Goal: Task Accomplishment & Management: Use online tool/utility

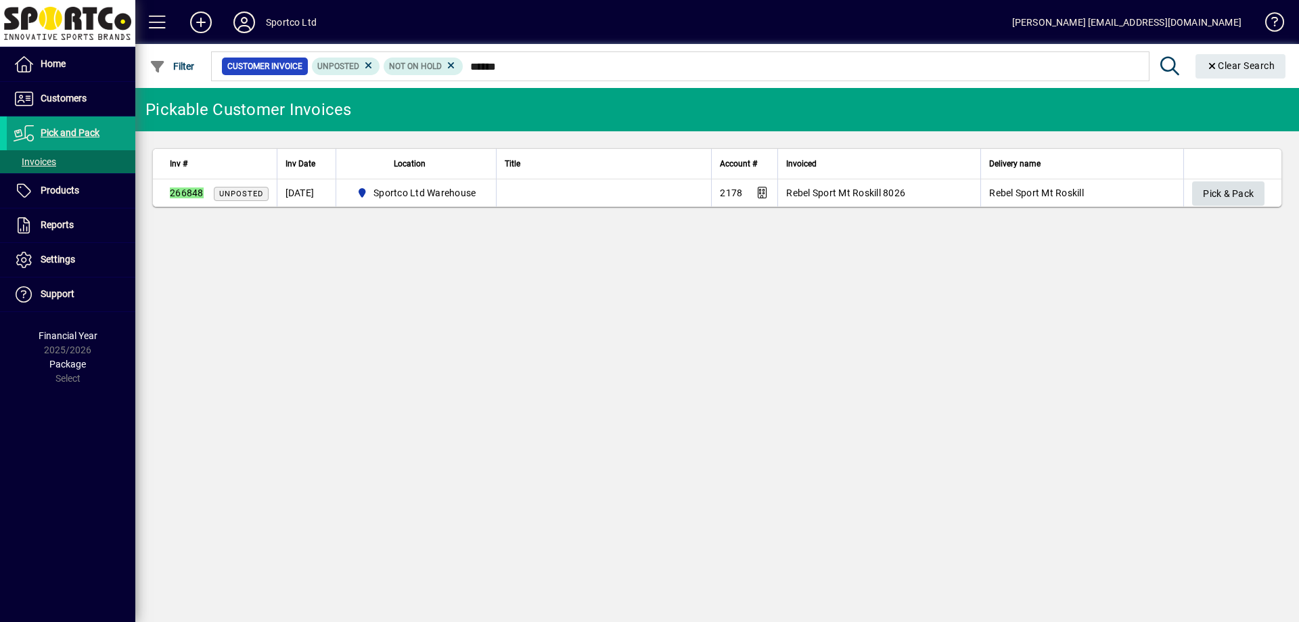
type input "******"
click at [1216, 190] on span "Pick & Pack" at bounding box center [1228, 194] width 51 height 22
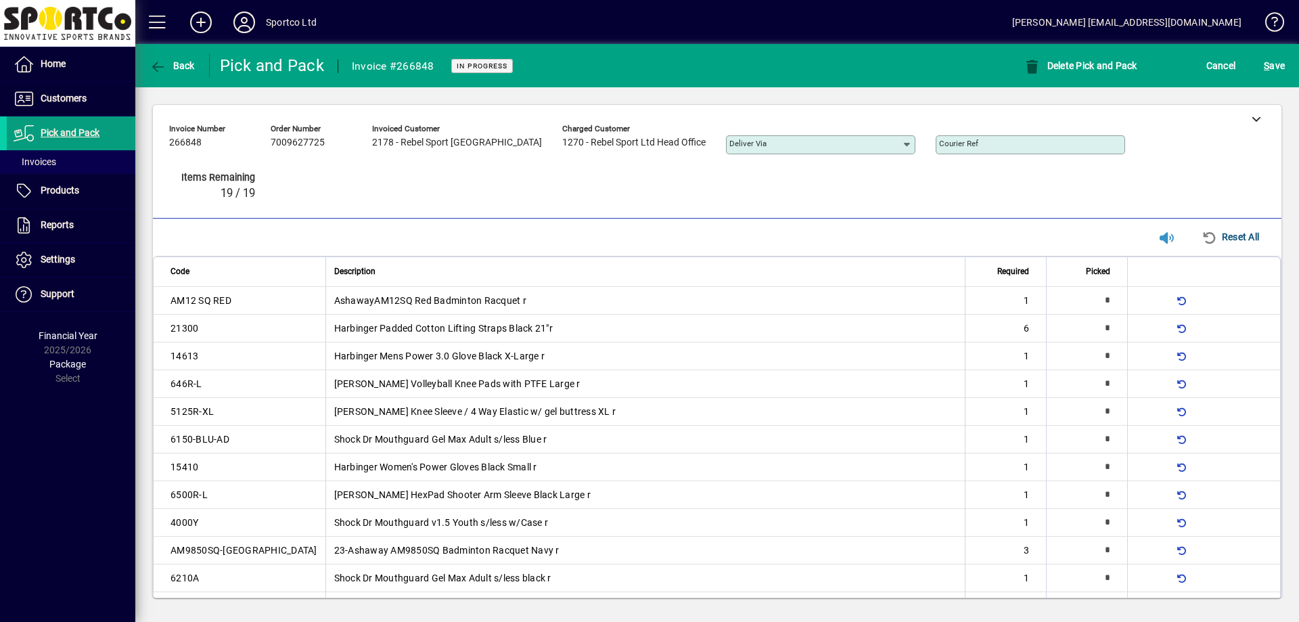
type input "*"
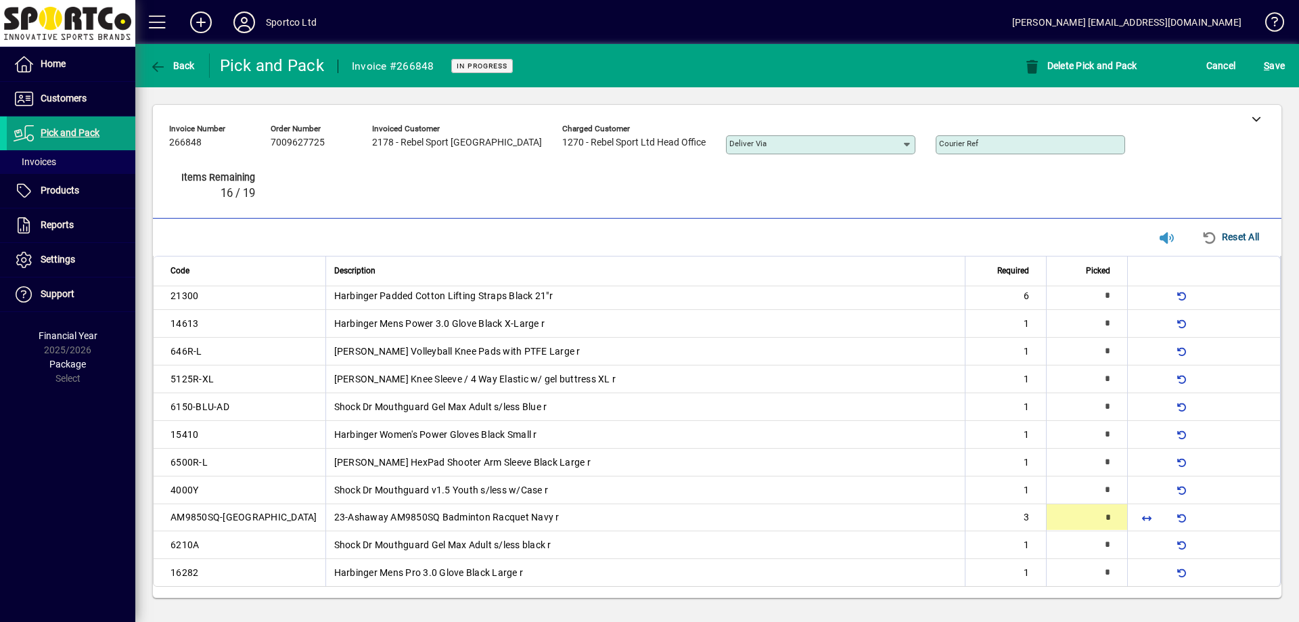
type input "*"
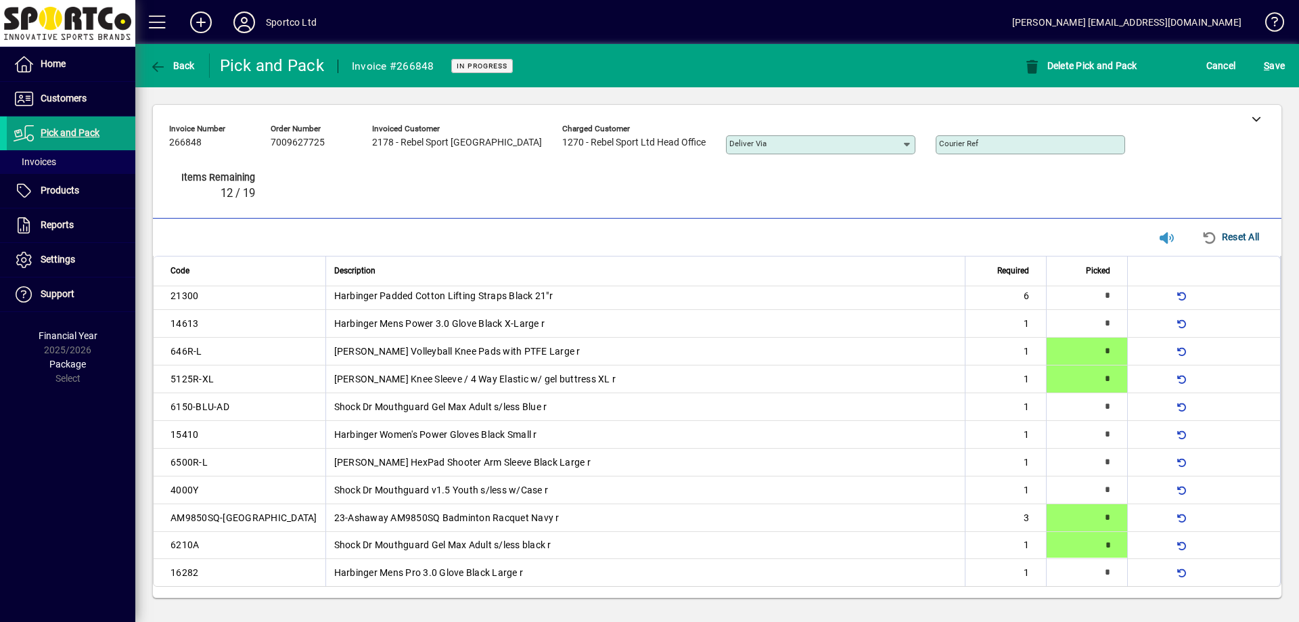
type input "*"
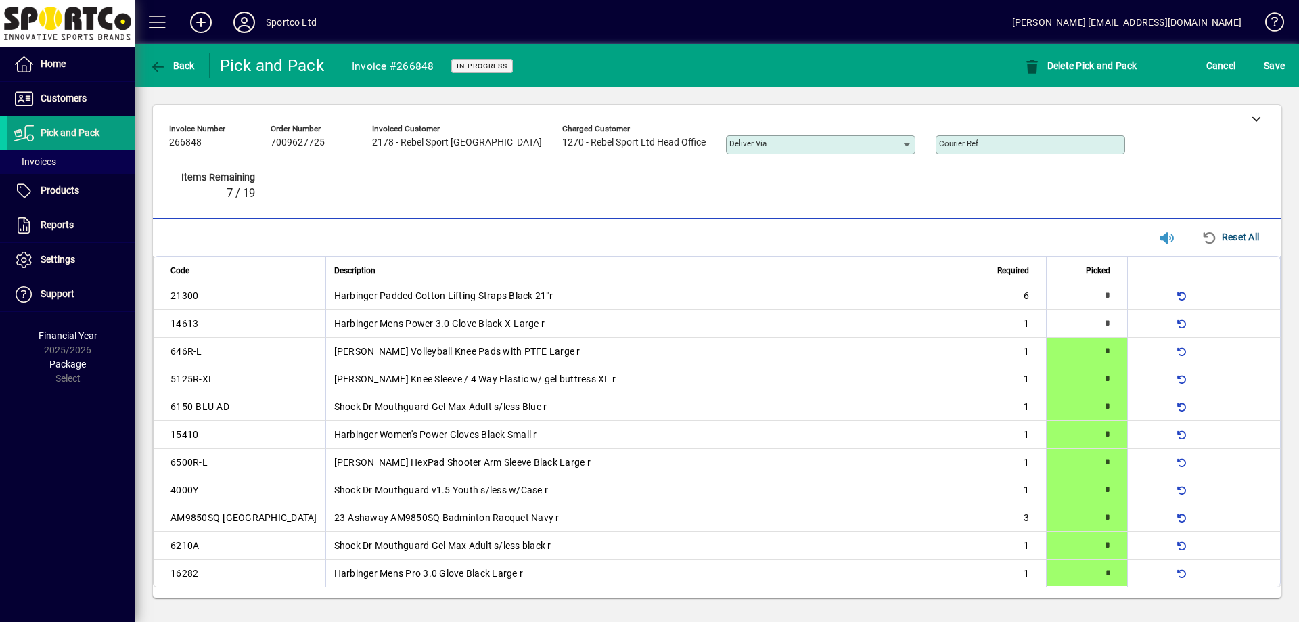
type input "*"
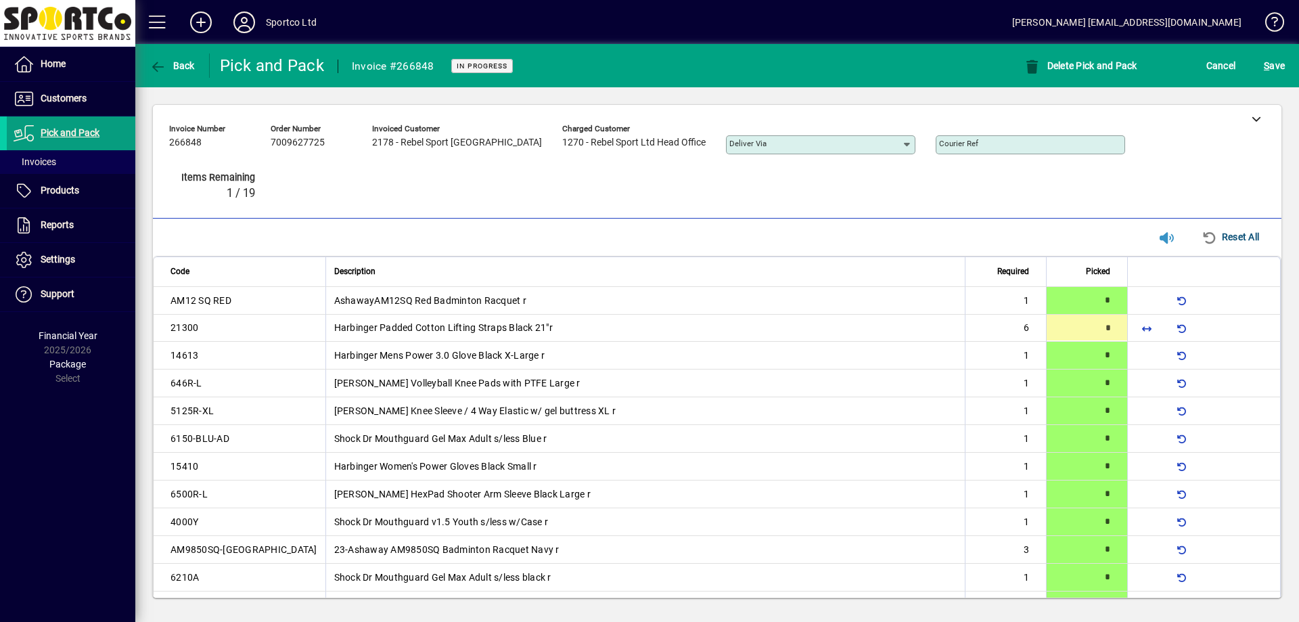
type input "*"
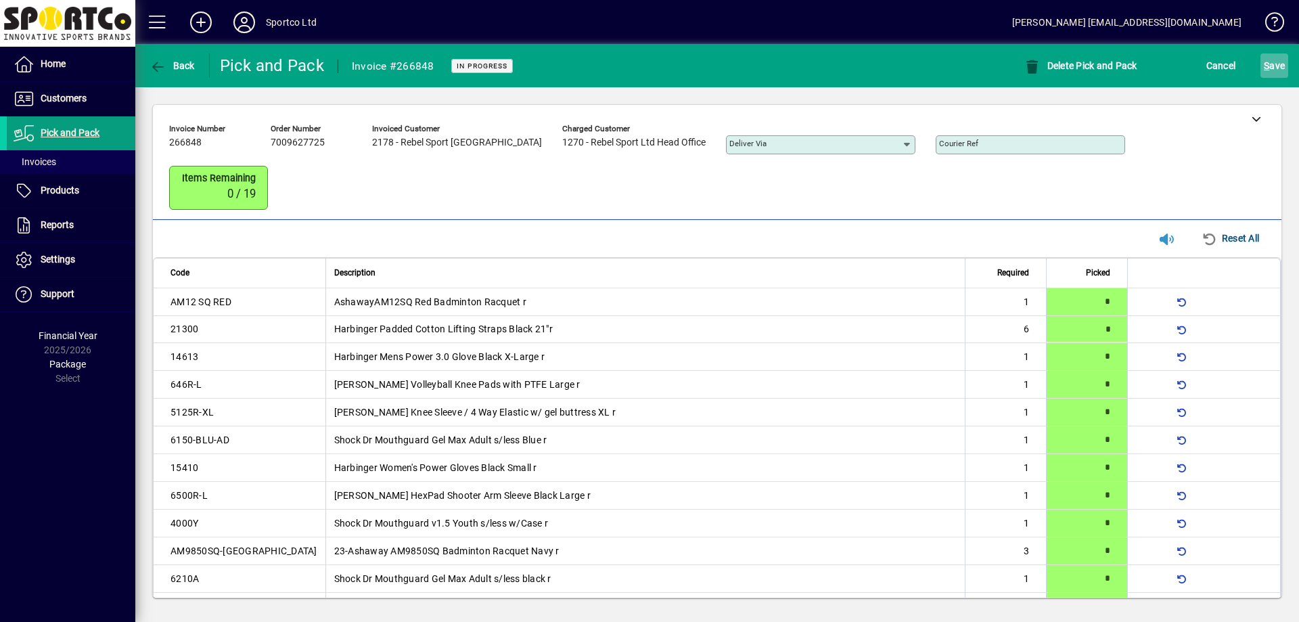
click at [1275, 64] on span "S ave" at bounding box center [1274, 66] width 21 height 22
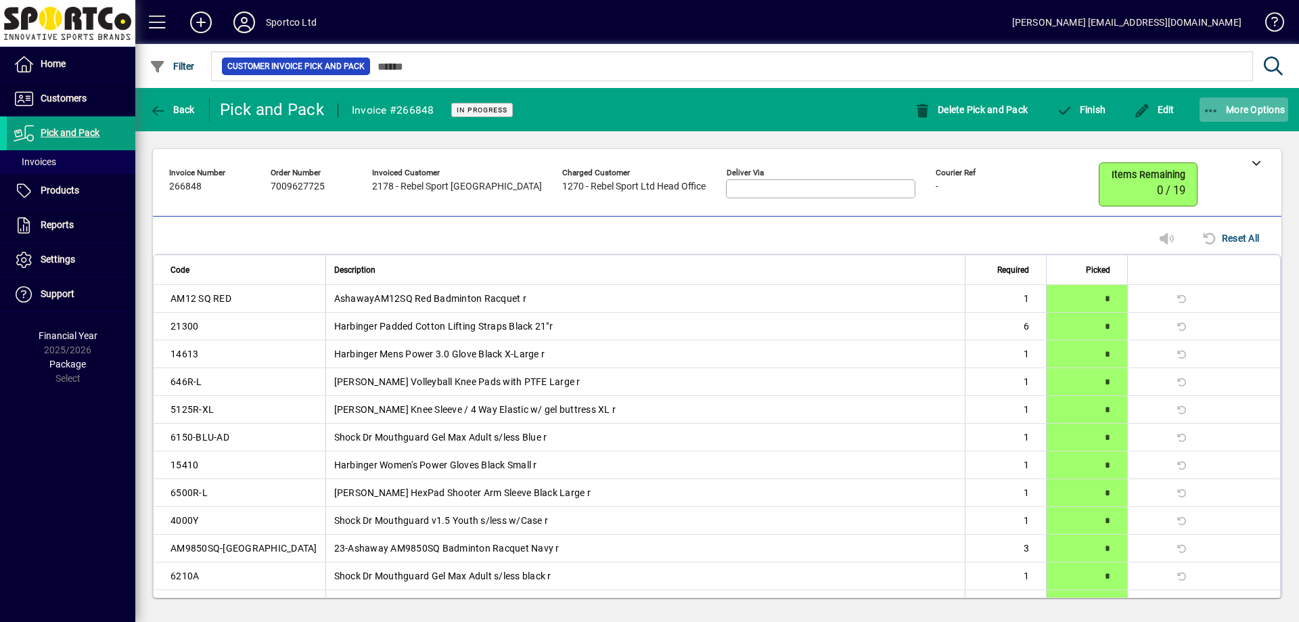
click at [1222, 110] on span "More Options" at bounding box center [1244, 109] width 83 height 11
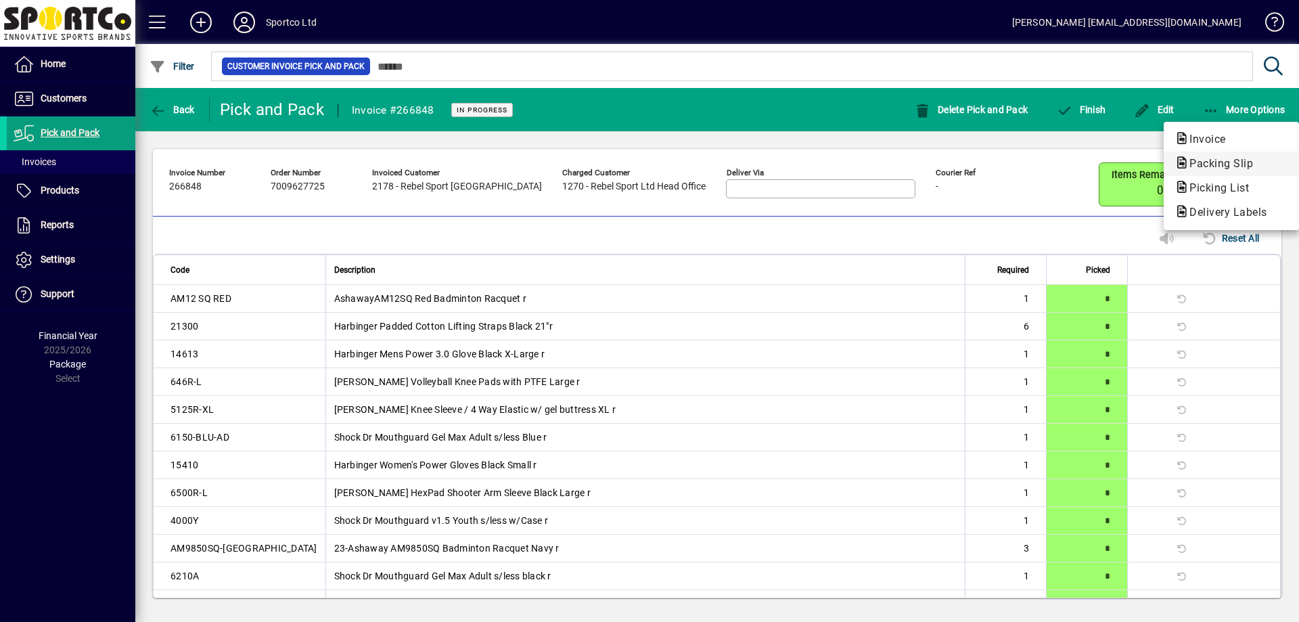
click at [1247, 162] on span "Packing Slip" at bounding box center [1216, 163] width 85 height 13
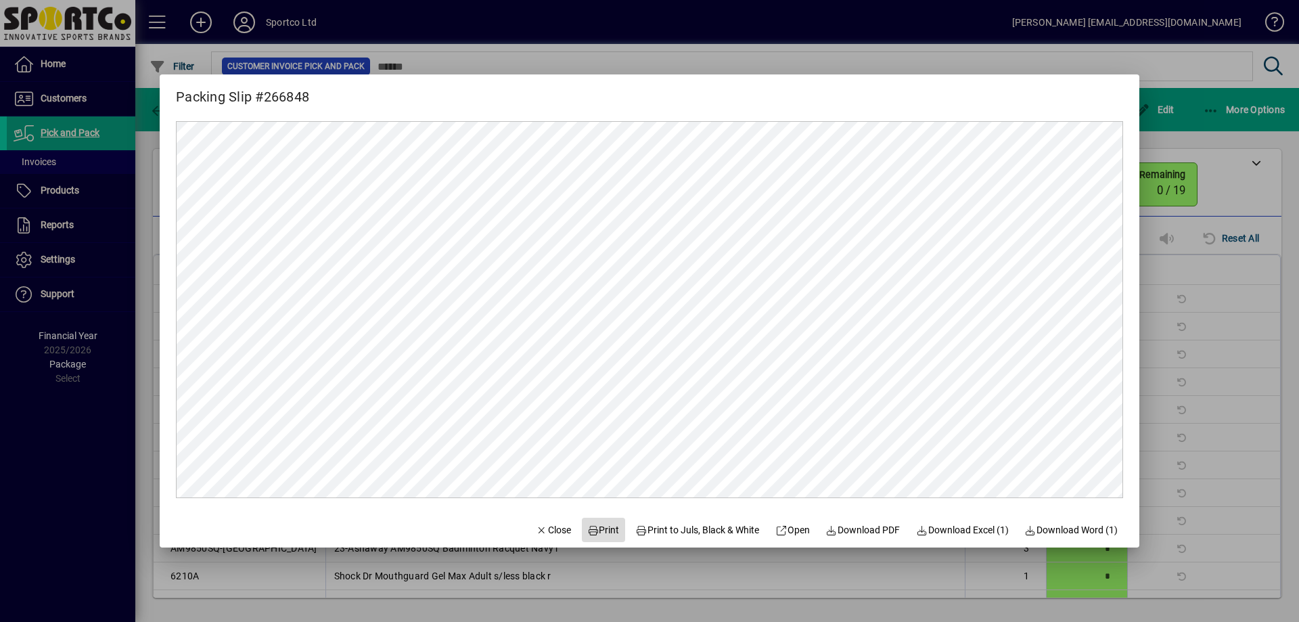
click at [610, 516] on span at bounding box center [603, 529] width 43 height 32
drag, startPoint x: 541, startPoint y: 536, endPoint x: 618, endPoint y: 436, distance: 125.4
click at [542, 535] on span "Close" at bounding box center [553, 530] width 35 height 14
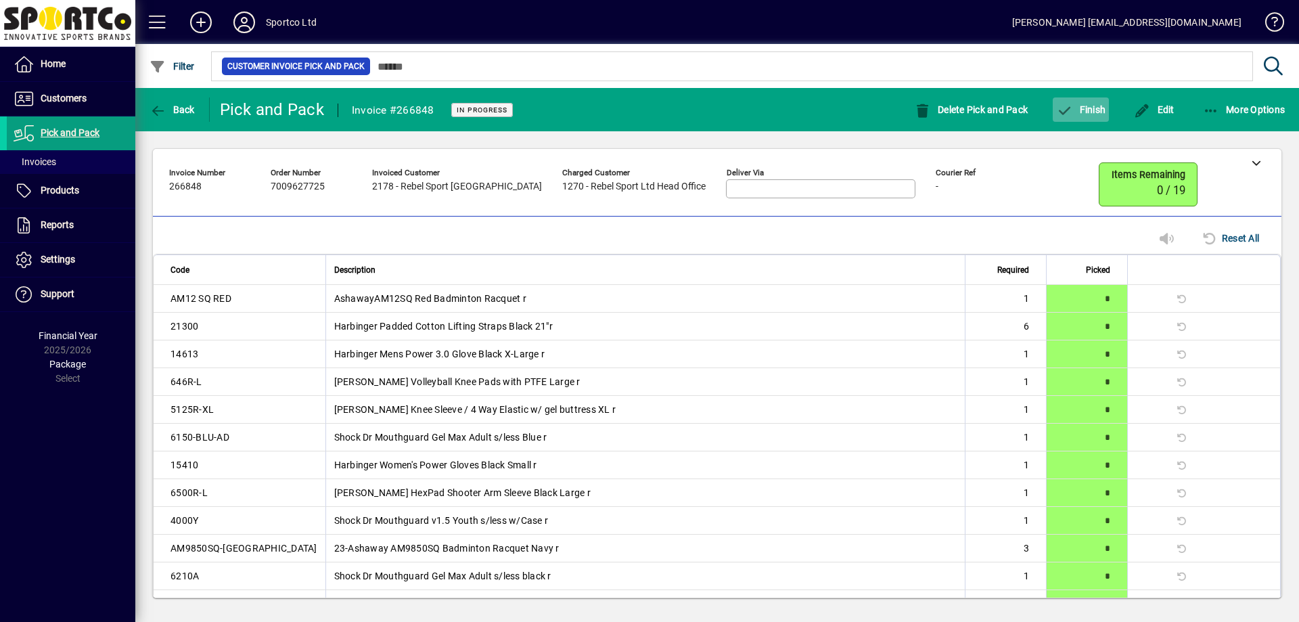
click at [1088, 119] on span "button" at bounding box center [1081, 109] width 56 height 32
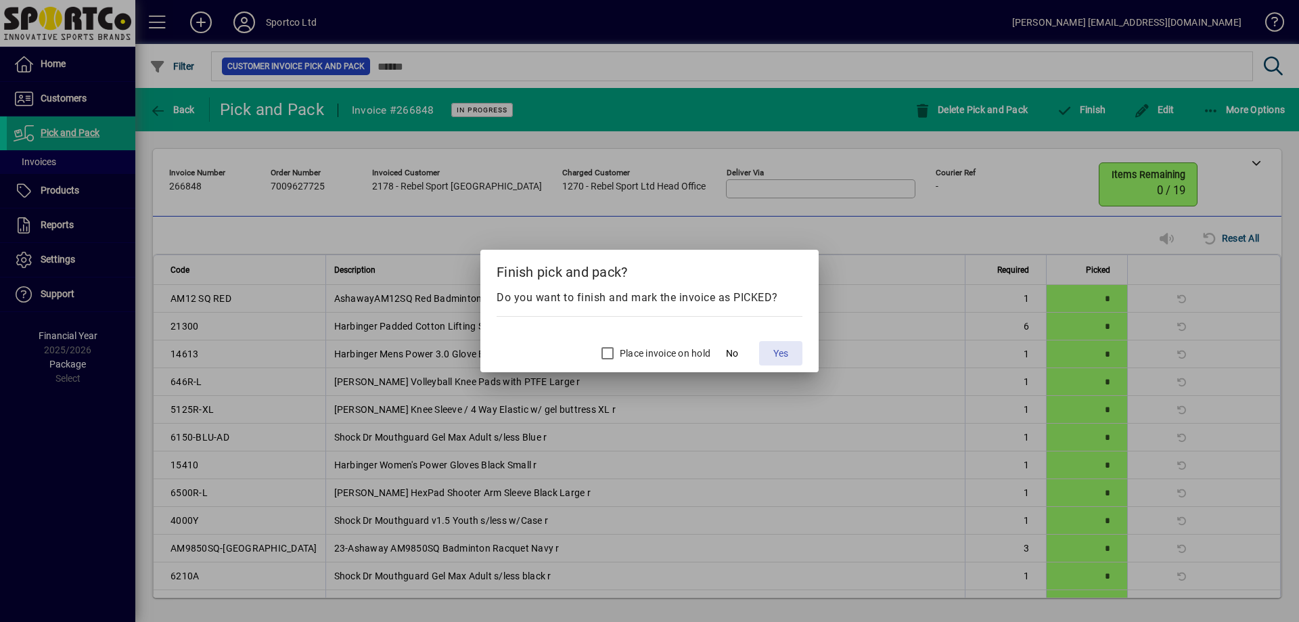
click at [773, 353] on span "Yes" at bounding box center [780, 353] width 15 height 14
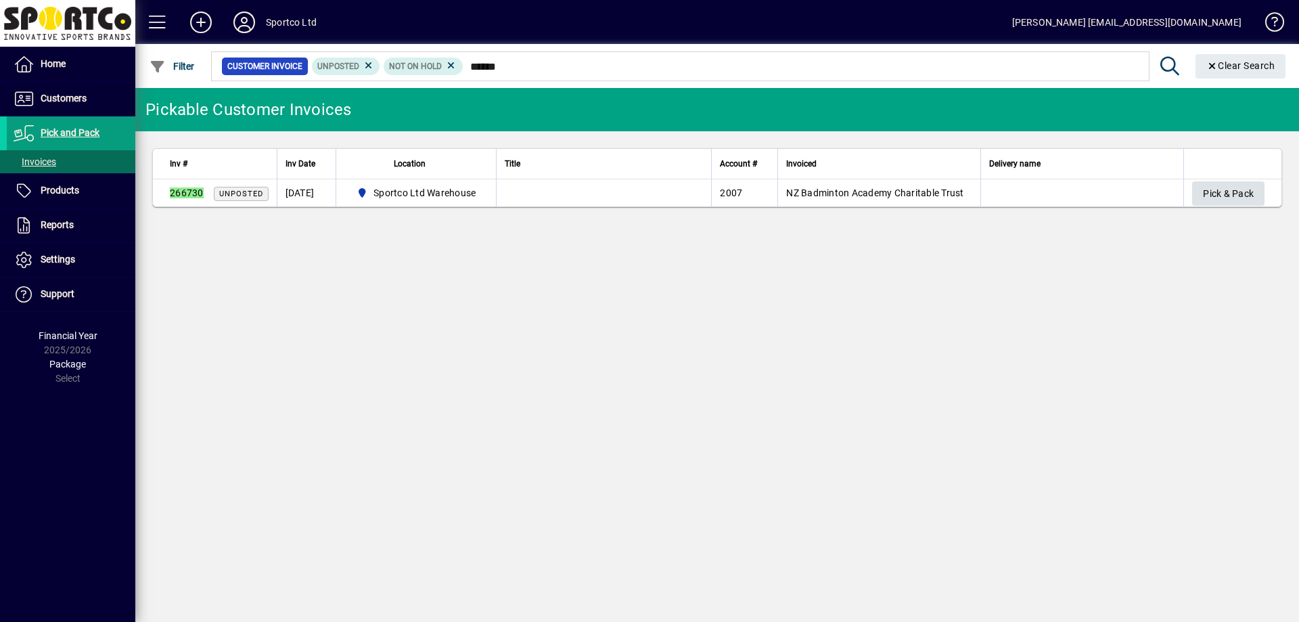
type input "******"
click at [1242, 181] on span "button" at bounding box center [1228, 193] width 72 height 32
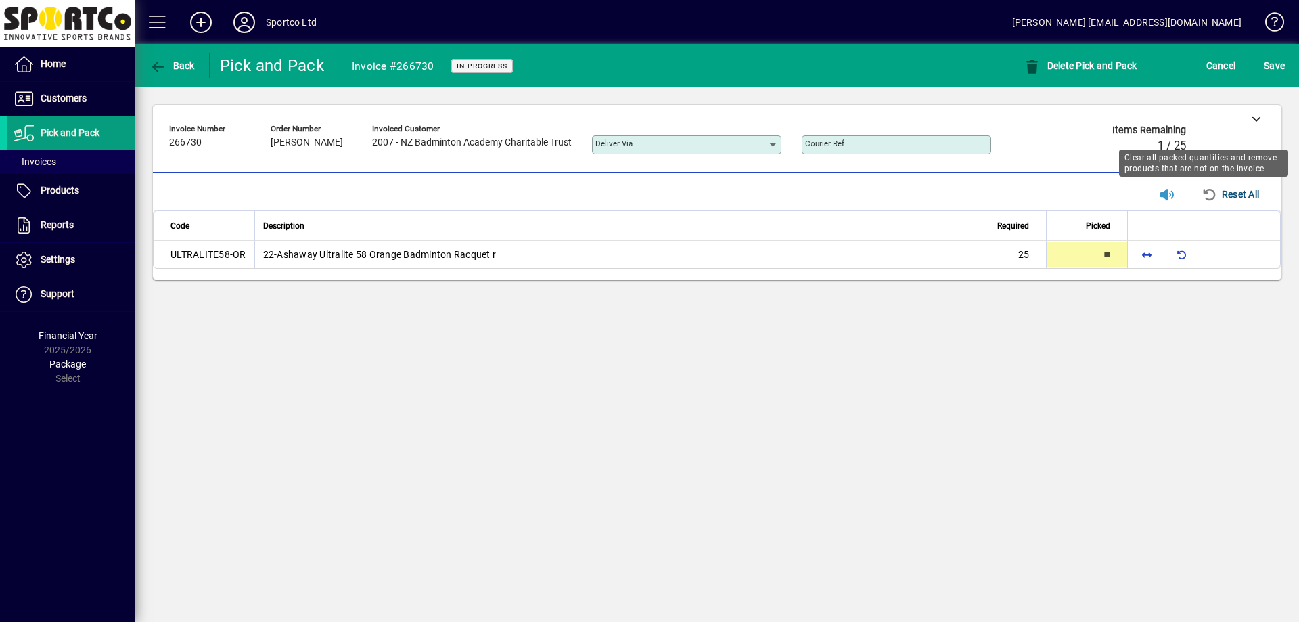
type input "**"
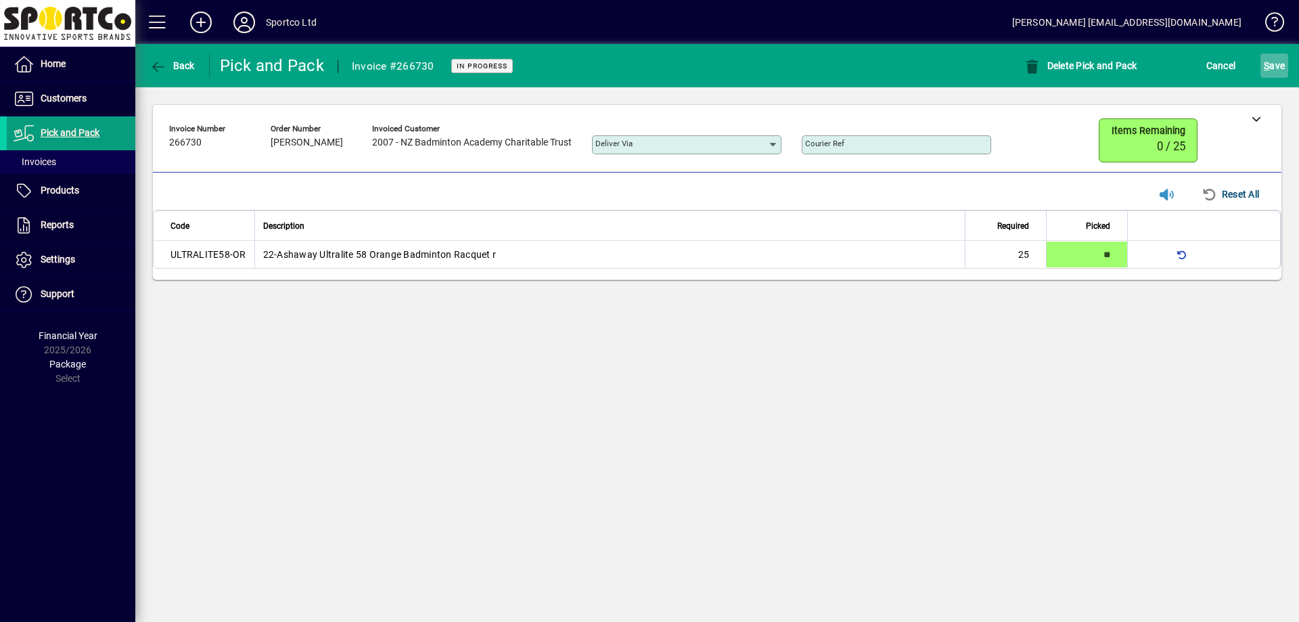
click at [1276, 60] on span "S ave" at bounding box center [1274, 66] width 21 height 22
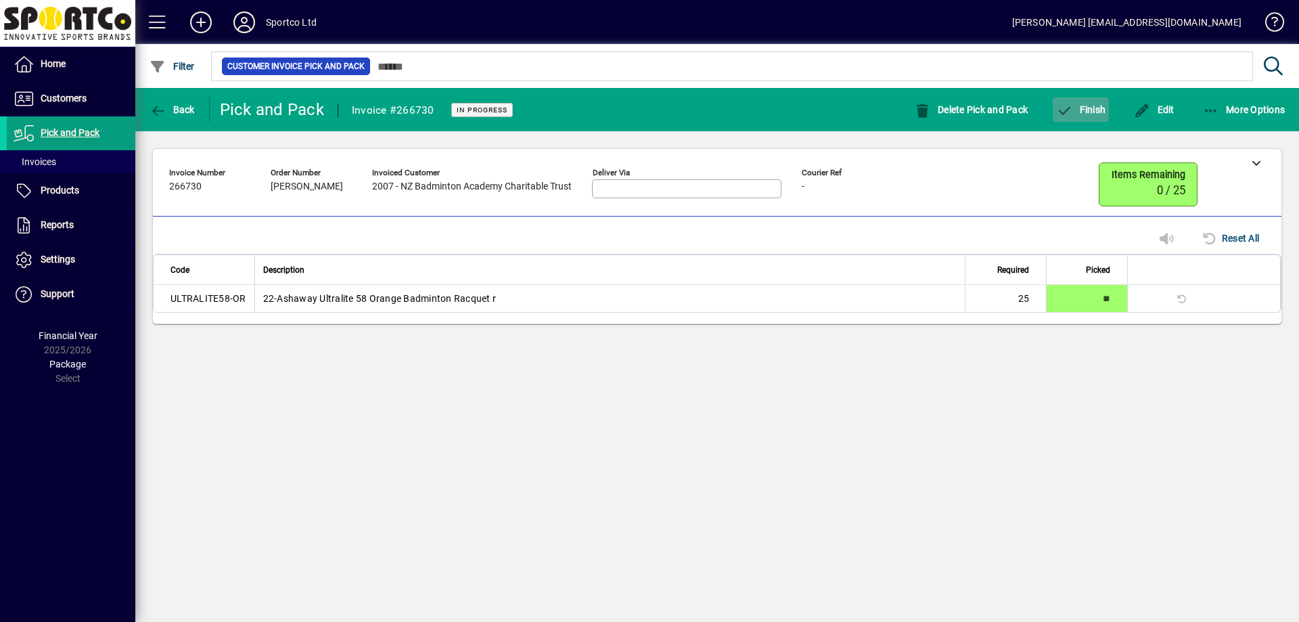
click at [1079, 112] on span "Finish" at bounding box center [1080, 109] width 49 height 11
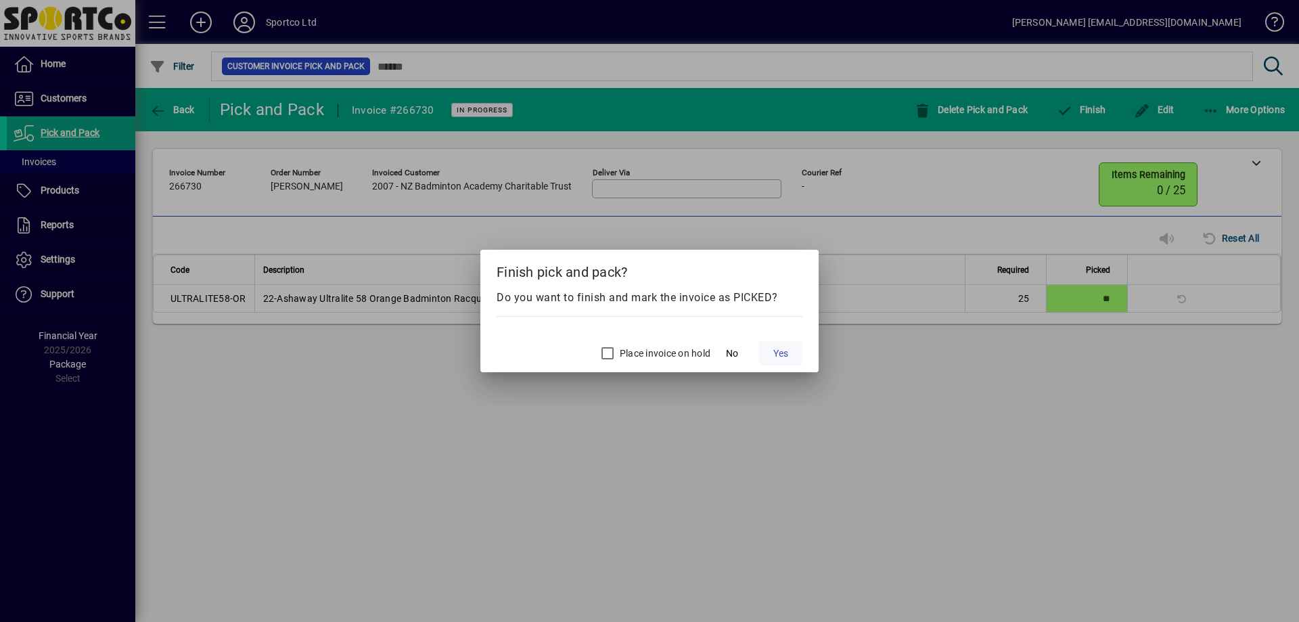
click at [788, 354] on span "Yes" at bounding box center [780, 353] width 15 height 14
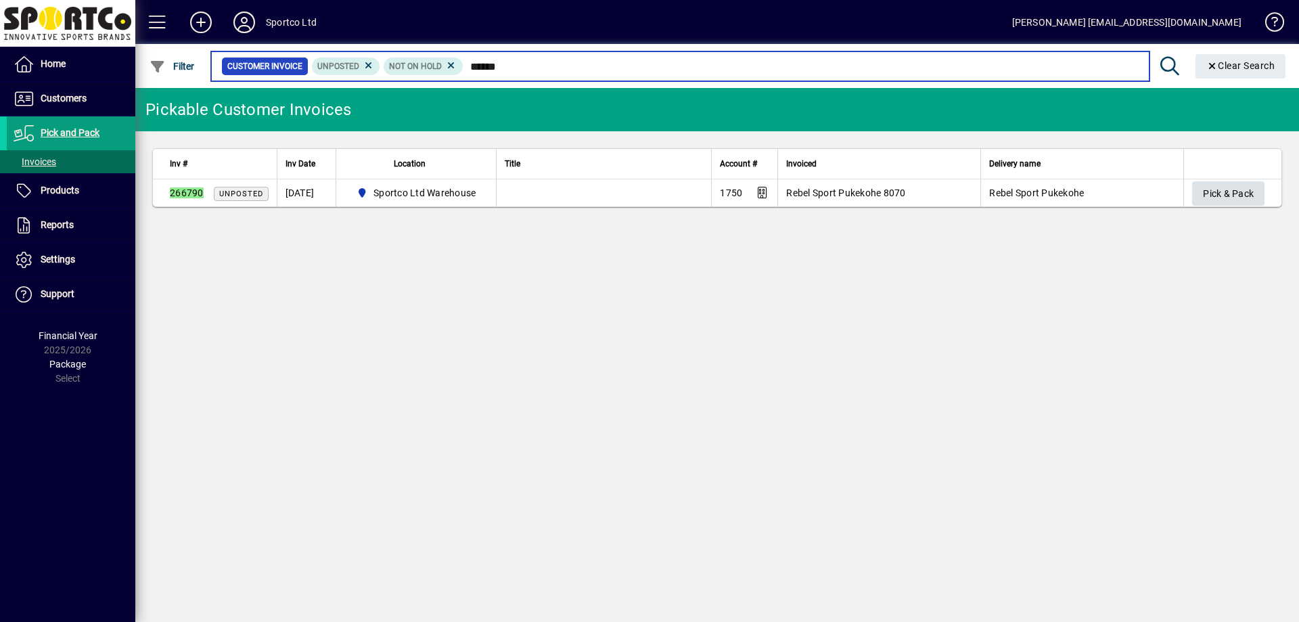
type input "******"
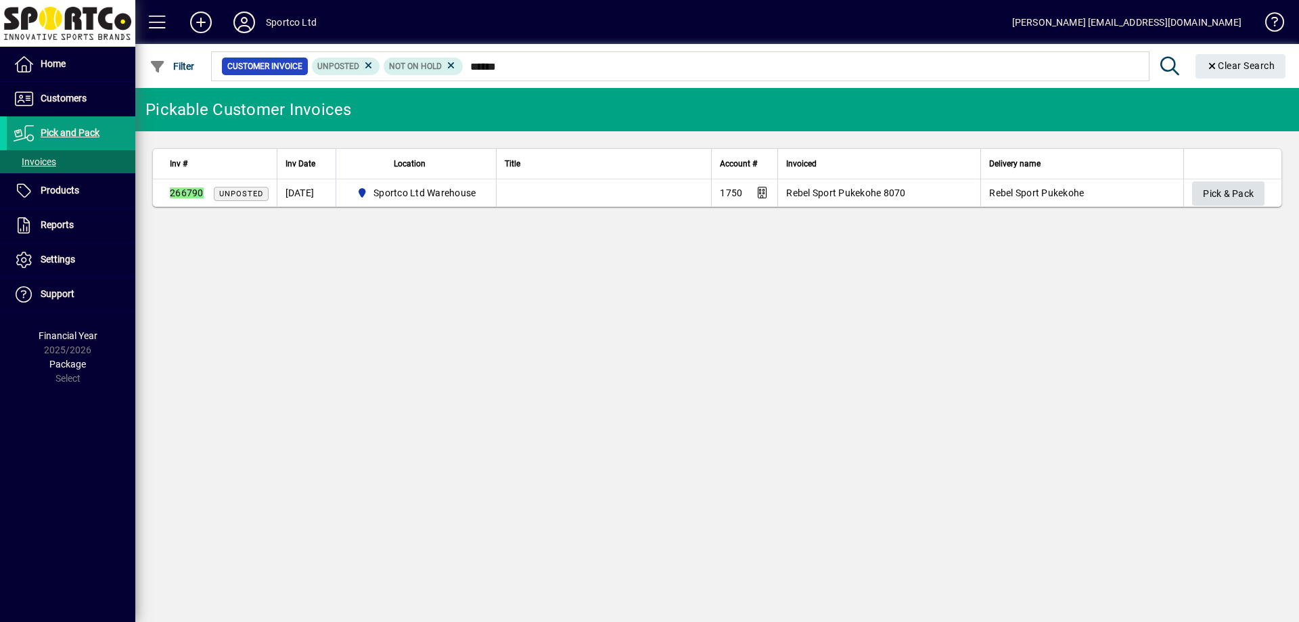
click at [1220, 194] on span "Pick & Pack" at bounding box center [1228, 194] width 51 height 22
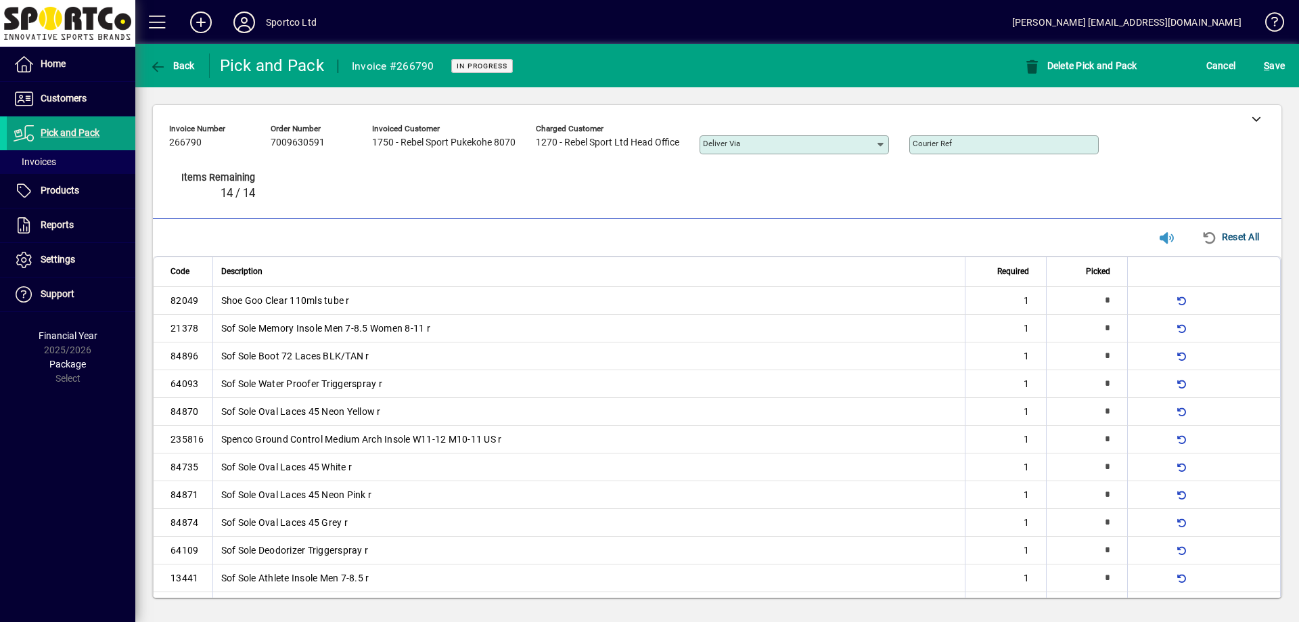
type input "*"
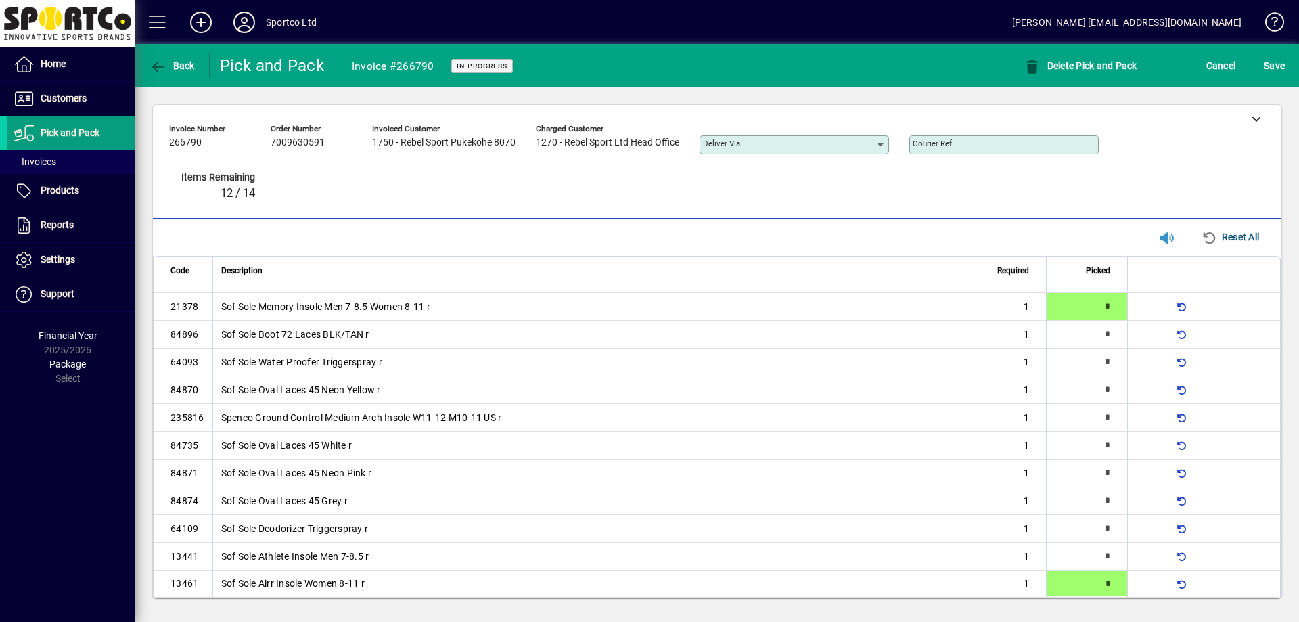
type input "*"
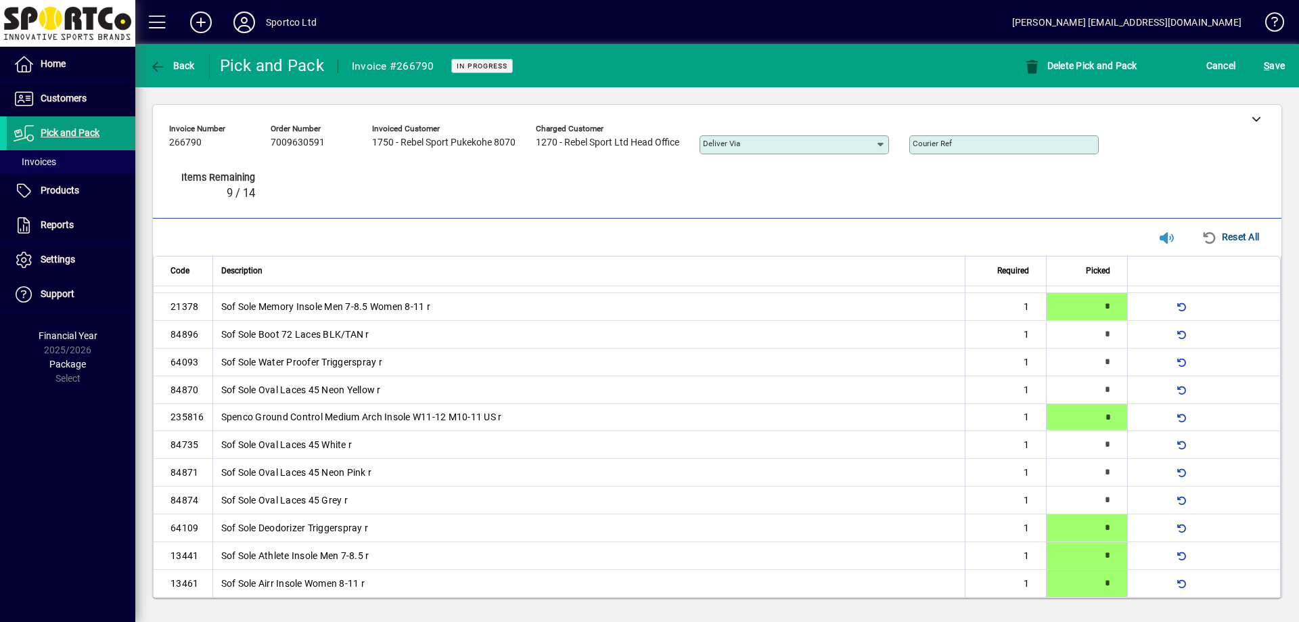
type input "*"
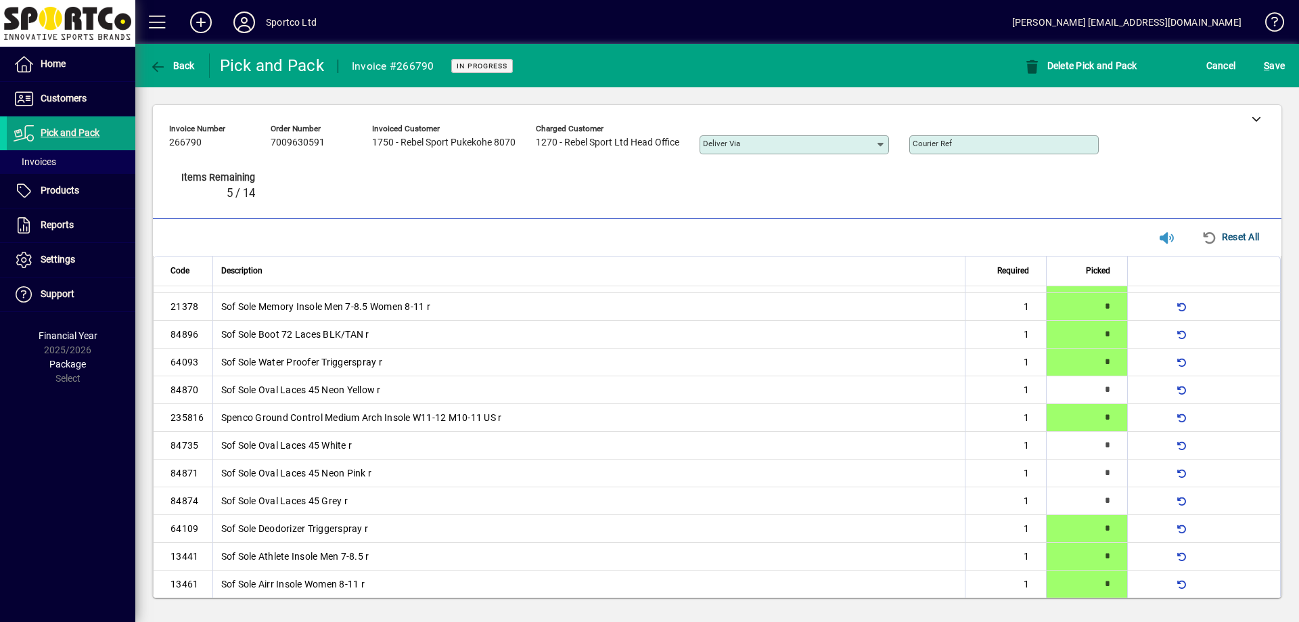
scroll to position [49, 0]
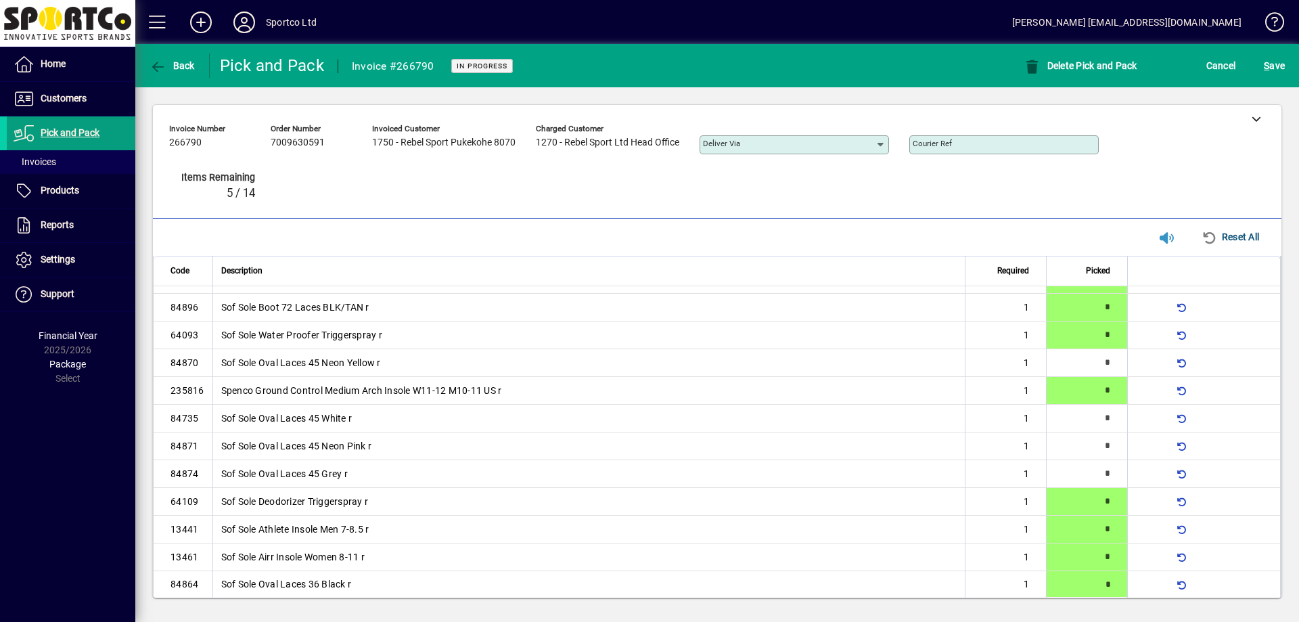
type input "*"
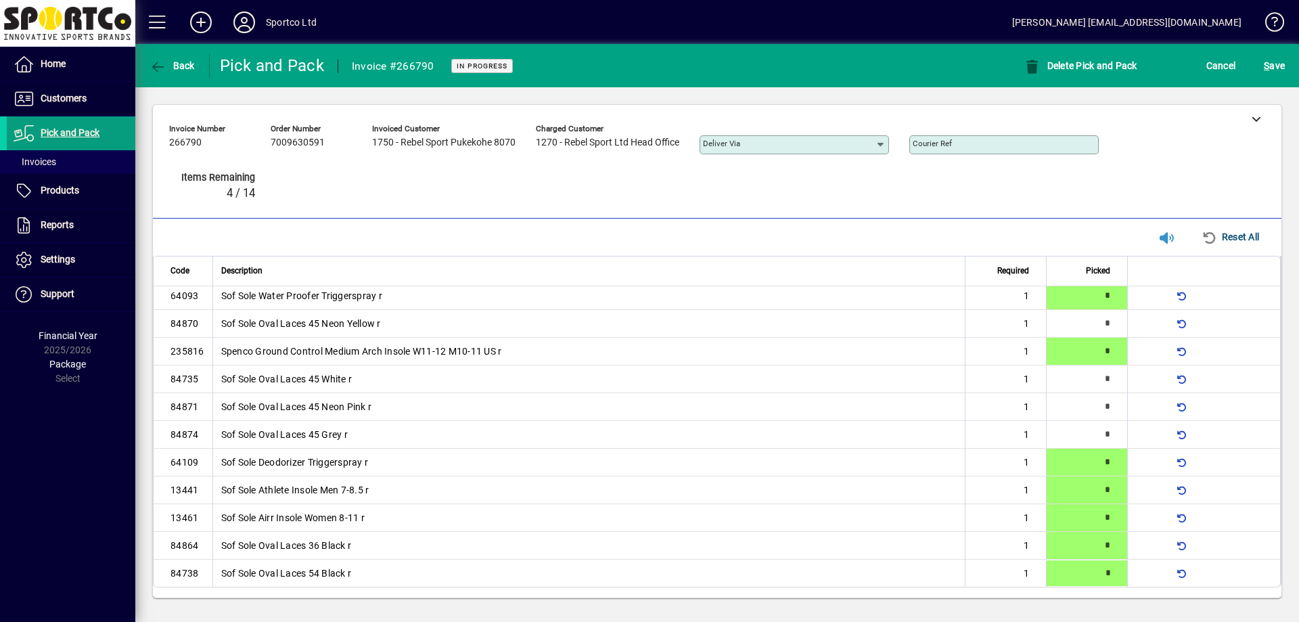
type input "*"
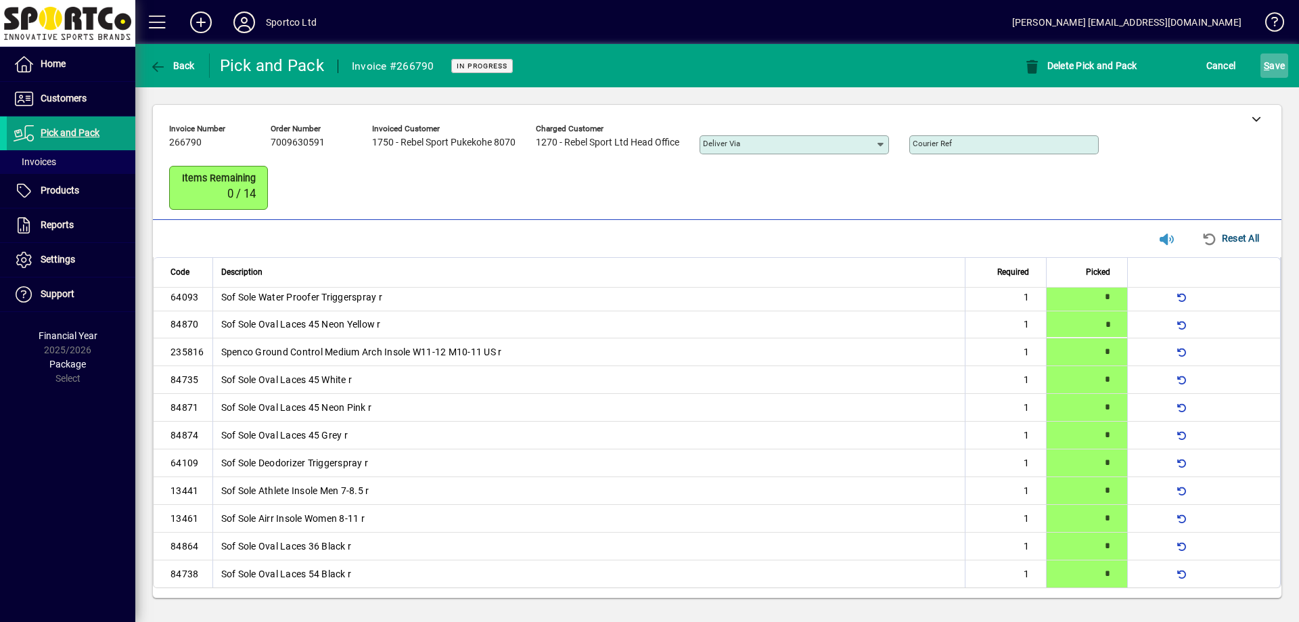
click at [1276, 72] on span "S ave" at bounding box center [1274, 66] width 21 height 22
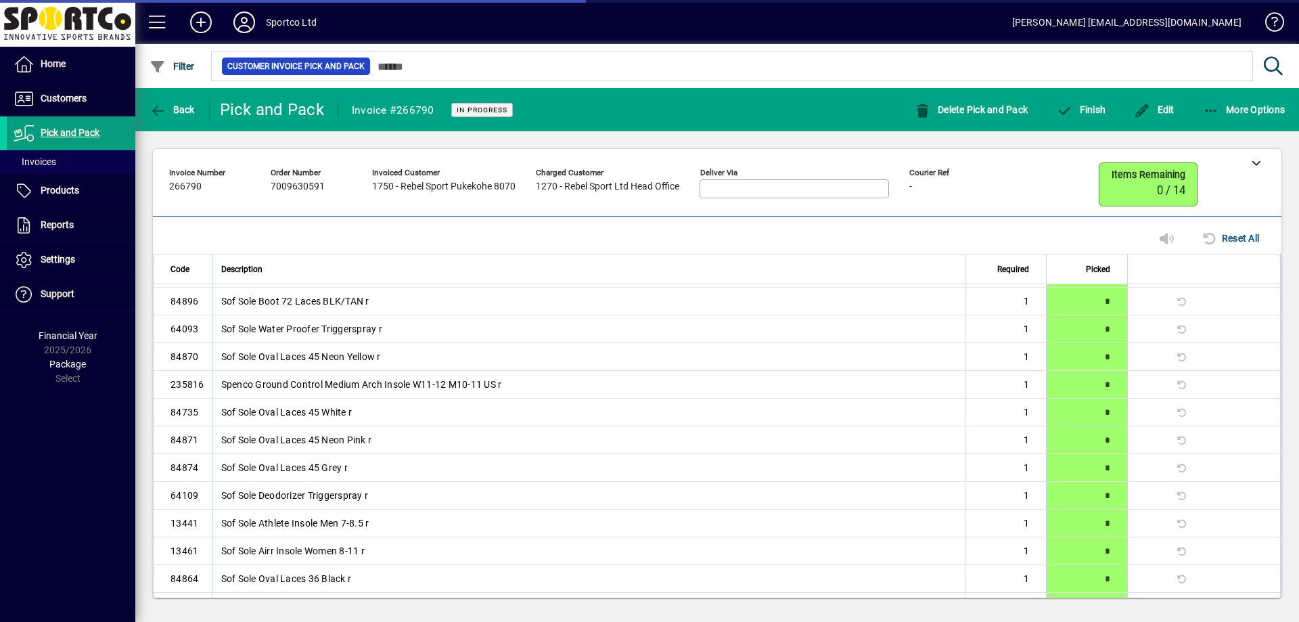
scroll to position [61, 0]
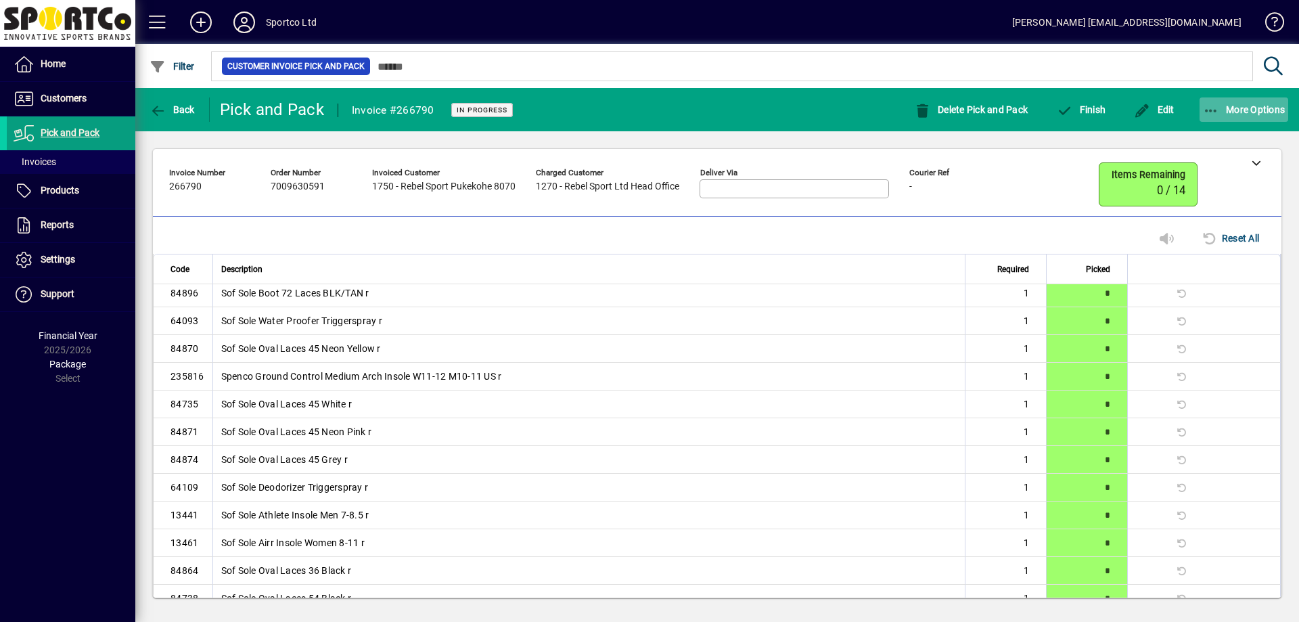
click at [1247, 112] on span "More Options" at bounding box center [1244, 109] width 83 height 11
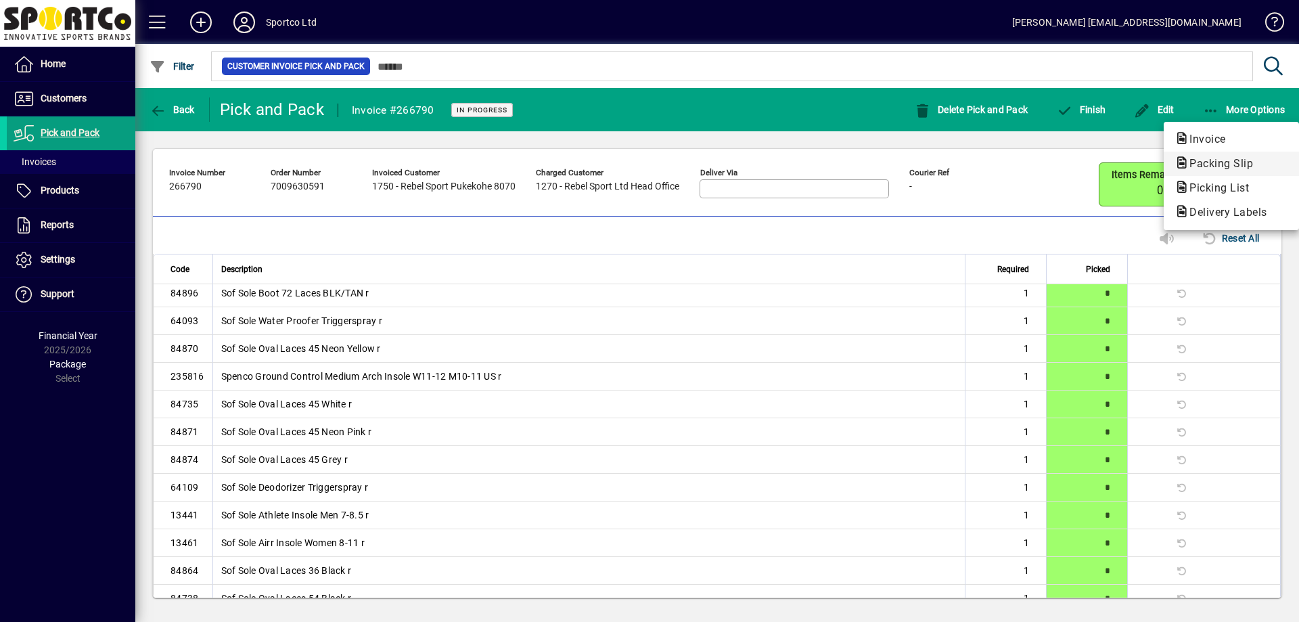
click at [1221, 160] on span "Packing Slip" at bounding box center [1216, 163] width 85 height 13
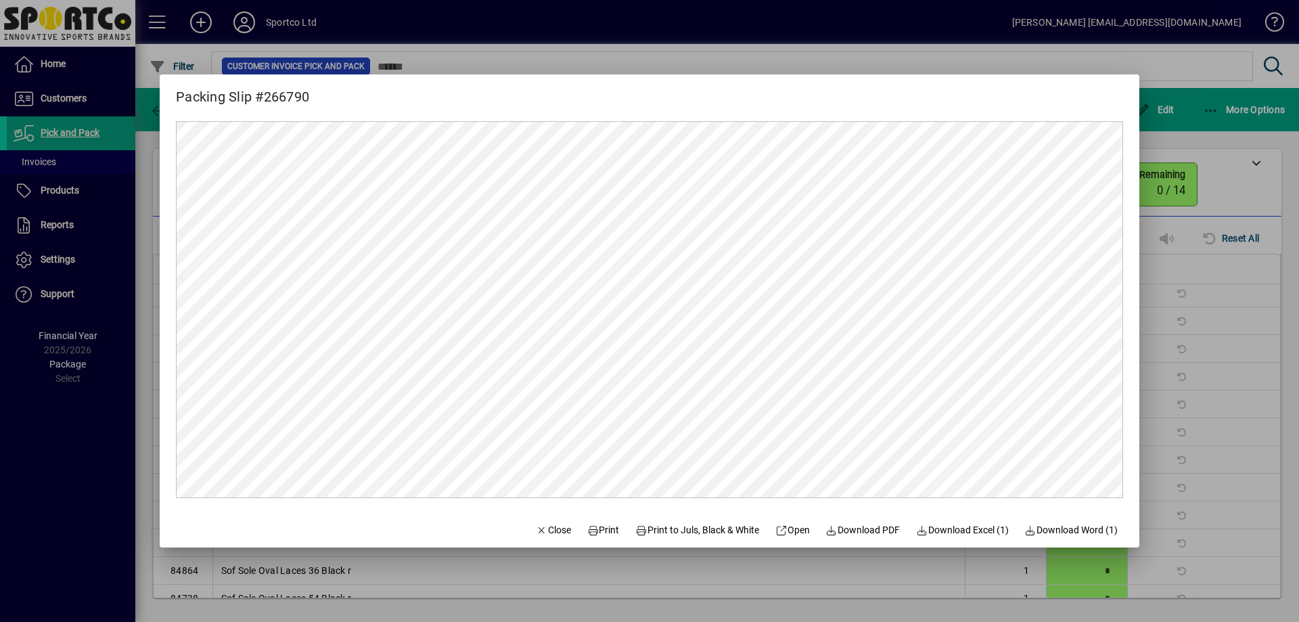
scroll to position [0, 0]
click at [597, 523] on span "Print" at bounding box center [603, 530] width 32 height 14
click at [539, 520] on span "button" at bounding box center [553, 529] width 46 height 32
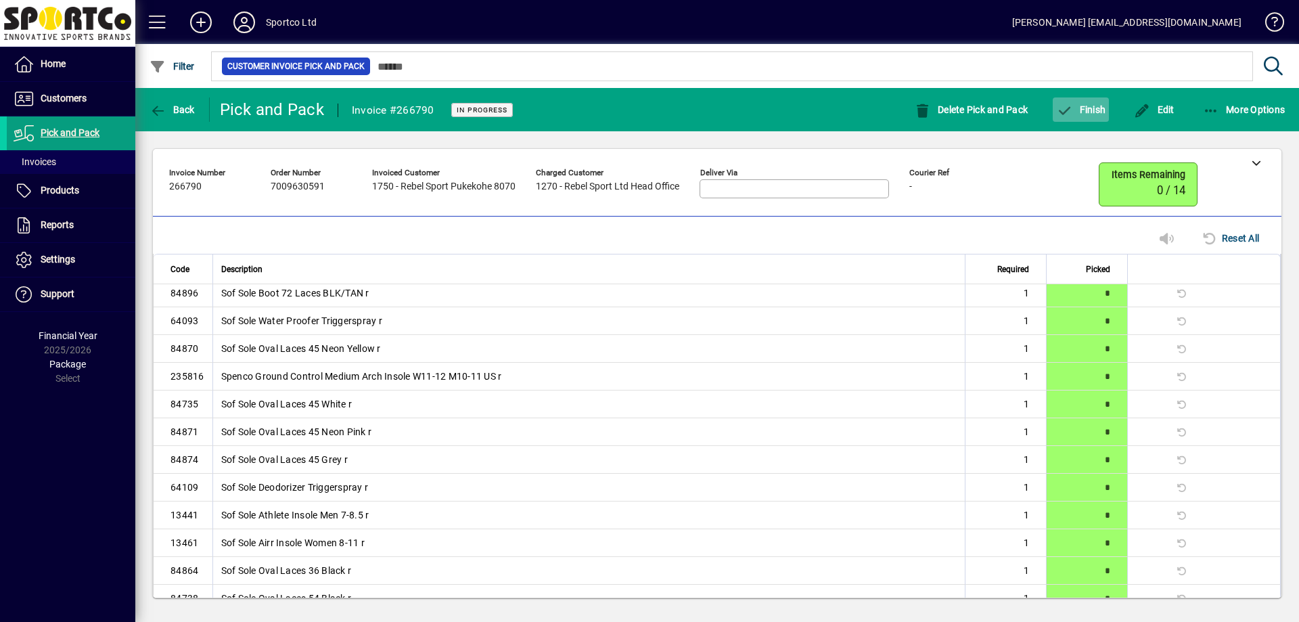
click at [1093, 116] on span "button" at bounding box center [1081, 109] width 56 height 32
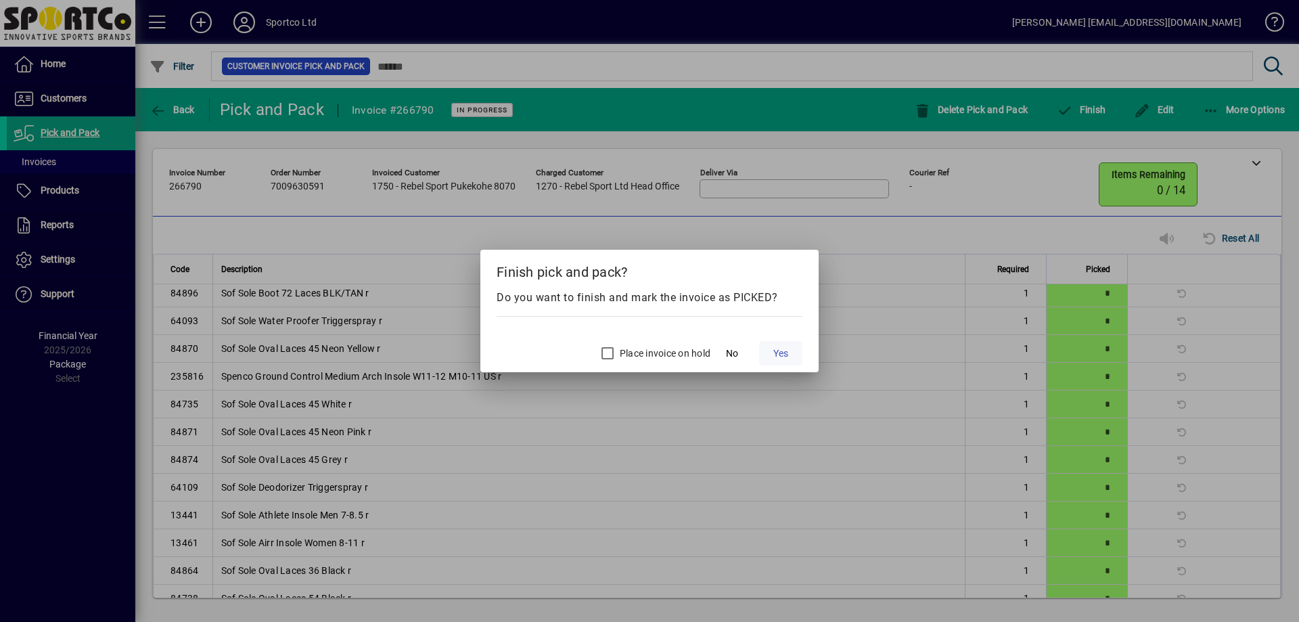
click at [785, 359] on span "Yes" at bounding box center [780, 353] width 15 height 14
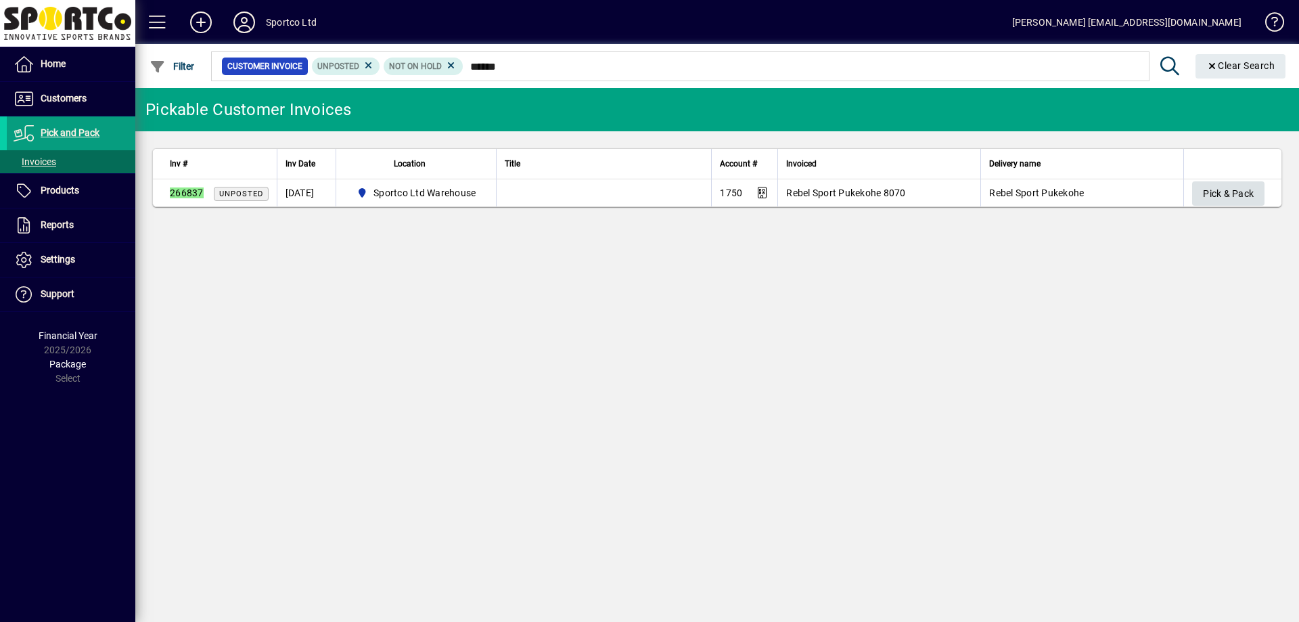
type input "******"
click at [1214, 197] on span "Pick & Pack" at bounding box center [1228, 194] width 51 height 22
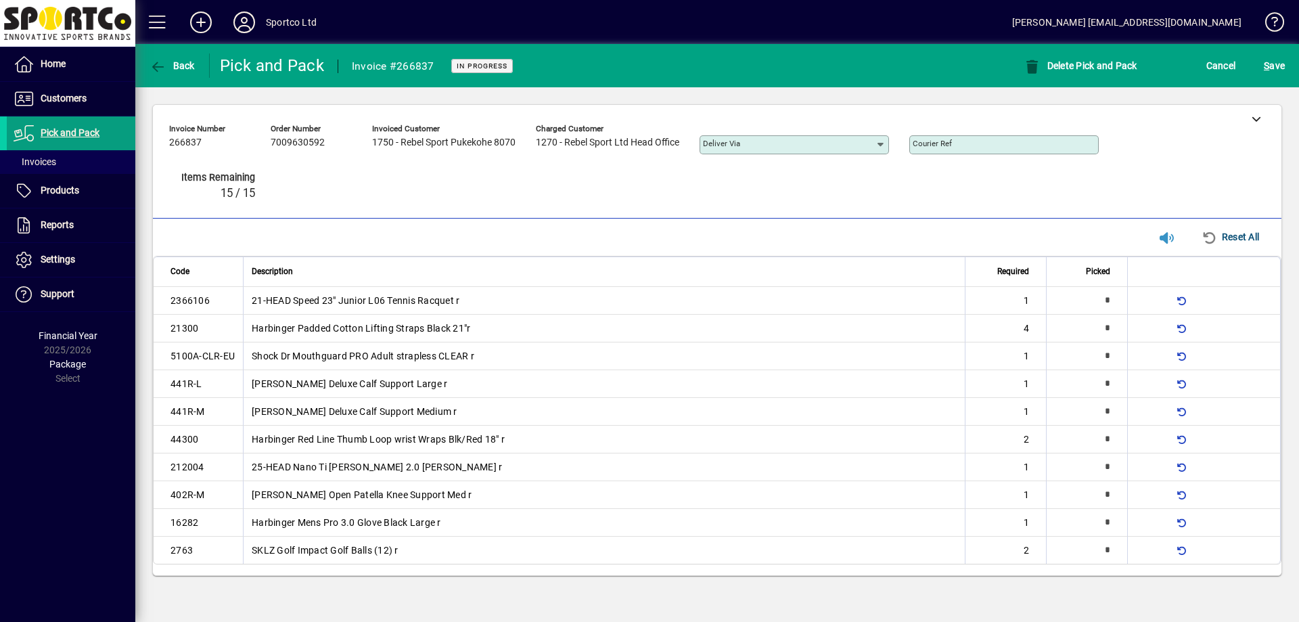
type input "*"
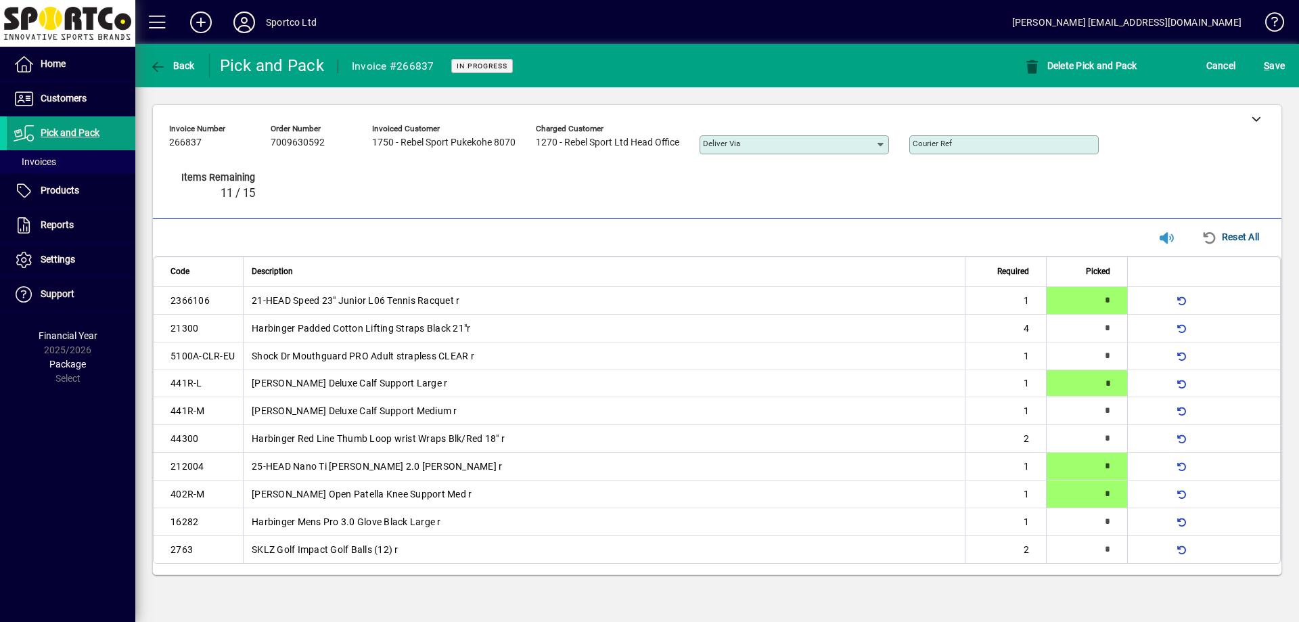
type input "*"
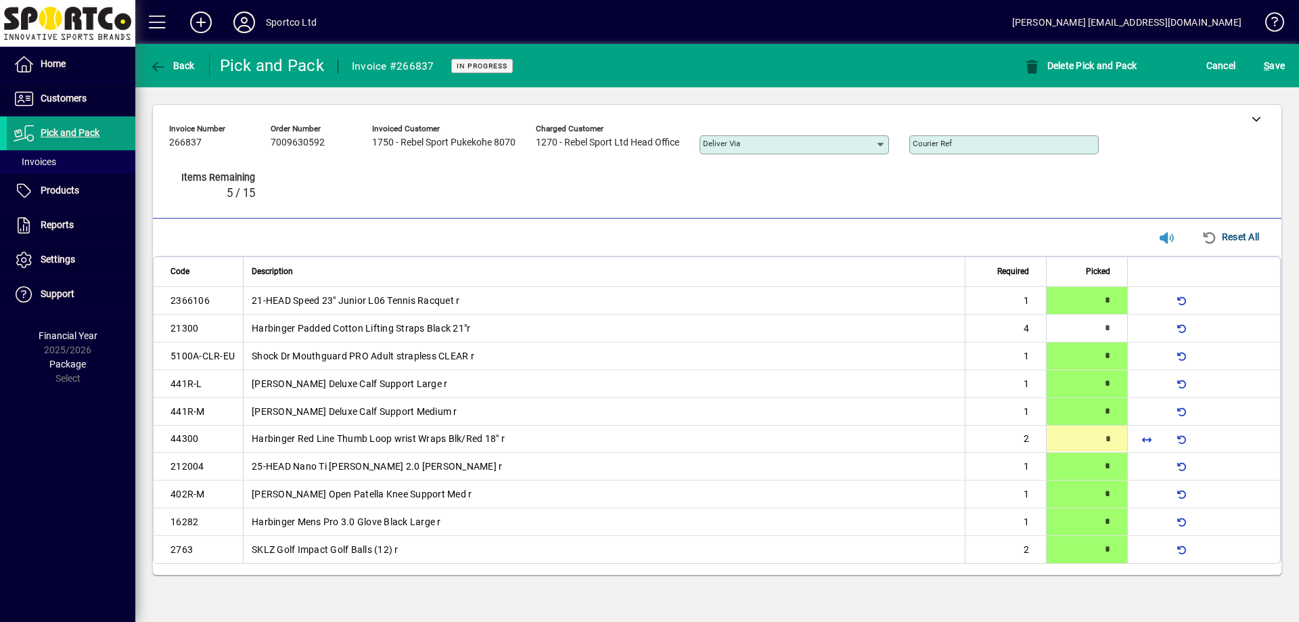
type input "*"
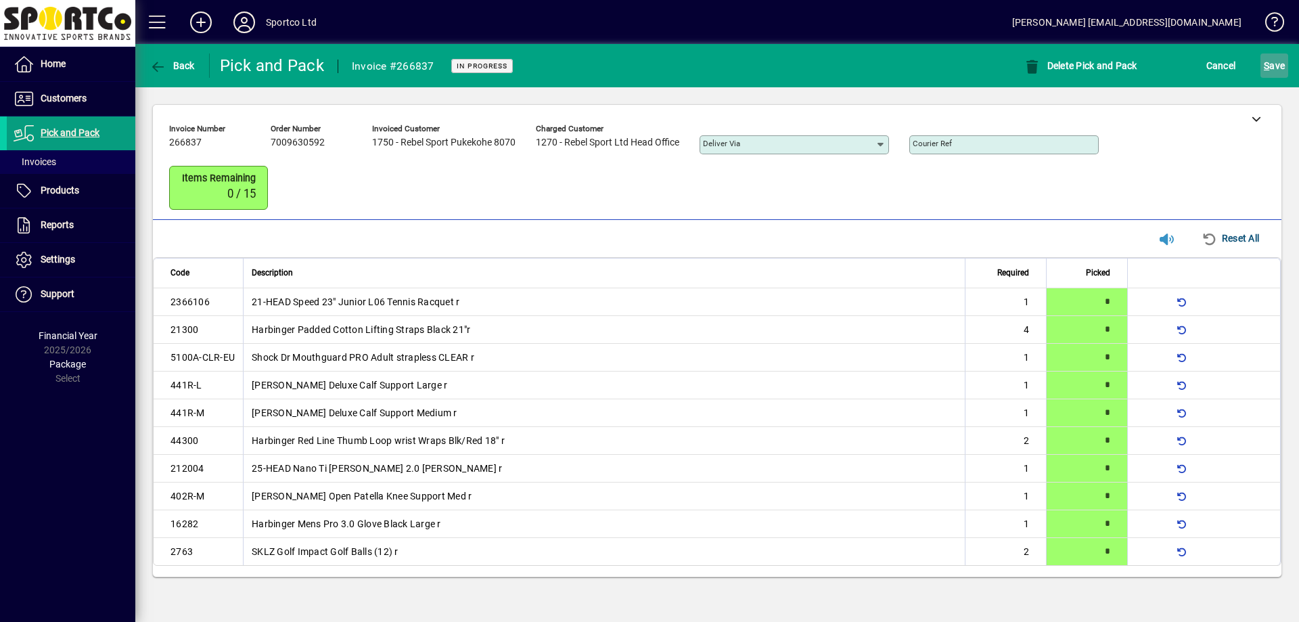
click at [1276, 58] on span "S ave" at bounding box center [1274, 66] width 21 height 22
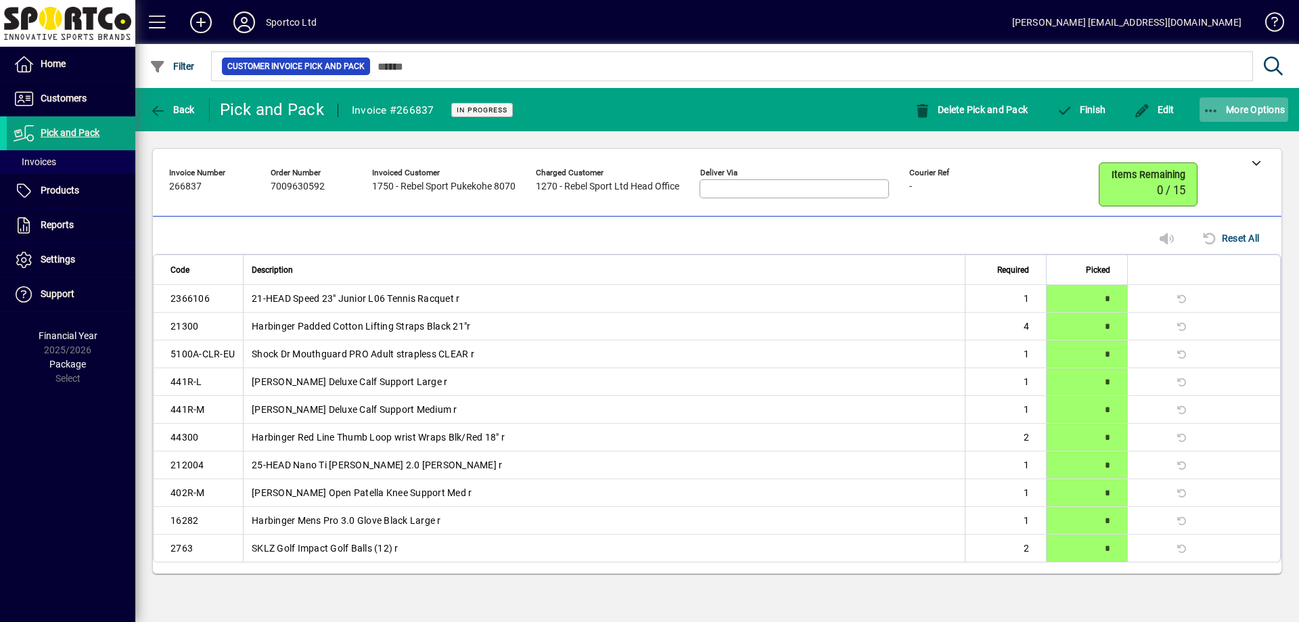
click at [1259, 116] on span "button" at bounding box center [1243, 109] width 89 height 32
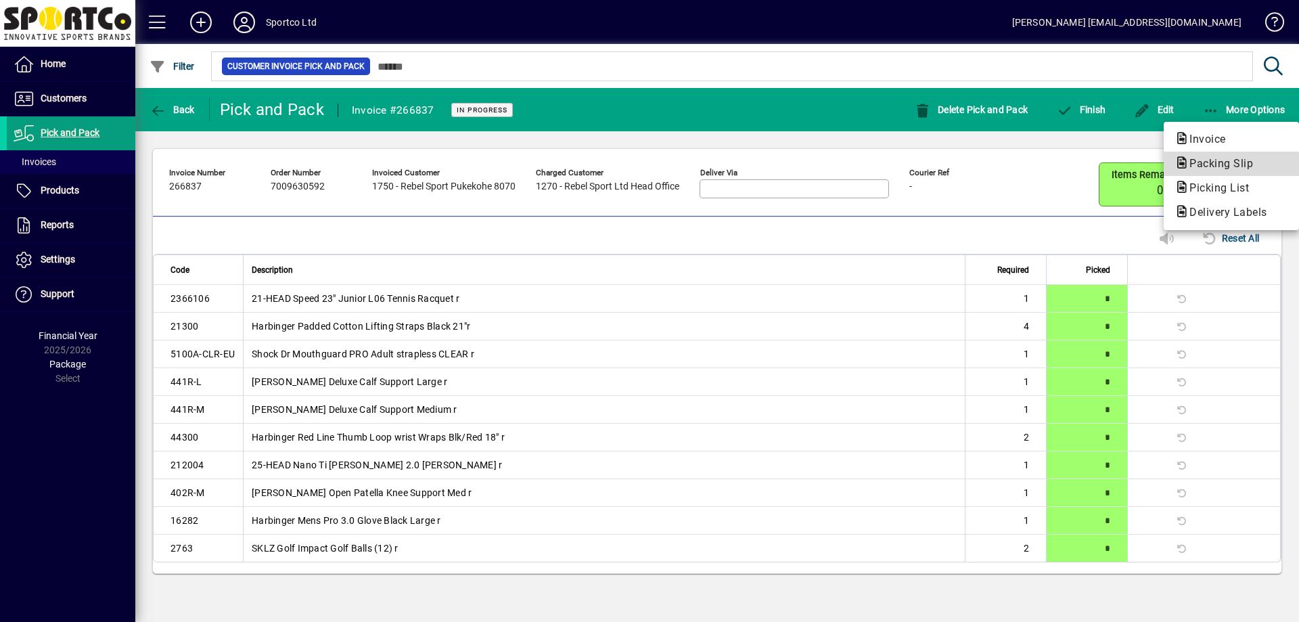
click at [1233, 165] on span "Packing Slip" at bounding box center [1216, 163] width 85 height 13
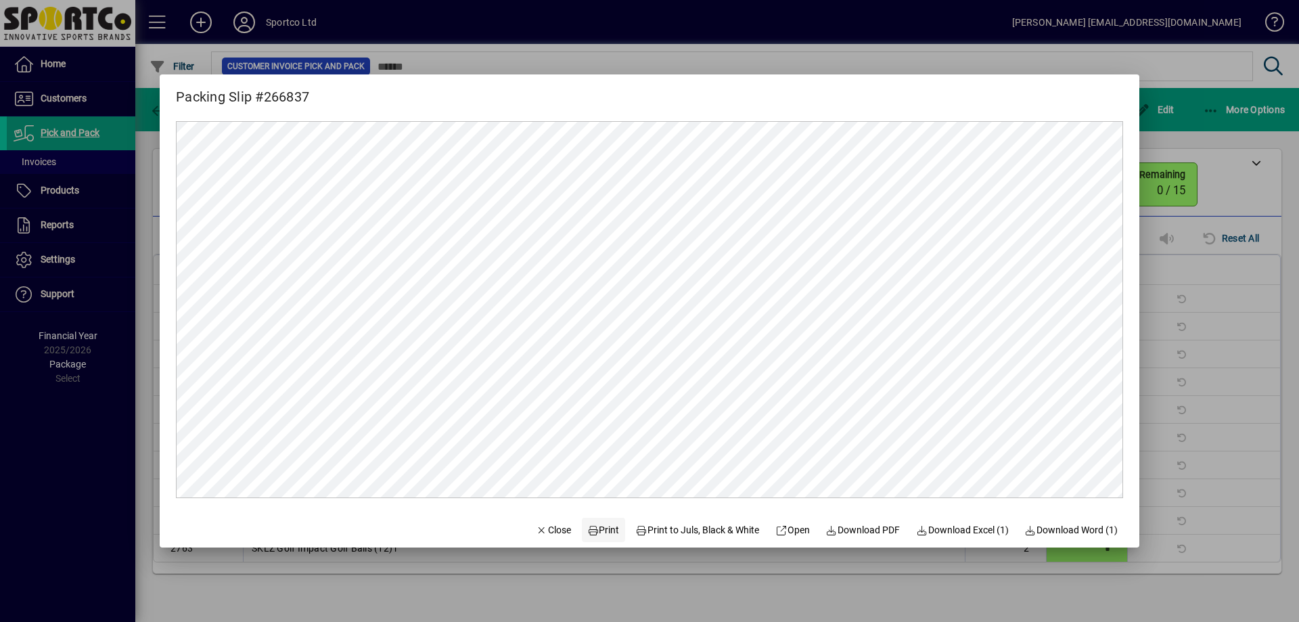
click at [599, 524] on span "Print" at bounding box center [603, 530] width 32 height 14
click at [539, 529] on span "Close" at bounding box center [553, 530] width 35 height 14
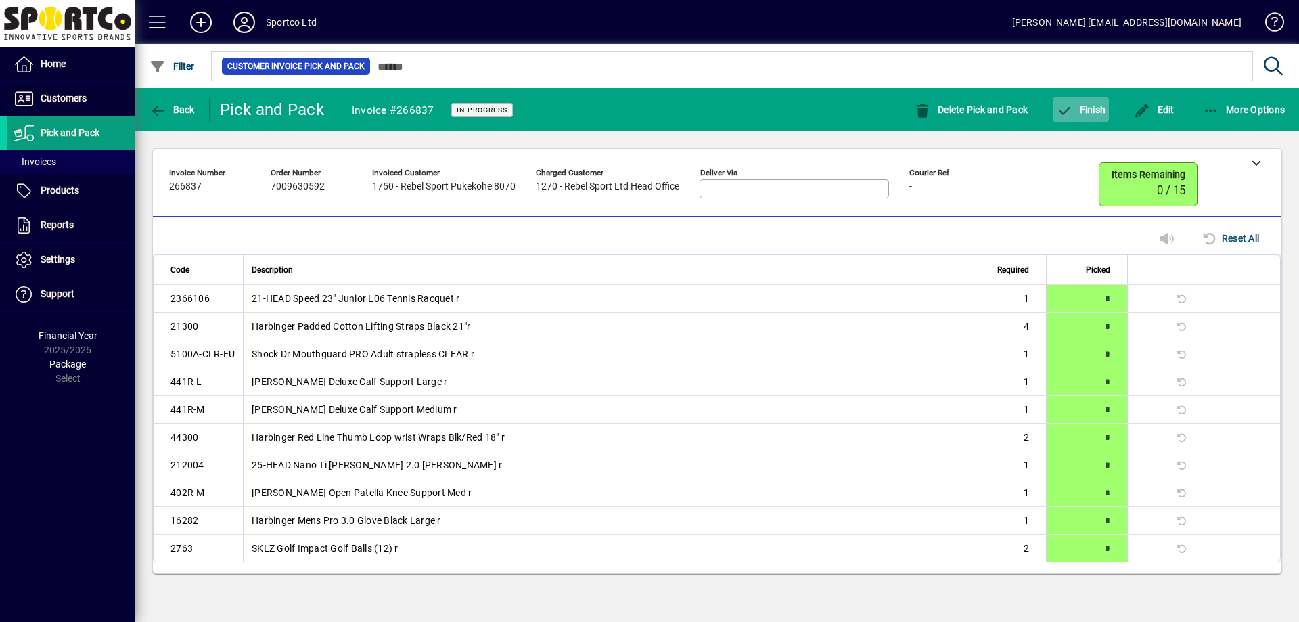
click at [1084, 121] on span "button" at bounding box center [1081, 109] width 56 height 32
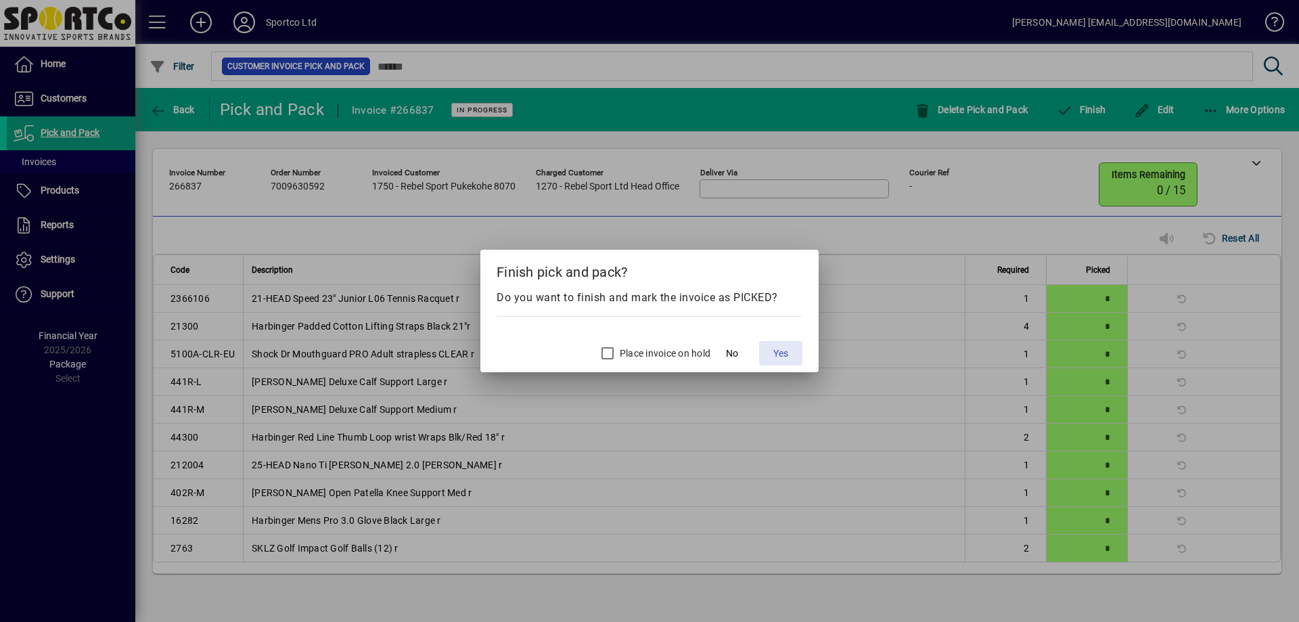
click at [782, 350] on span "Yes" at bounding box center [780, 353] width 15 height 14
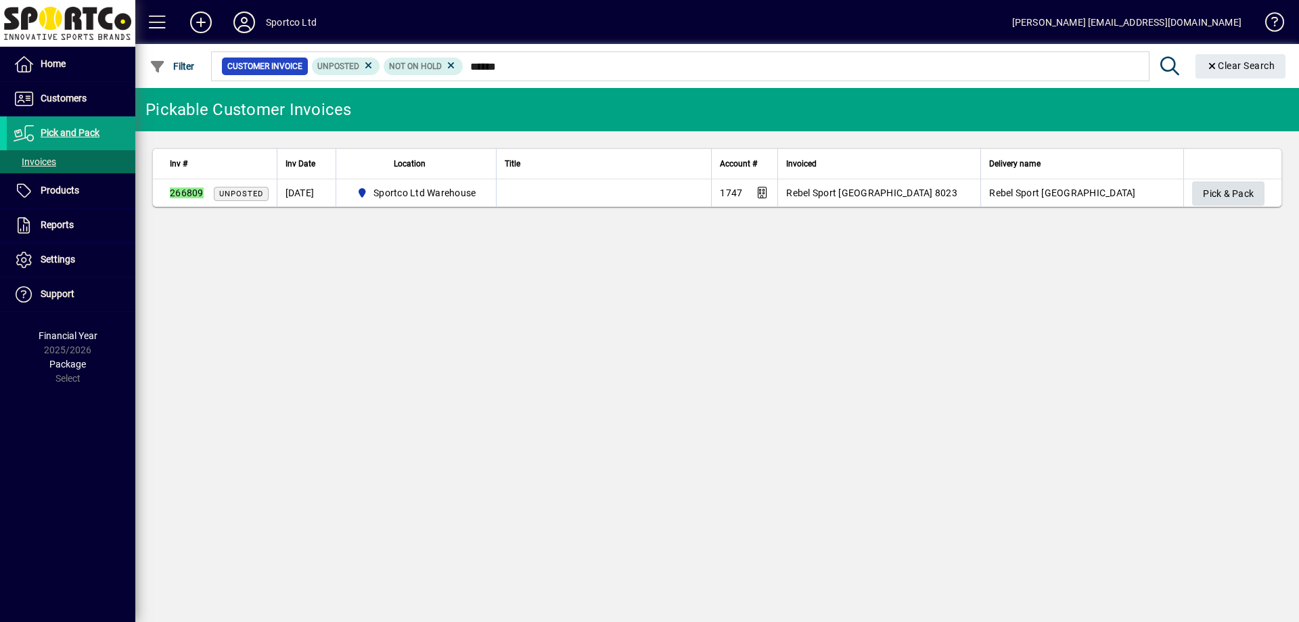
type input "******"
click at [1209, 195] on span "Pick & Pack" at bounding box center [1228, 194] width 51 height 22
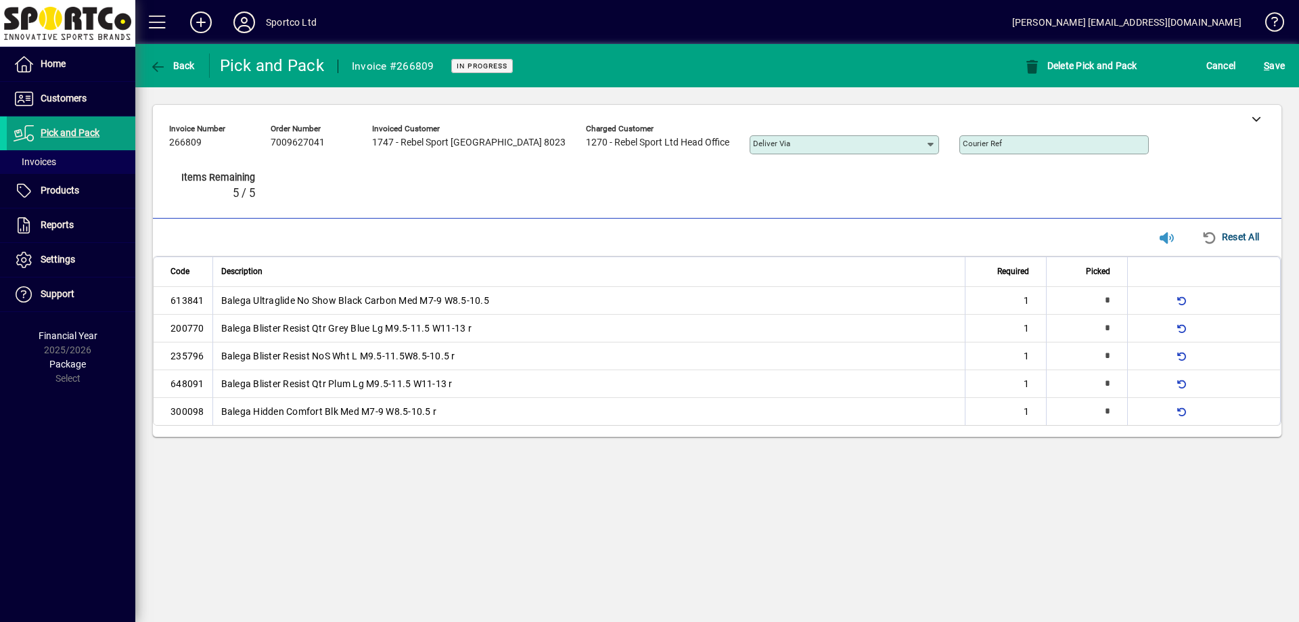
type input "*"
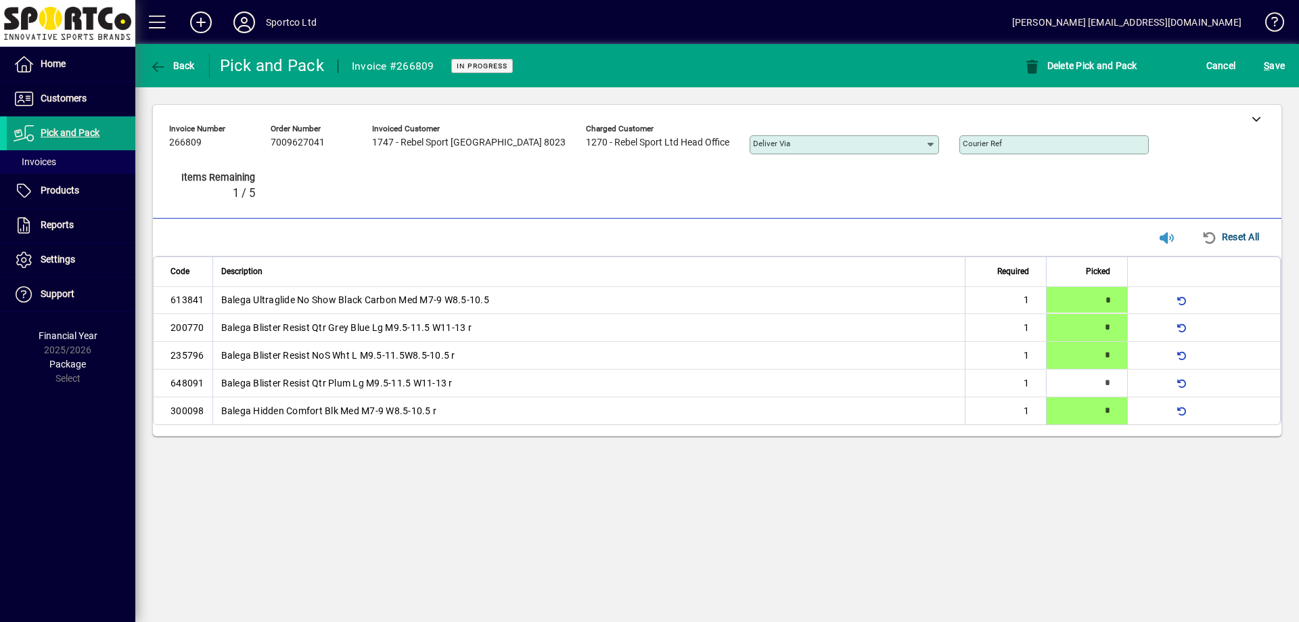
type input "*"
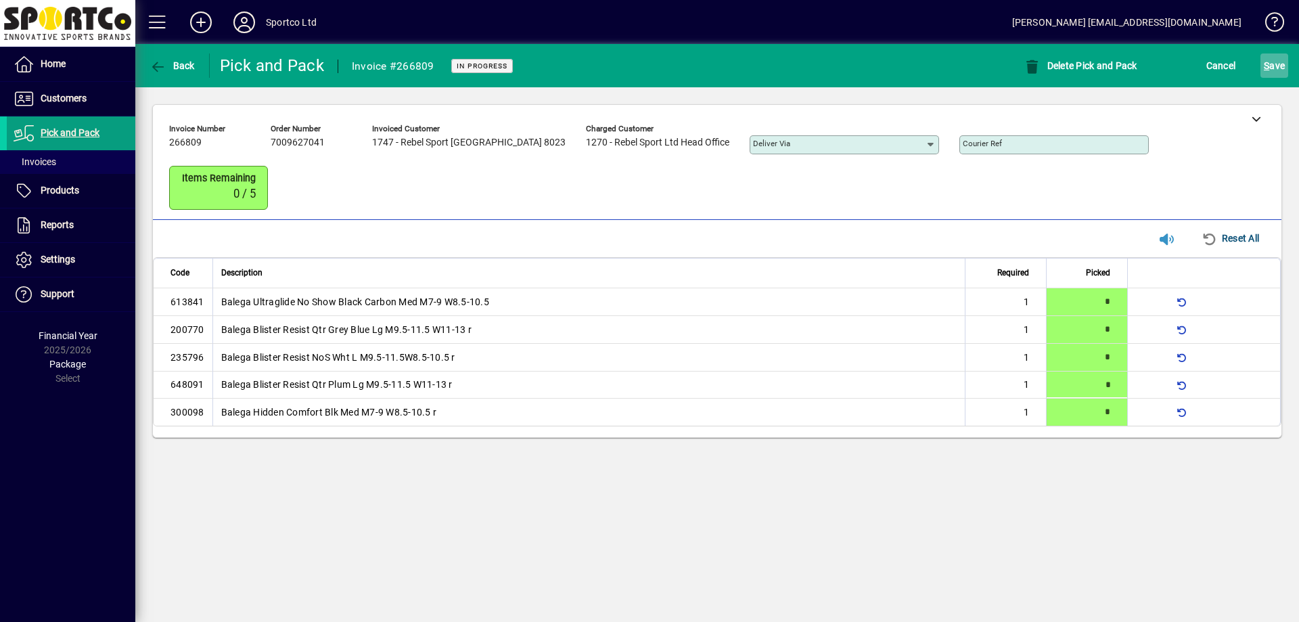
click at [1285, 68] on span "submit" at bounding box center [1274, 65] width 28 height 32
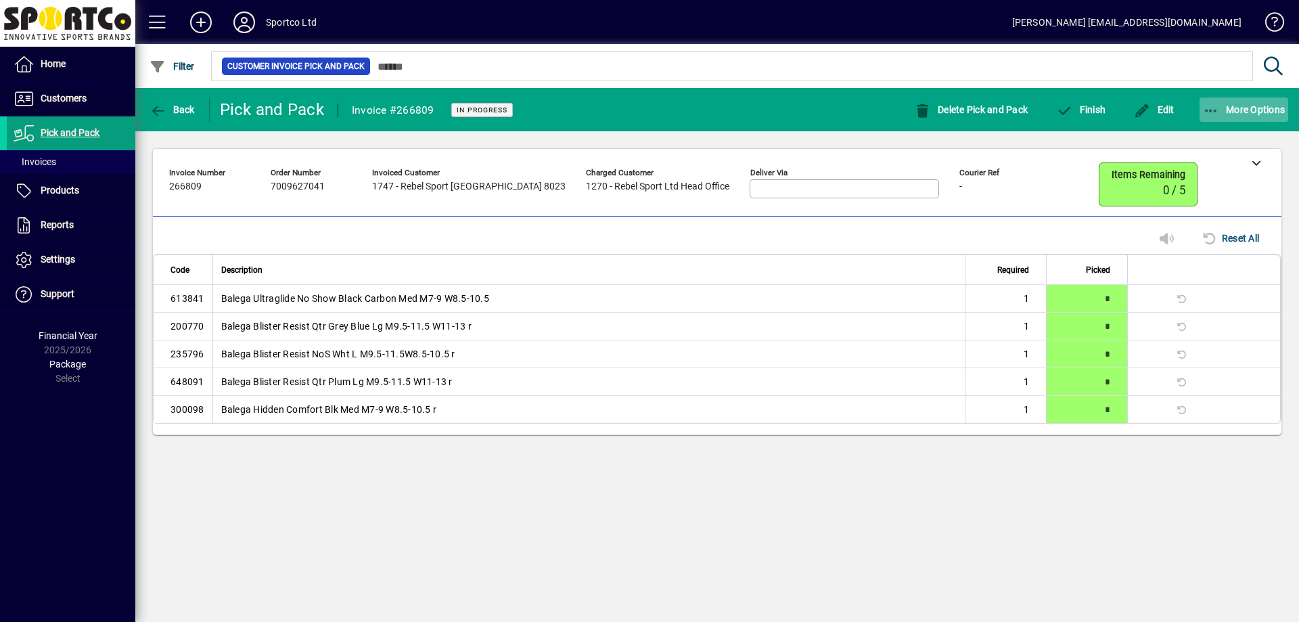
click at [1245, 105] on span "More Options" at bounding box center [1244, 109] width 83 height 11
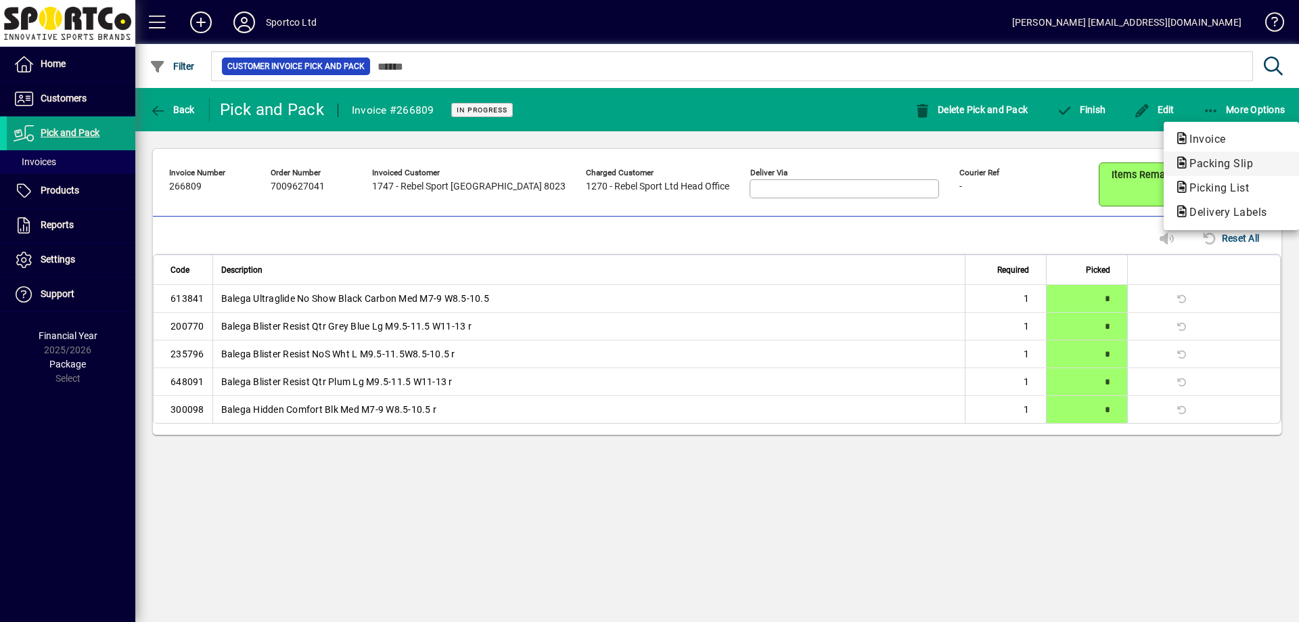
click at [1216, 166] on span "Packing Slip" at bounding box center [1216, 163] width 85 height 13
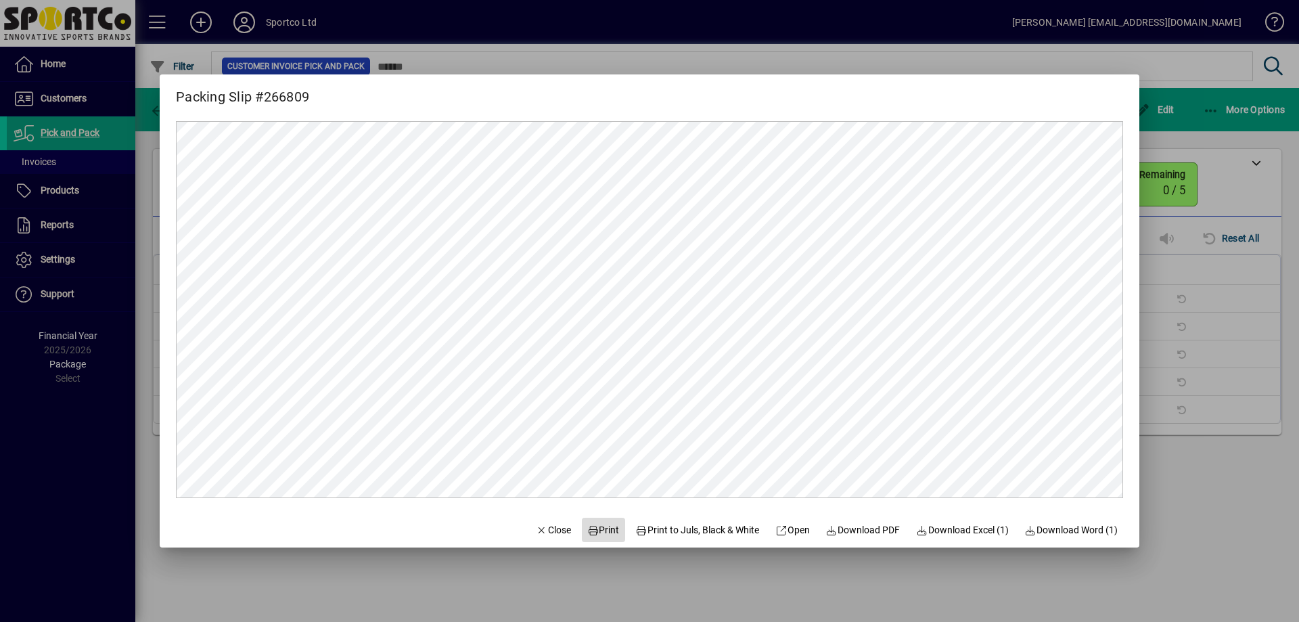
click at [604, 539] on span at bounding box center [603, 529] width 43 height 32
click at [554, 530] on span "Close" at bounding box center [553, 530] width 35 height 14
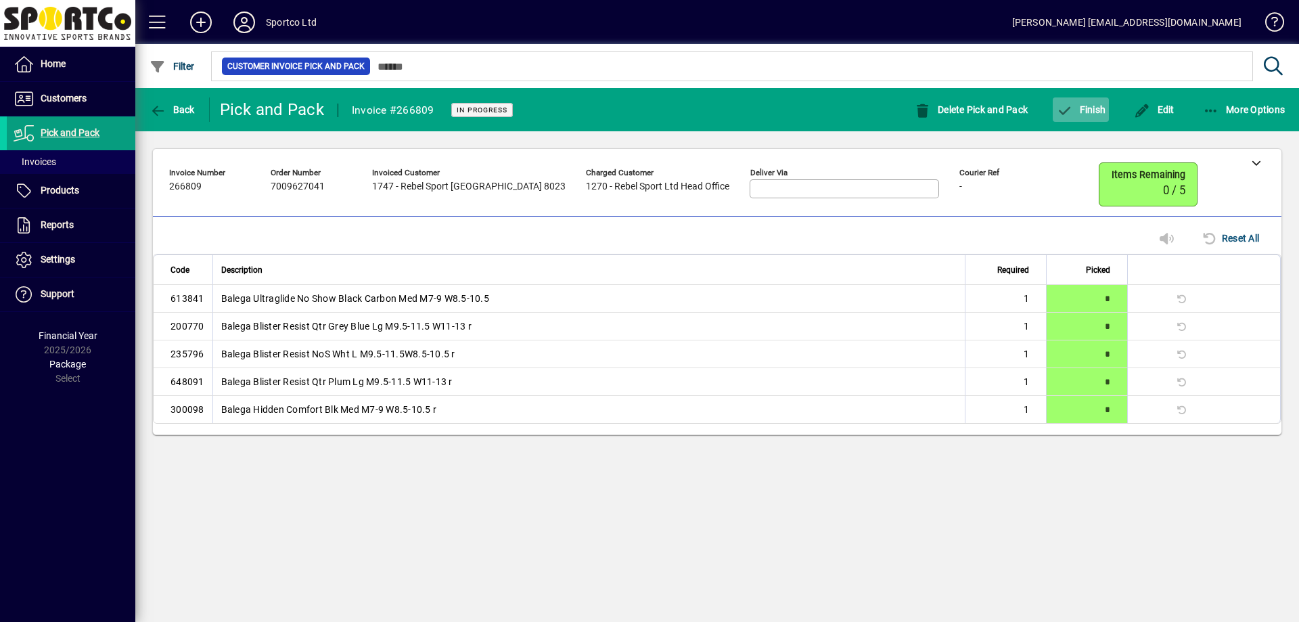
click at [1082, 102] on span "button" at bounding box center [1081, 109] width 56 height 32
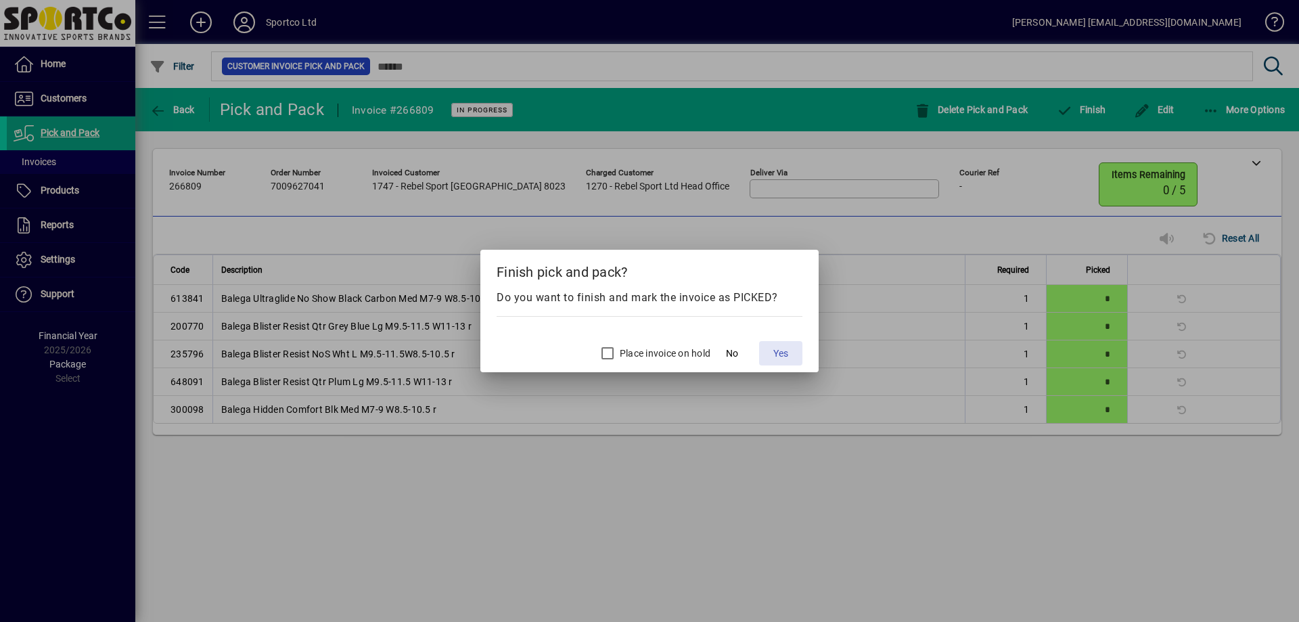
click at [791, 348] on span at bounding box center [780, 353] width 43 height 32
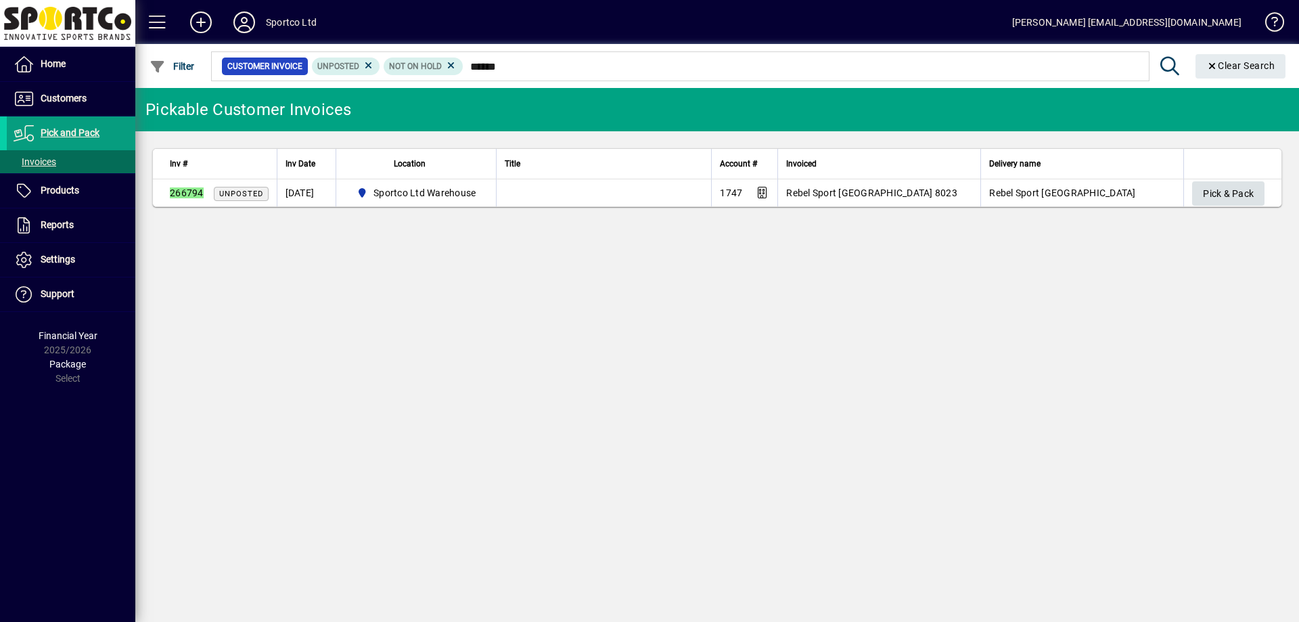
type input "******"
click at [1240, 195] on span "Pick & Pack" at bounding box center [1228, 194] width 51 height 22
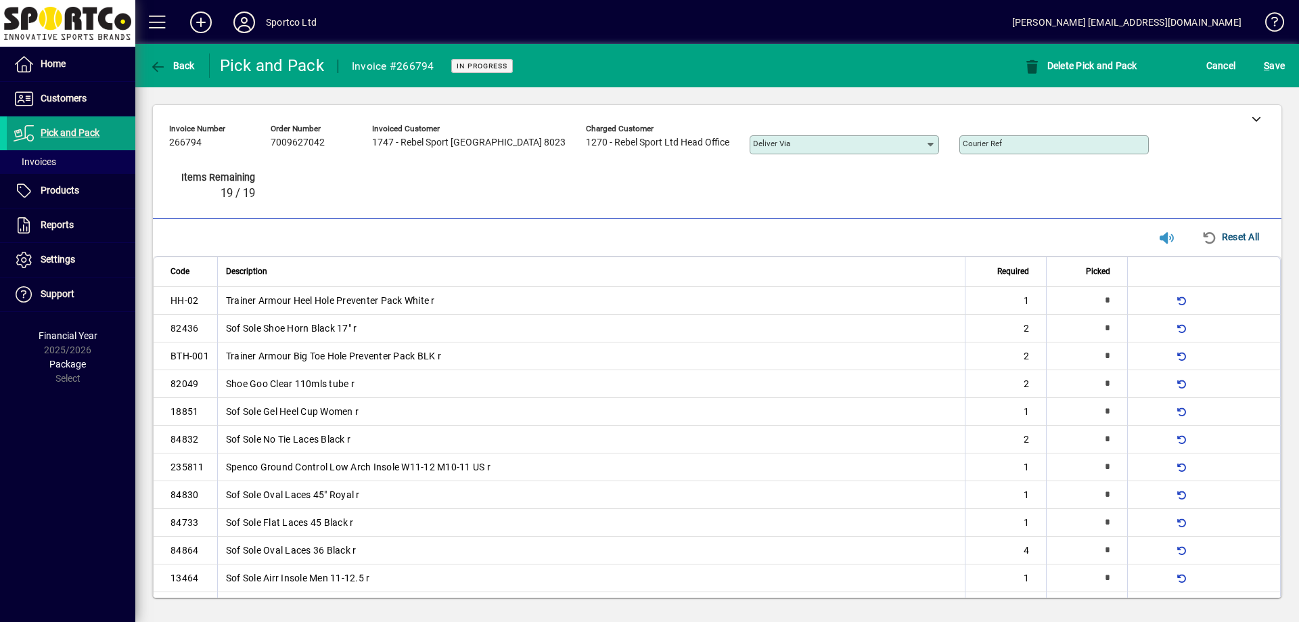
type input "*"
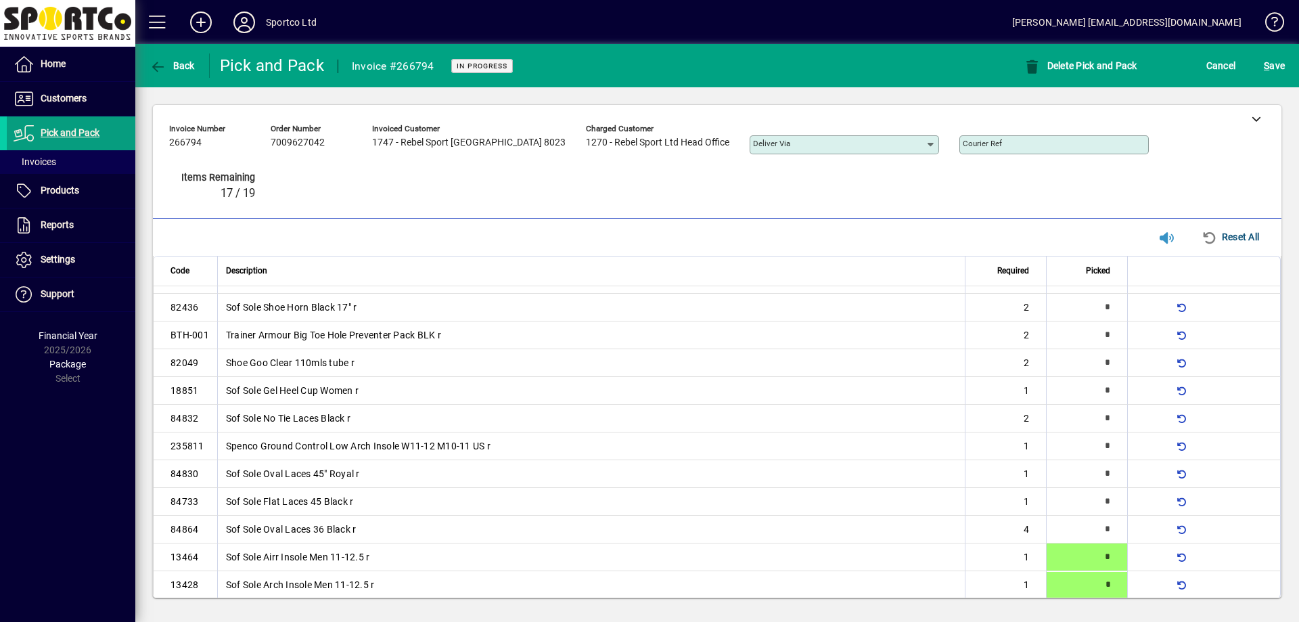
type input "*"
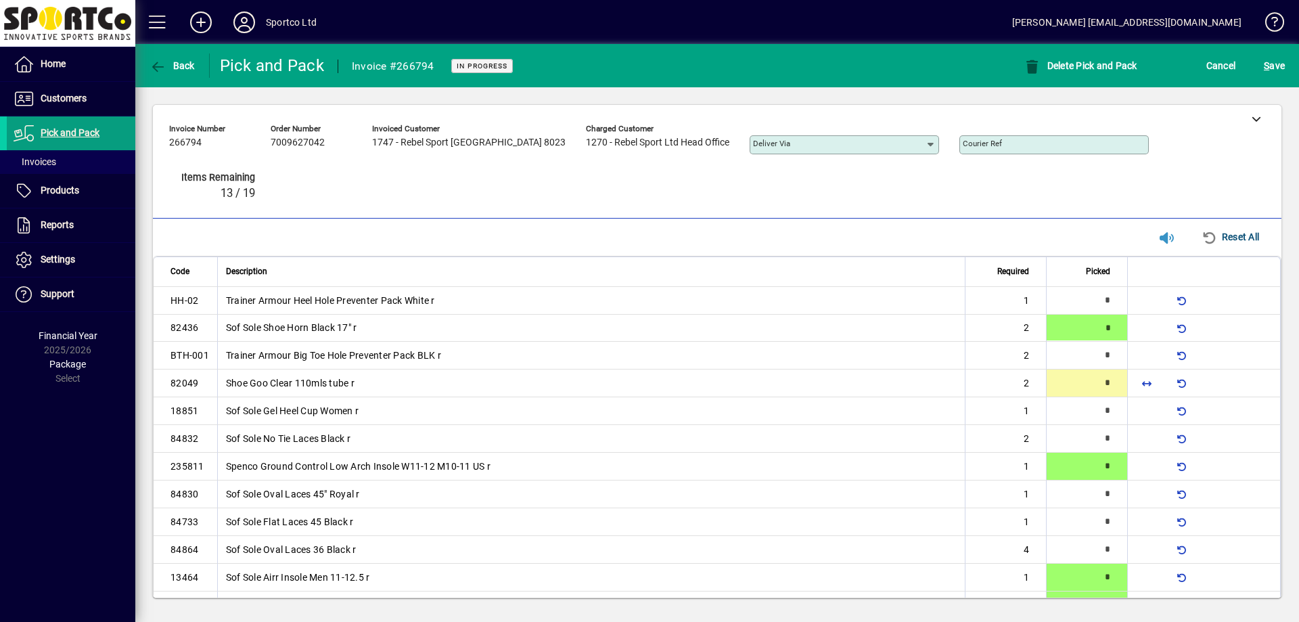
type input "*"
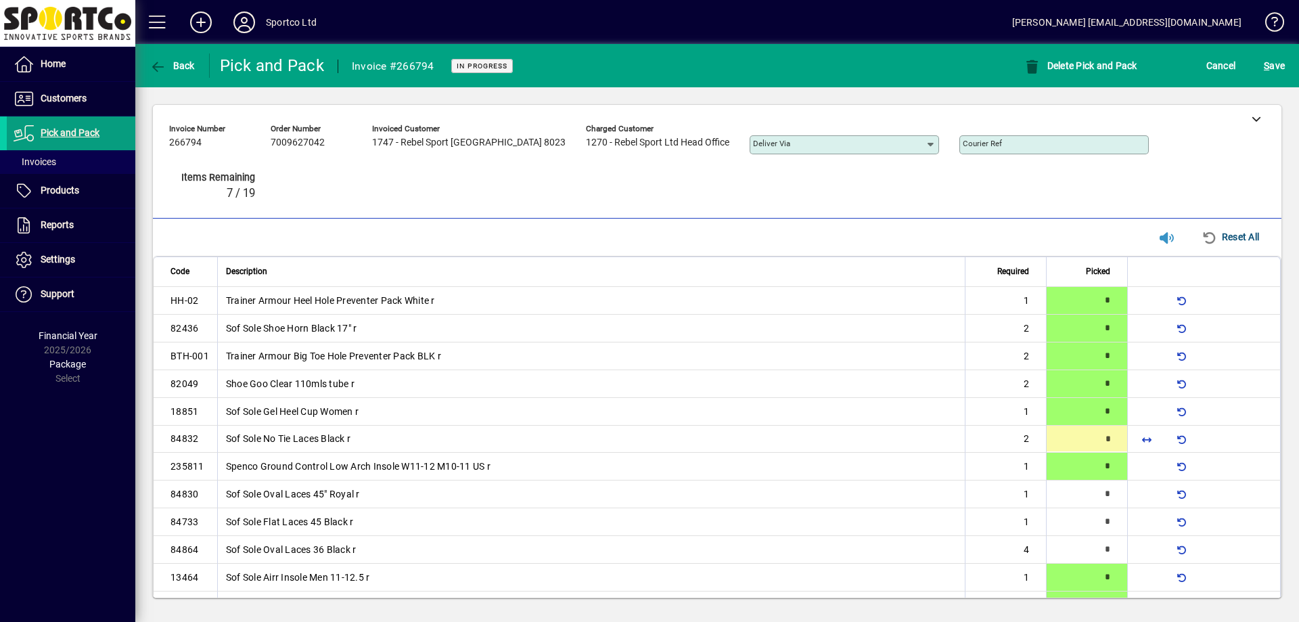
type input "*"
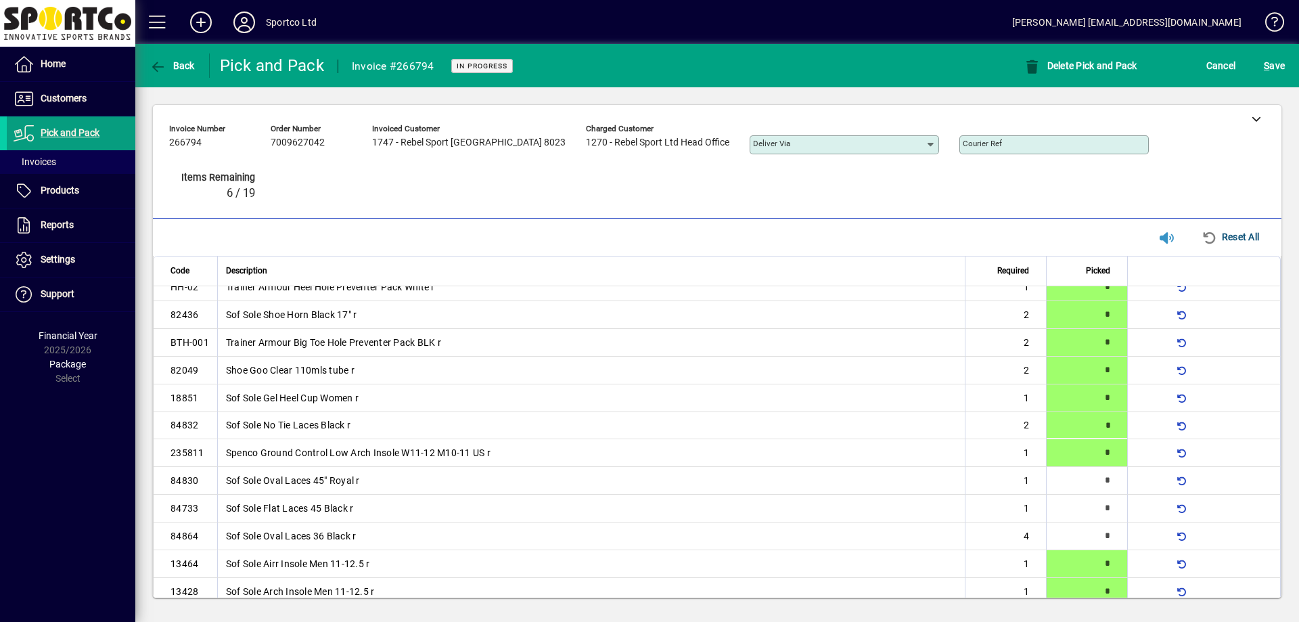
type input "*"
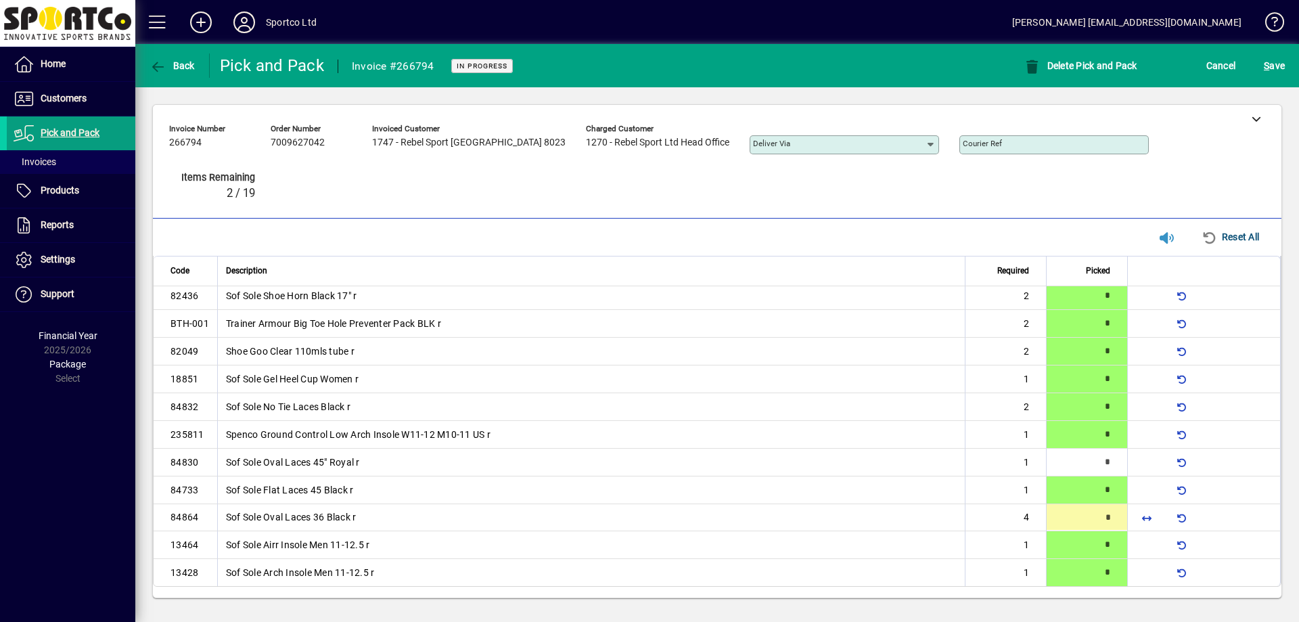
type input "*"
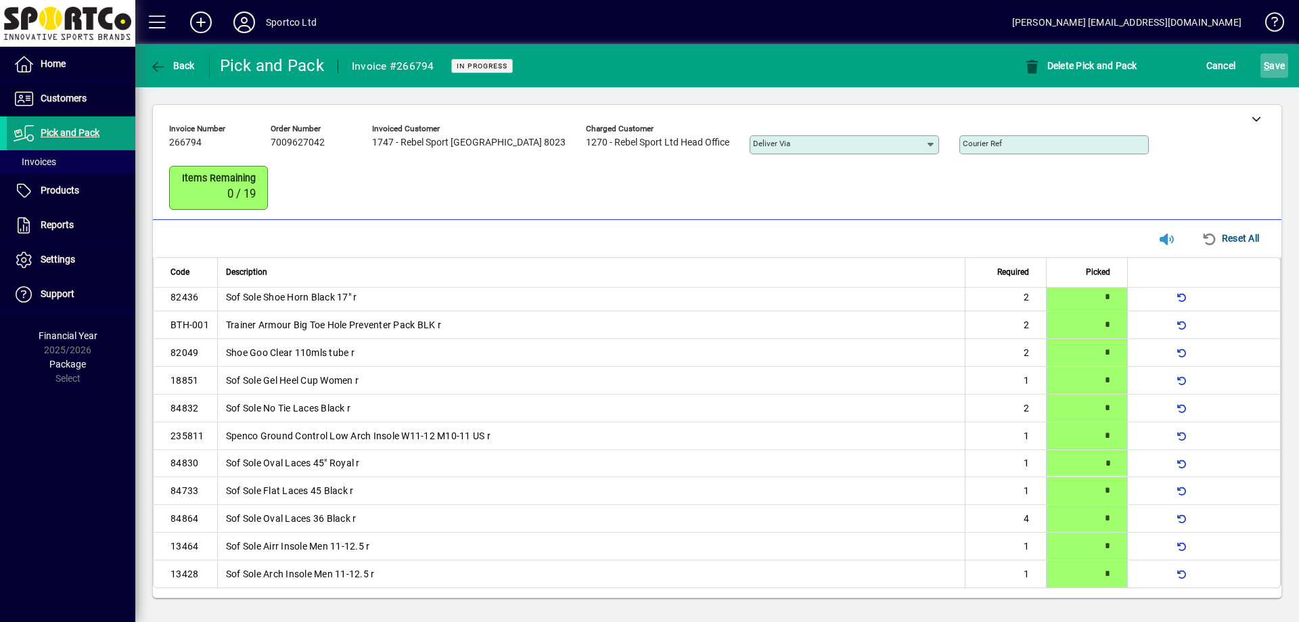
click at [1286, 64] on span "submit" at bounding box center [1274, 65] width 28 height 32
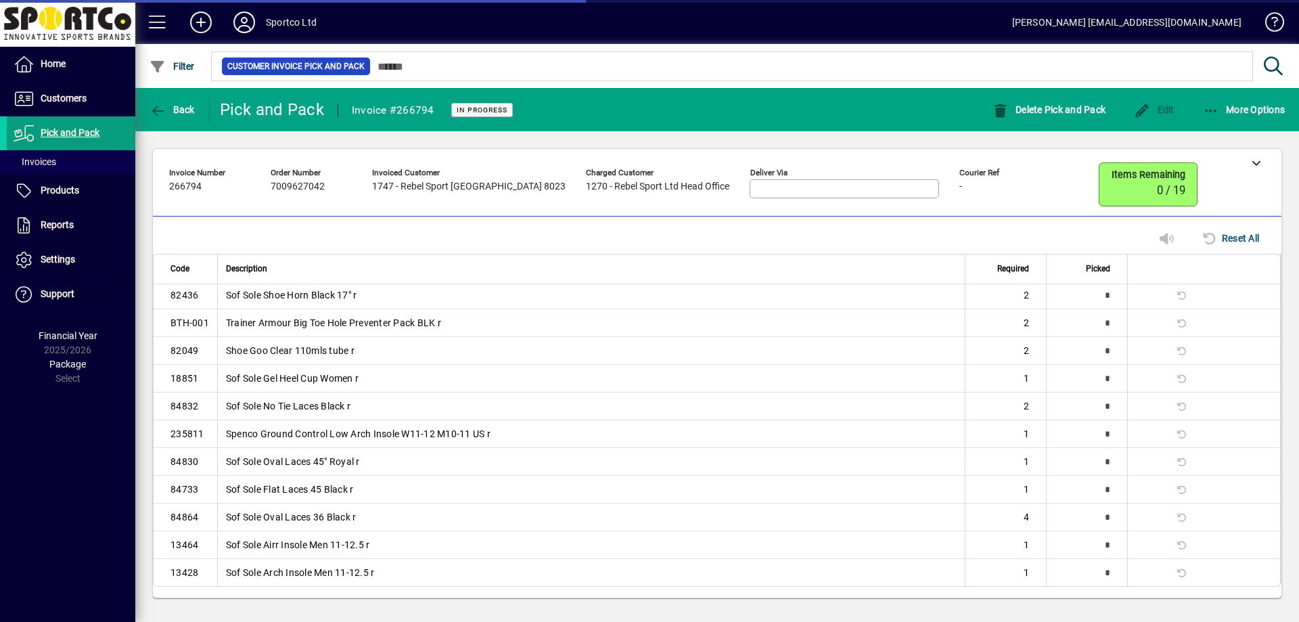
scroll to position [0, 0]
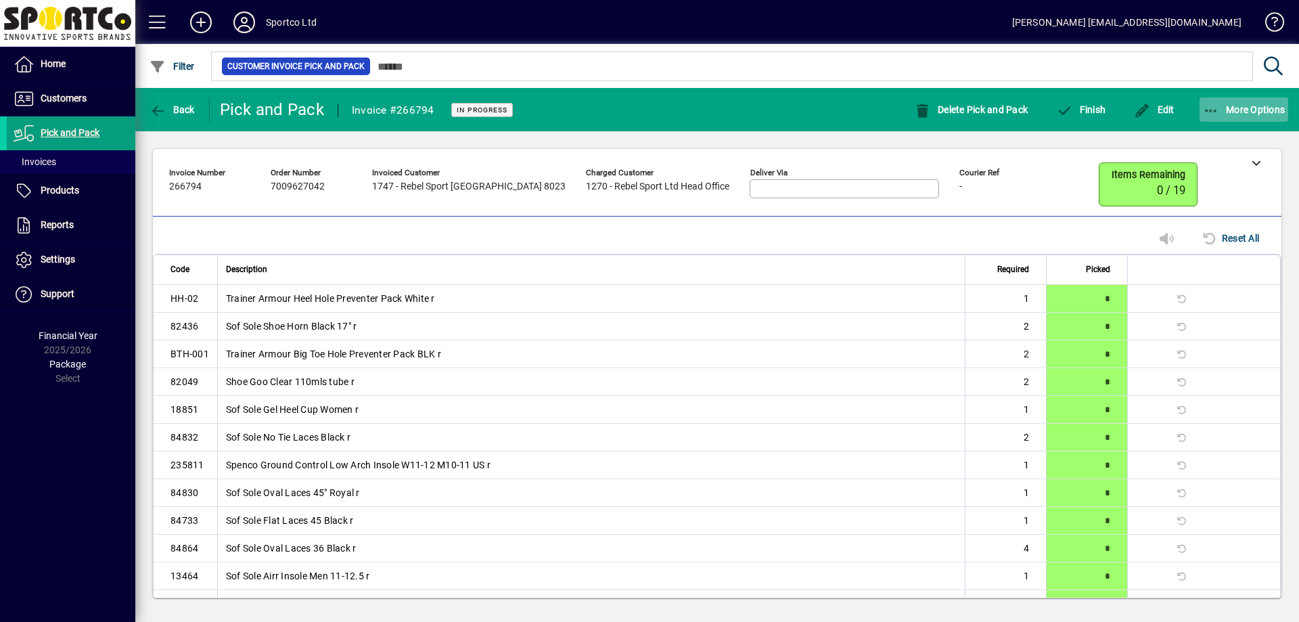
click at [1253, 103] on button "More Options" at bounding box center [1243, 109] width 89 height 24
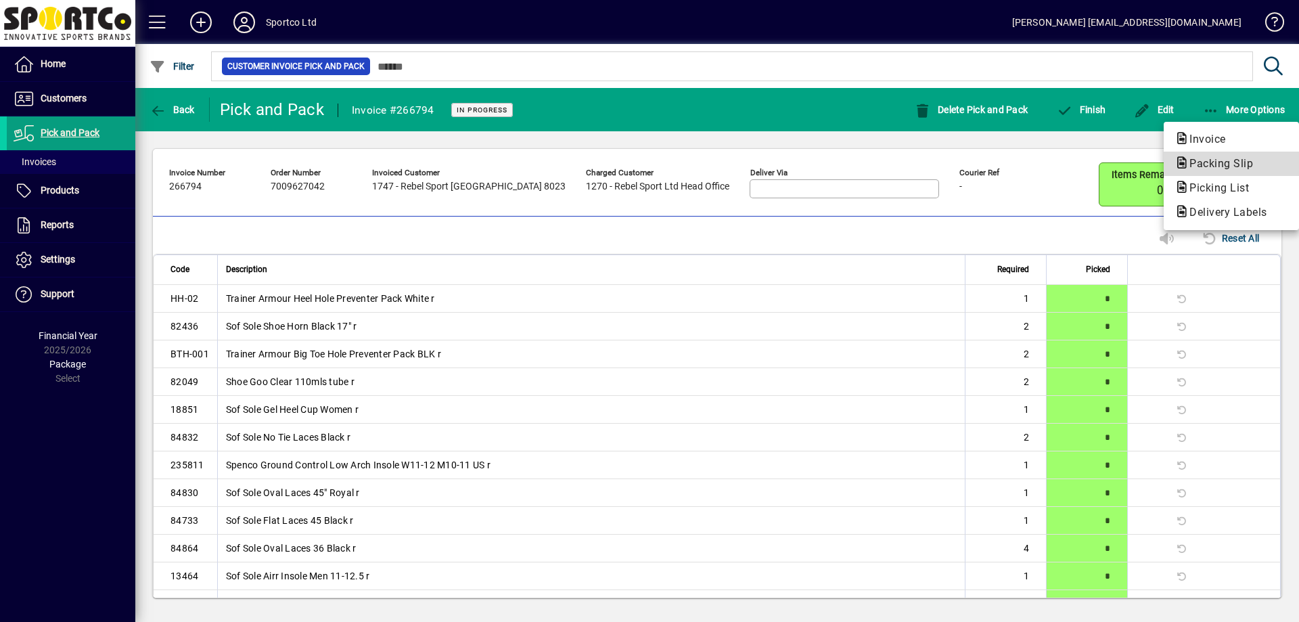
click at [1225, 162] on span "Packing Slip" at bounding box center [1216, 163] width 85 height 13
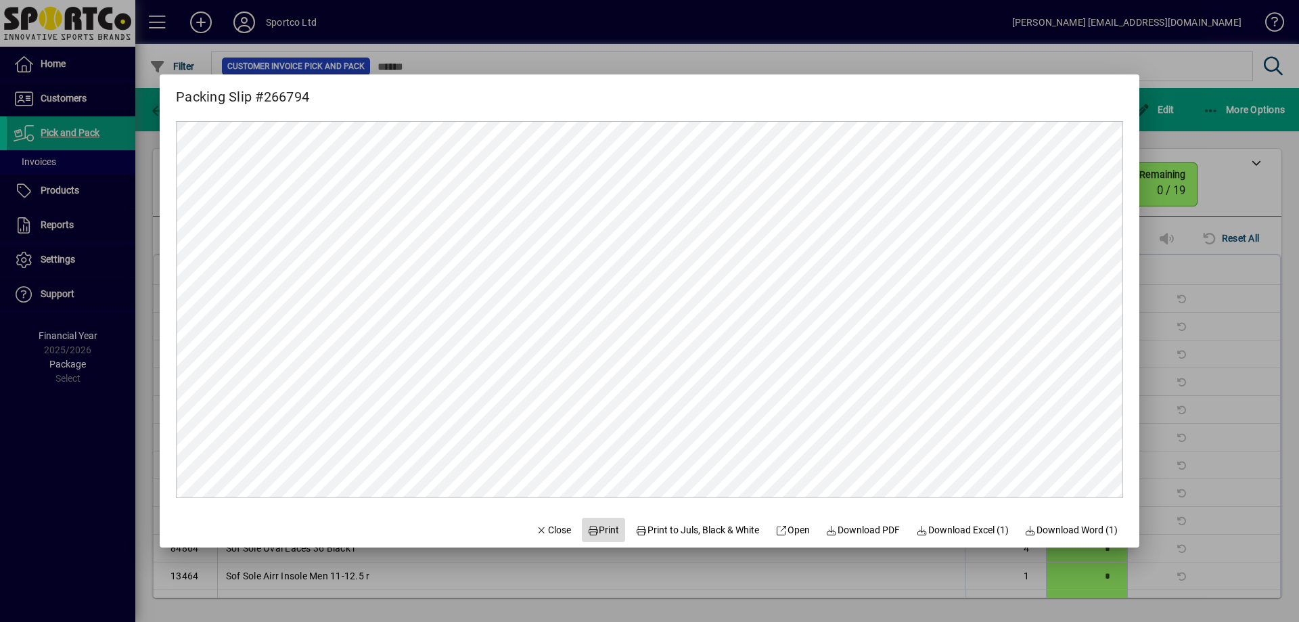
click at [591, 523] on span "Print" at bounding box center [603, 530] width 32 height 14
drag, startPoint x: 536, startPoint y: 531, endPoint x: 543, endPoint y: 526, distance: 8.3
click at [538, 530] on span "Close" at bounding box center [553, 530] width 35 height 14
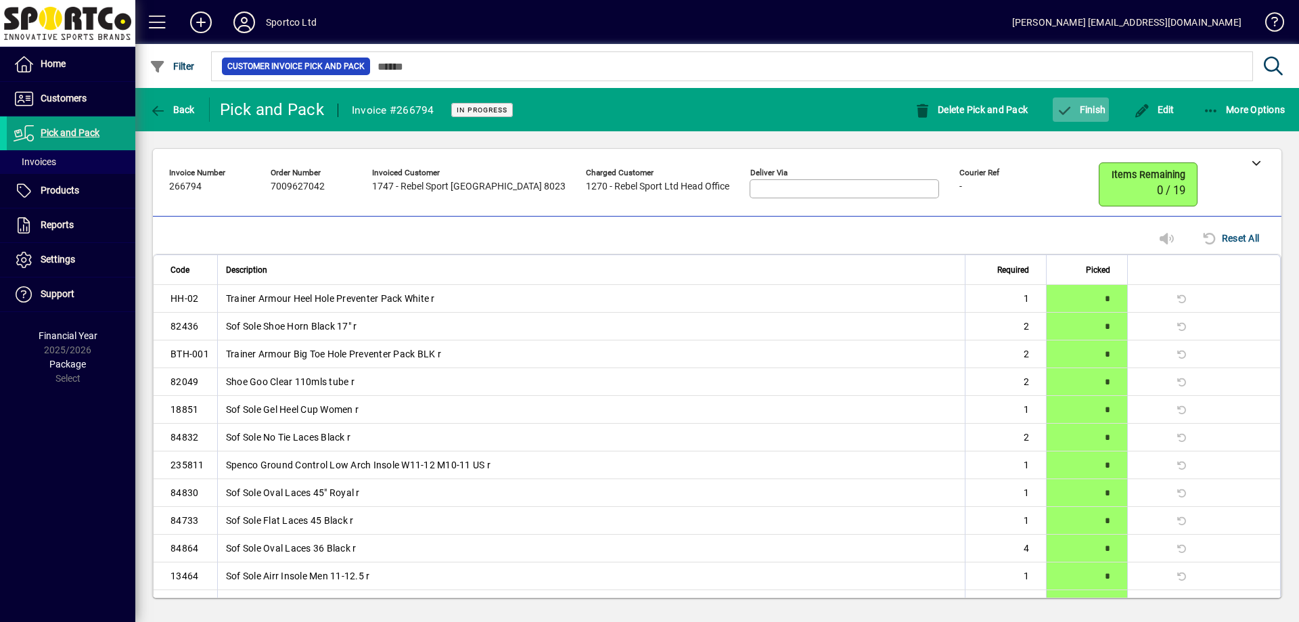
click at [1090, 118] on span "button" at bounding box center [1081, 109] width 56 height 32
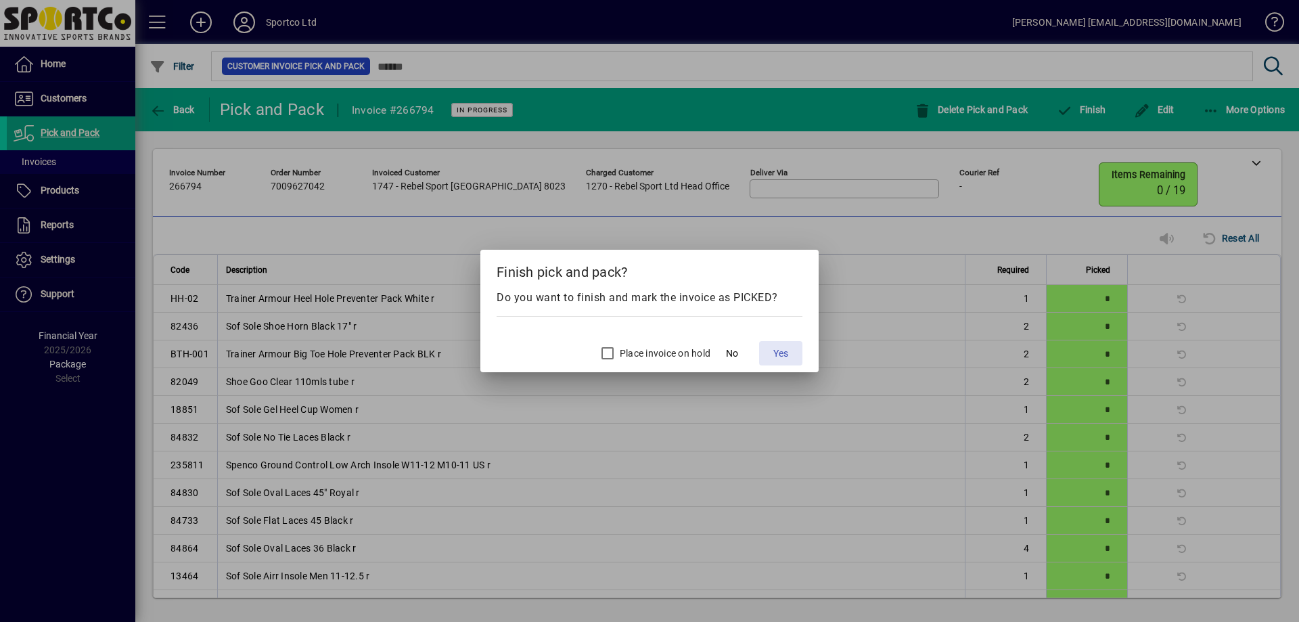
click at [796, 347] on span at bounding box center [780, 353] width 43 height 32
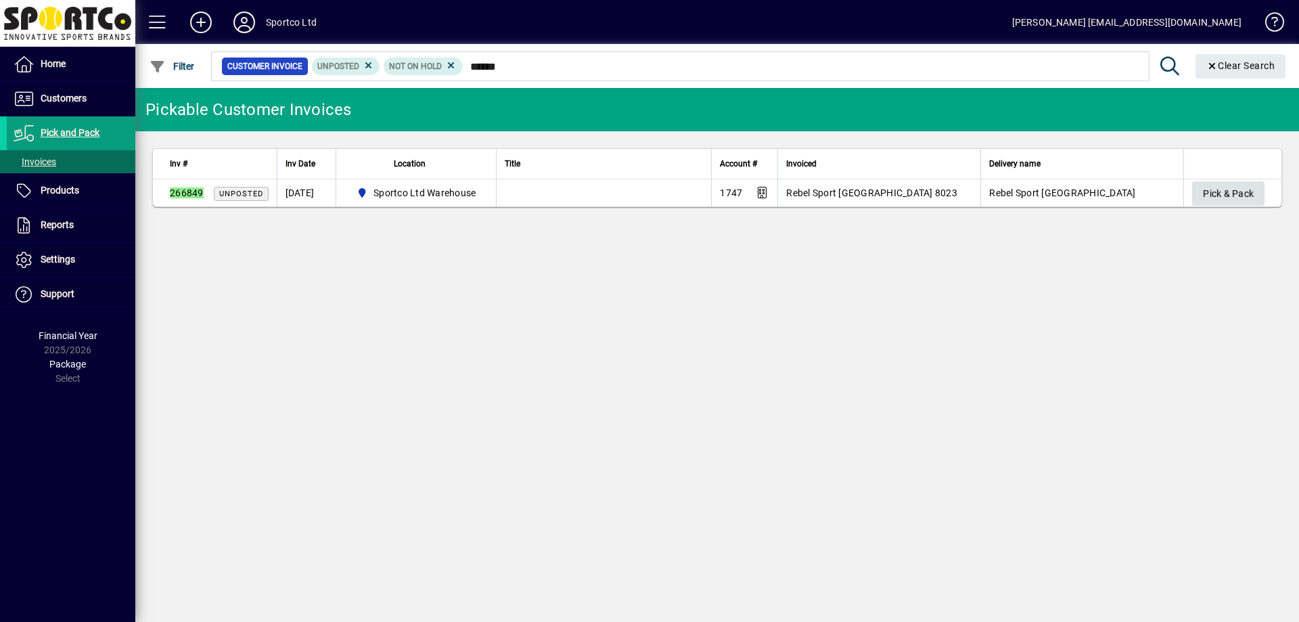
type input "******"
click at [1248, 187] on span "Pick & Pack" at bounding box center [1228, 194] width 51 height 22
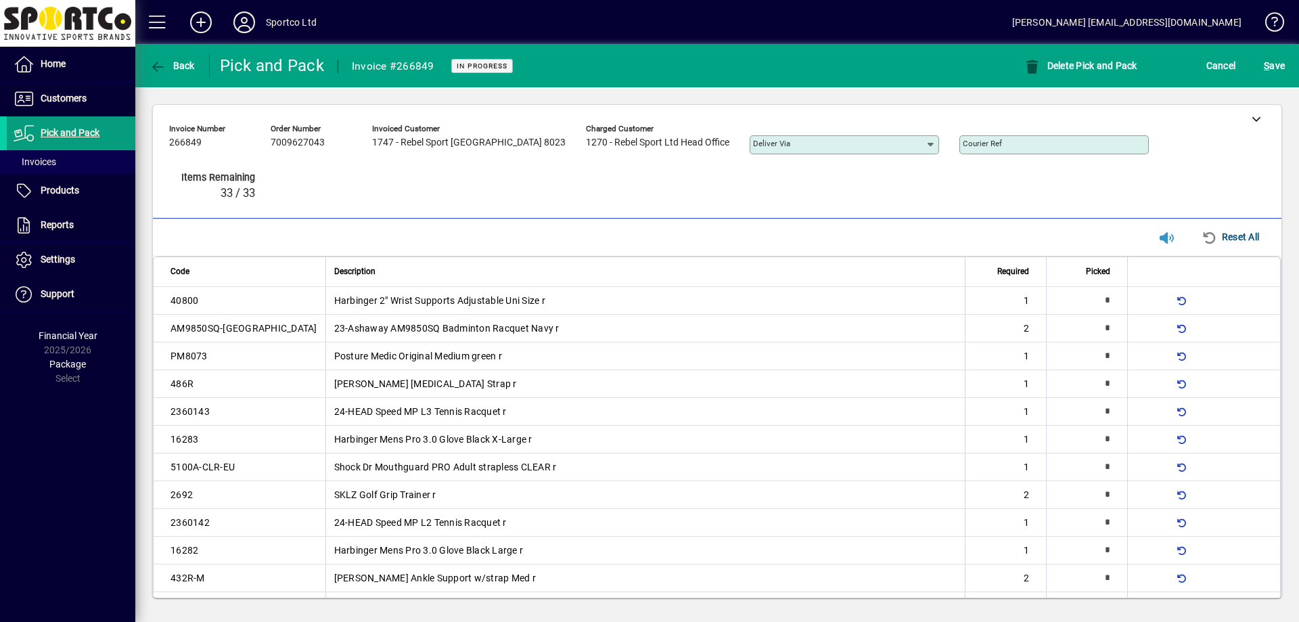
type input "*"
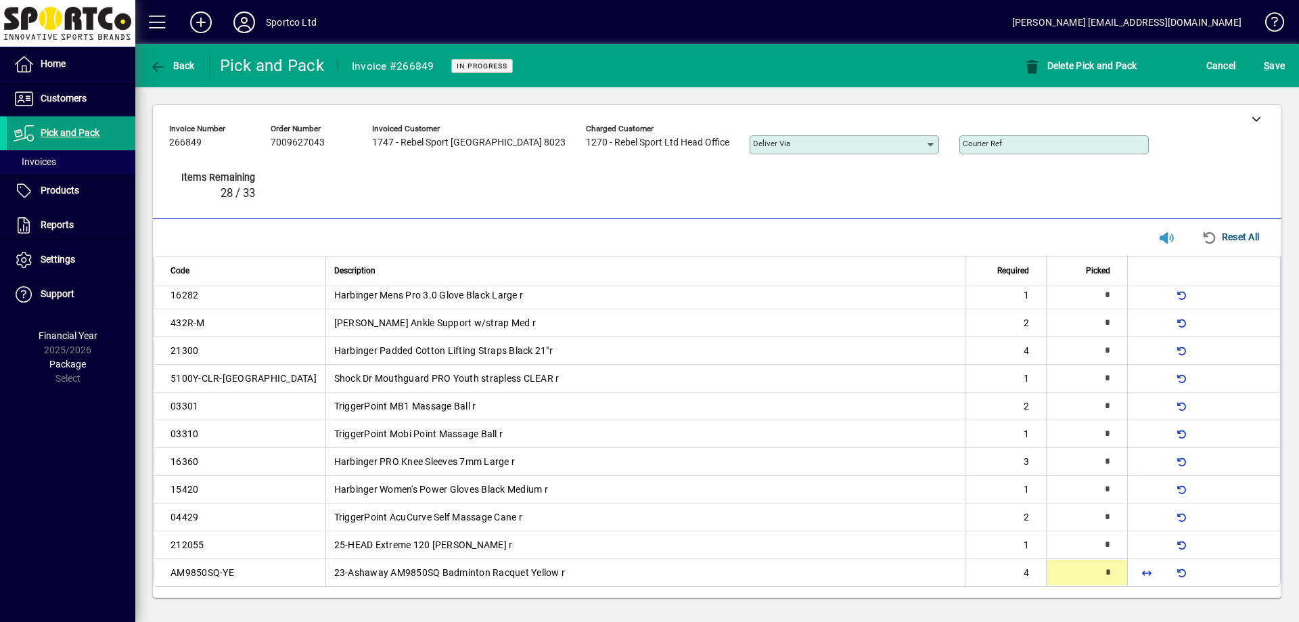
type input "*"
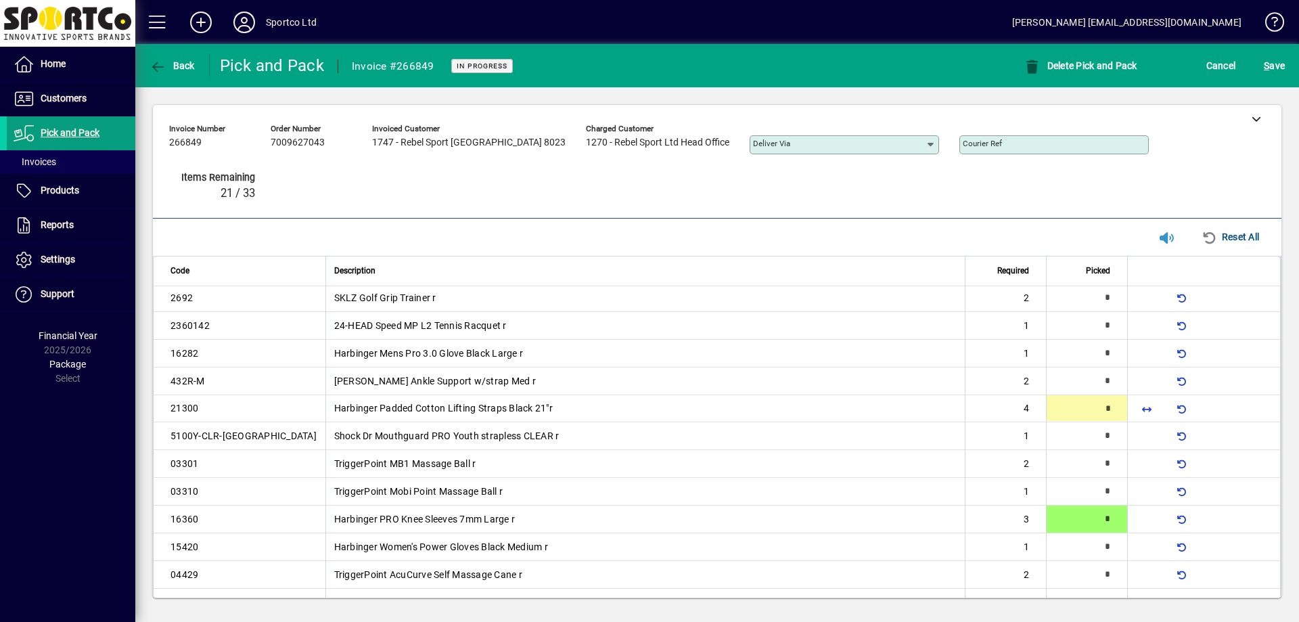
scroll to position [180, 0]
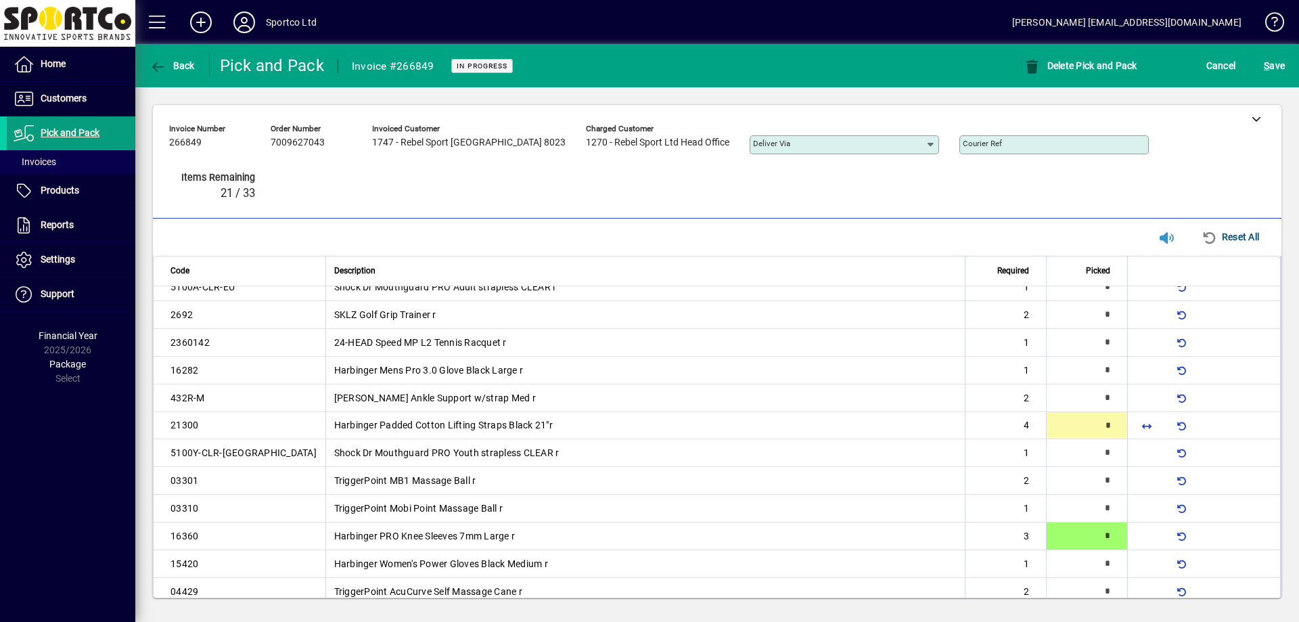
type input "*"
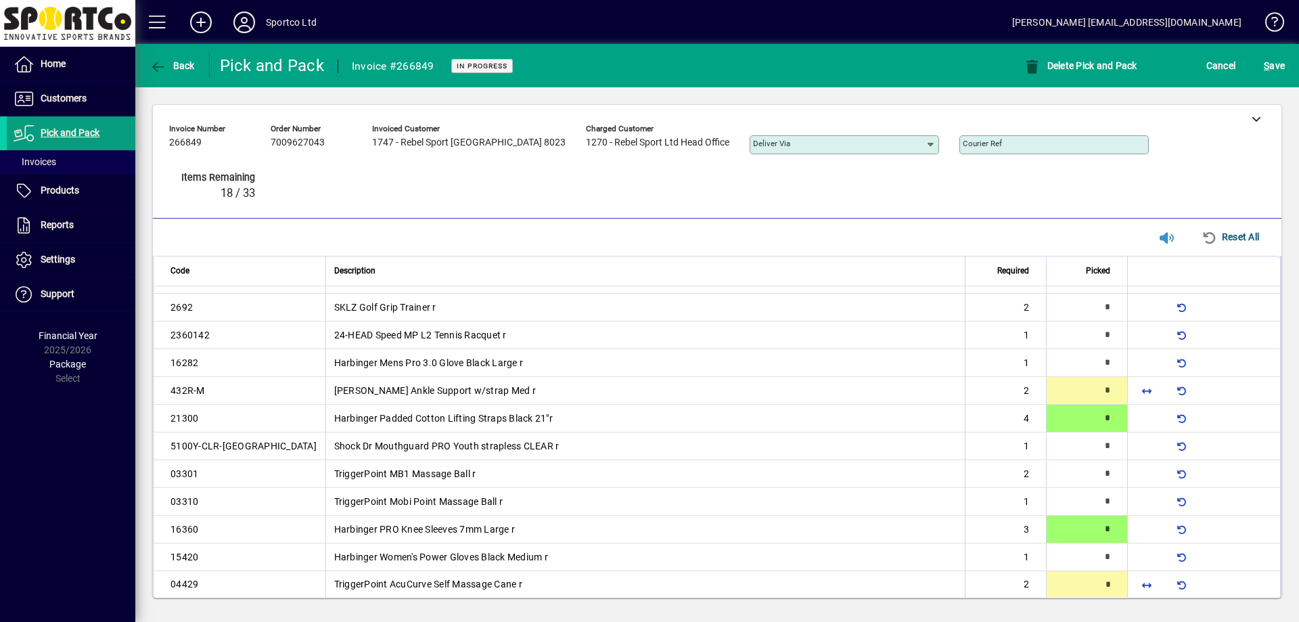
type input "*"
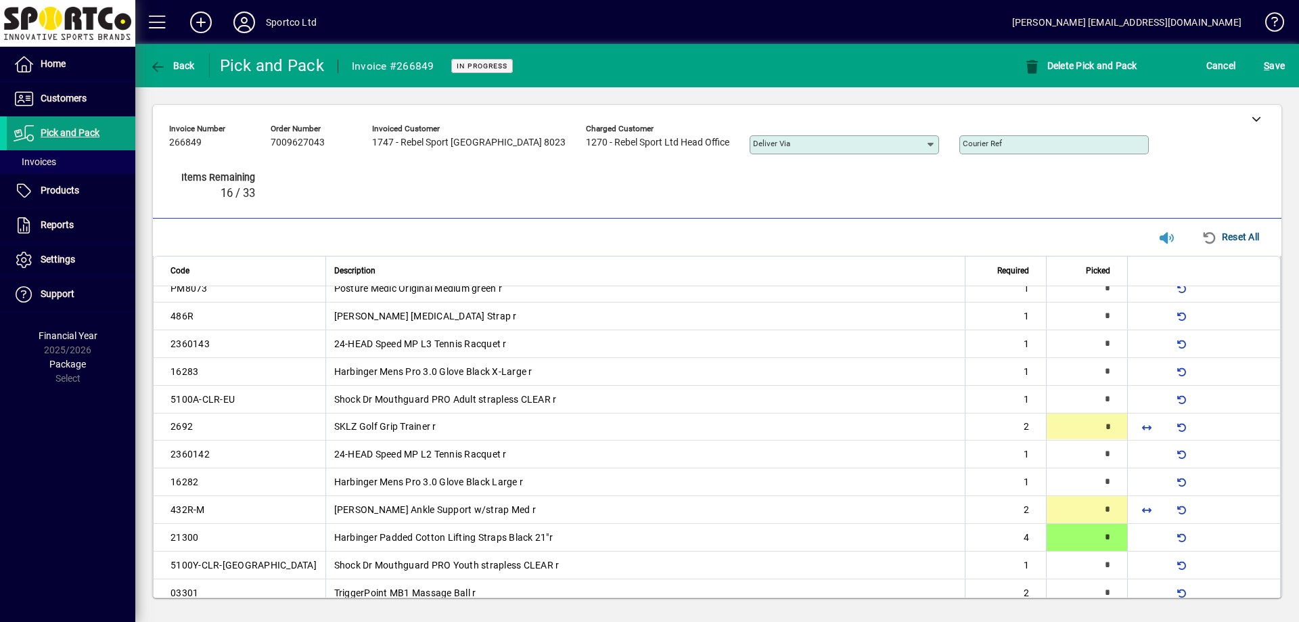
type input "*"
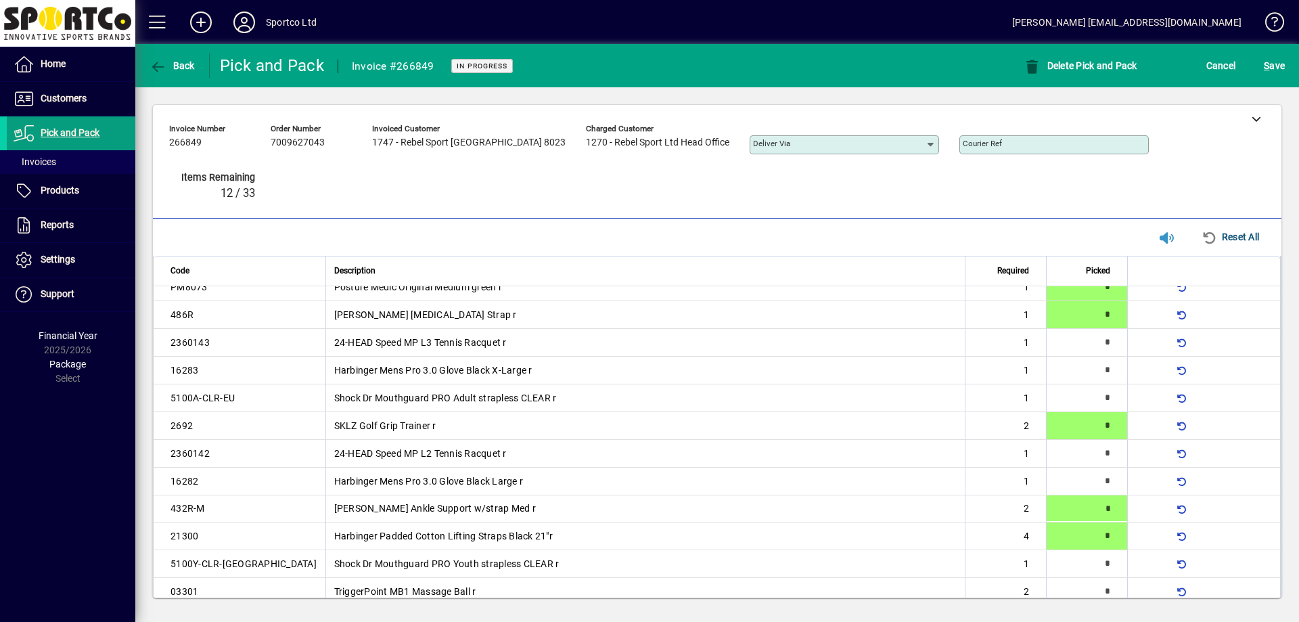
type input "*"
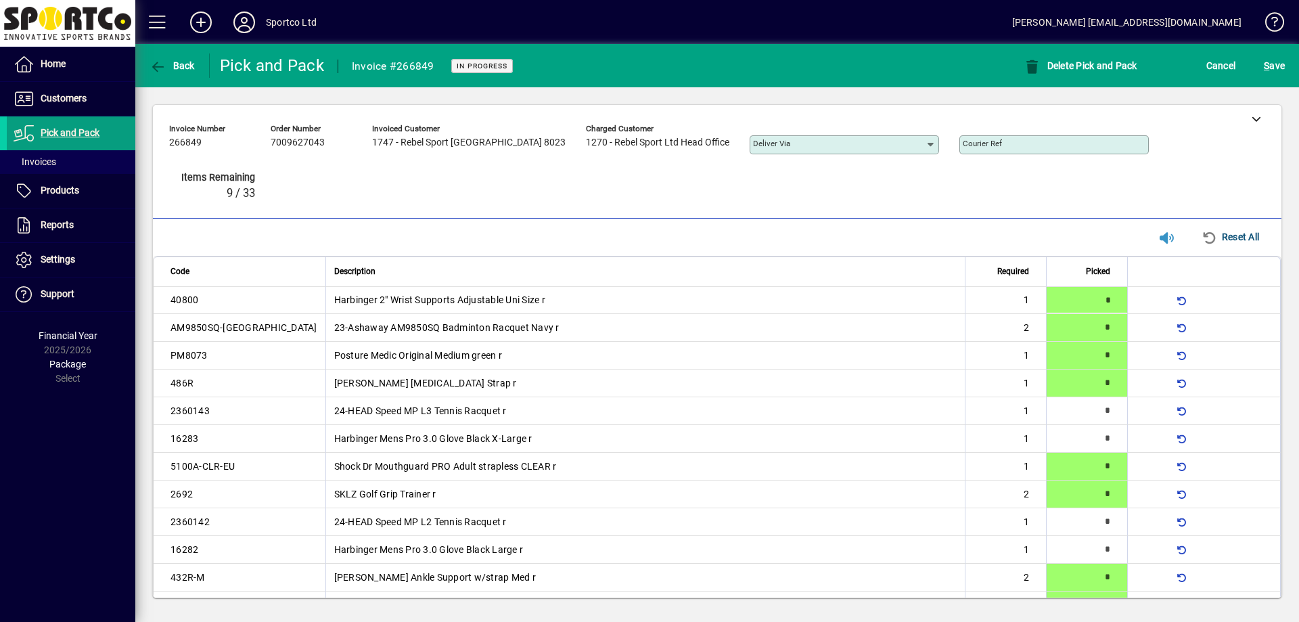
type input "*"
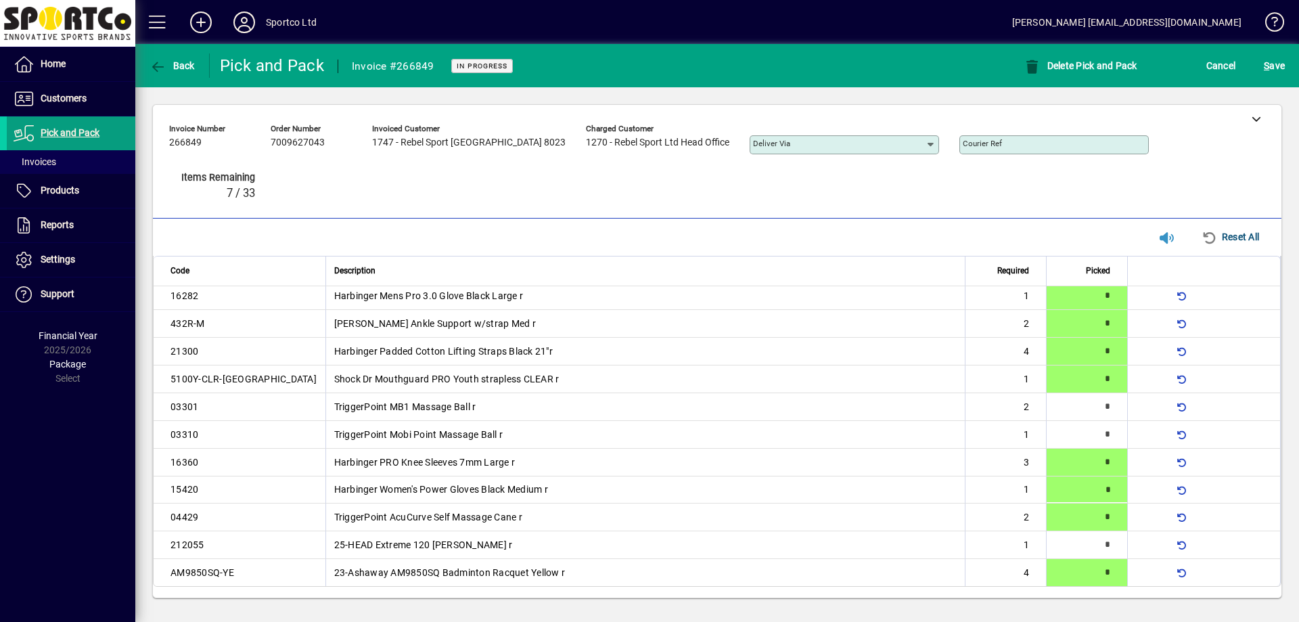
type input "*"
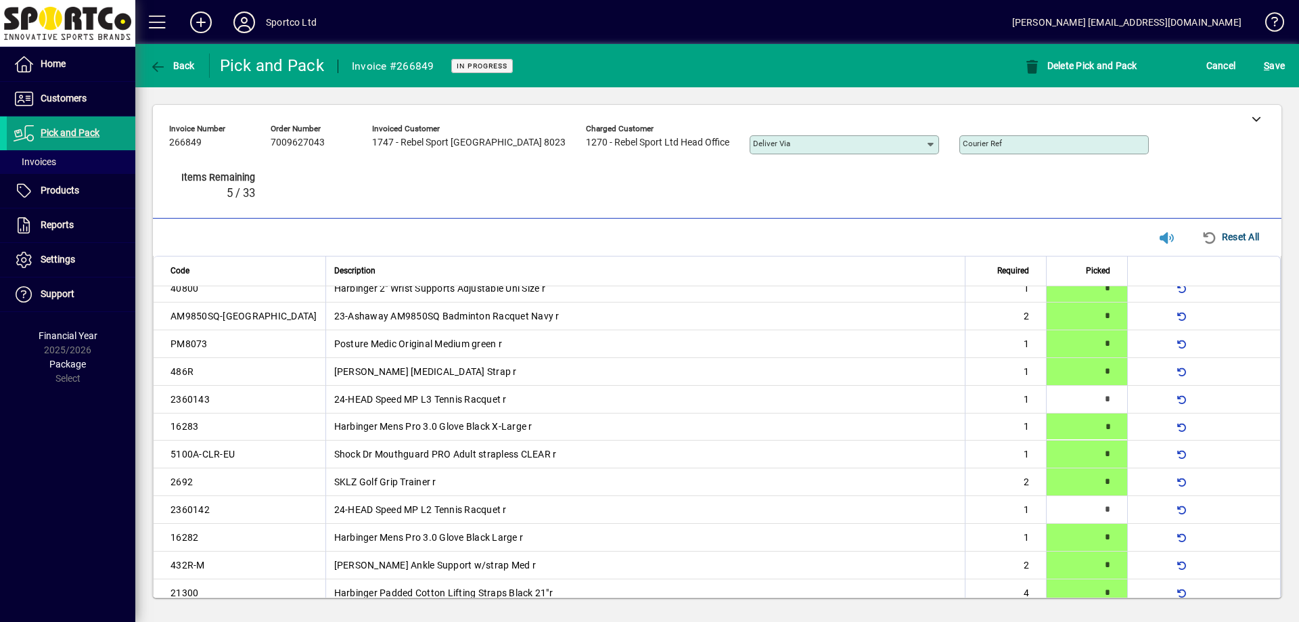
scroll to position [234, 0]
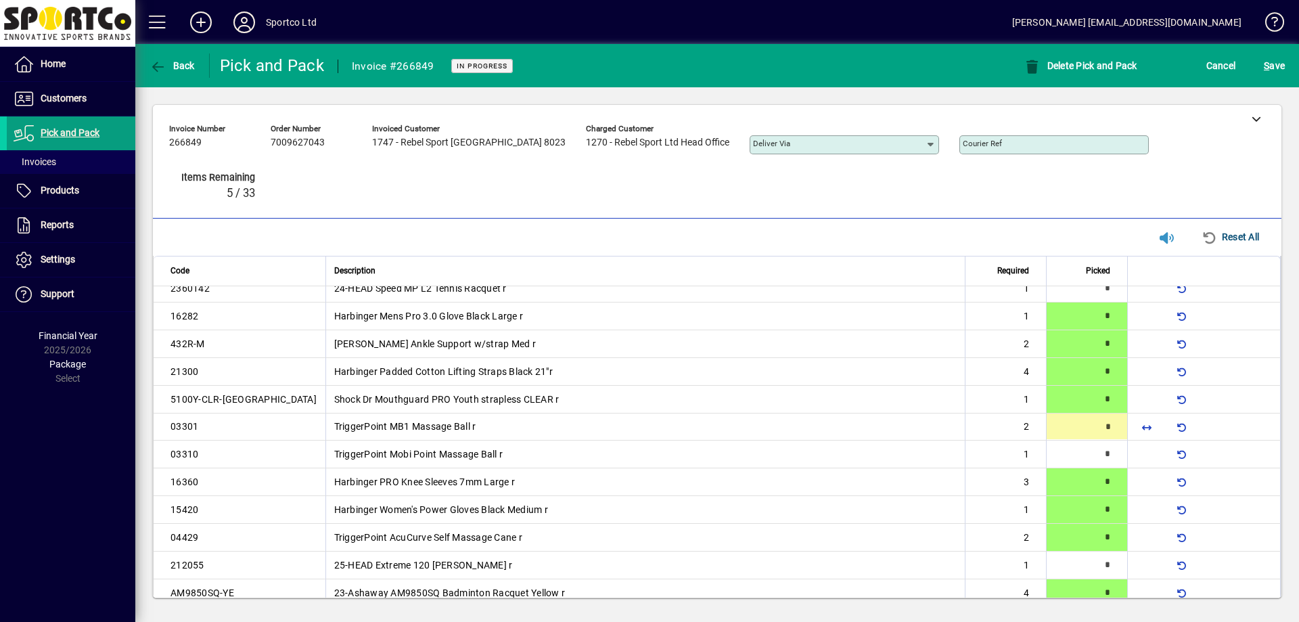
type input "*"
click at [1295, 66] on div "S ave" at bounding box center [1274, 65] width 49 height 24
click at [1283, 63] on span "S ave" at bounding box center [1274, 66] width 21 height 22
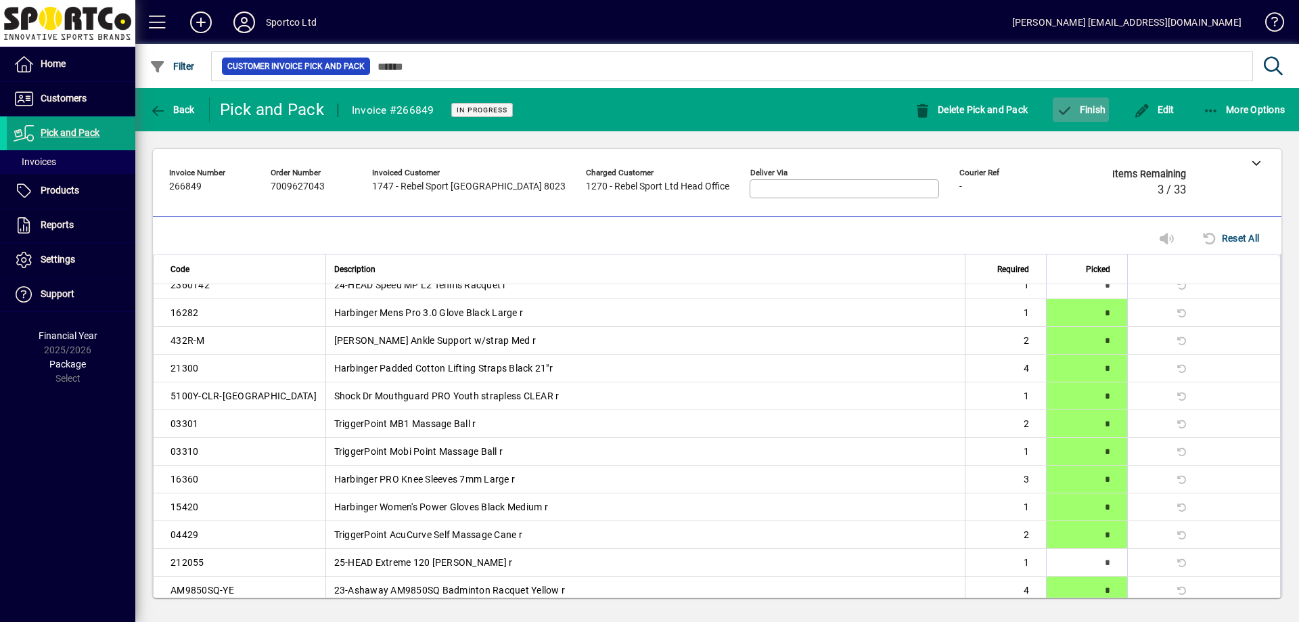
click at [1080, 110] on span "Finish" at bounding box center [1080, 109] width 49 height 11
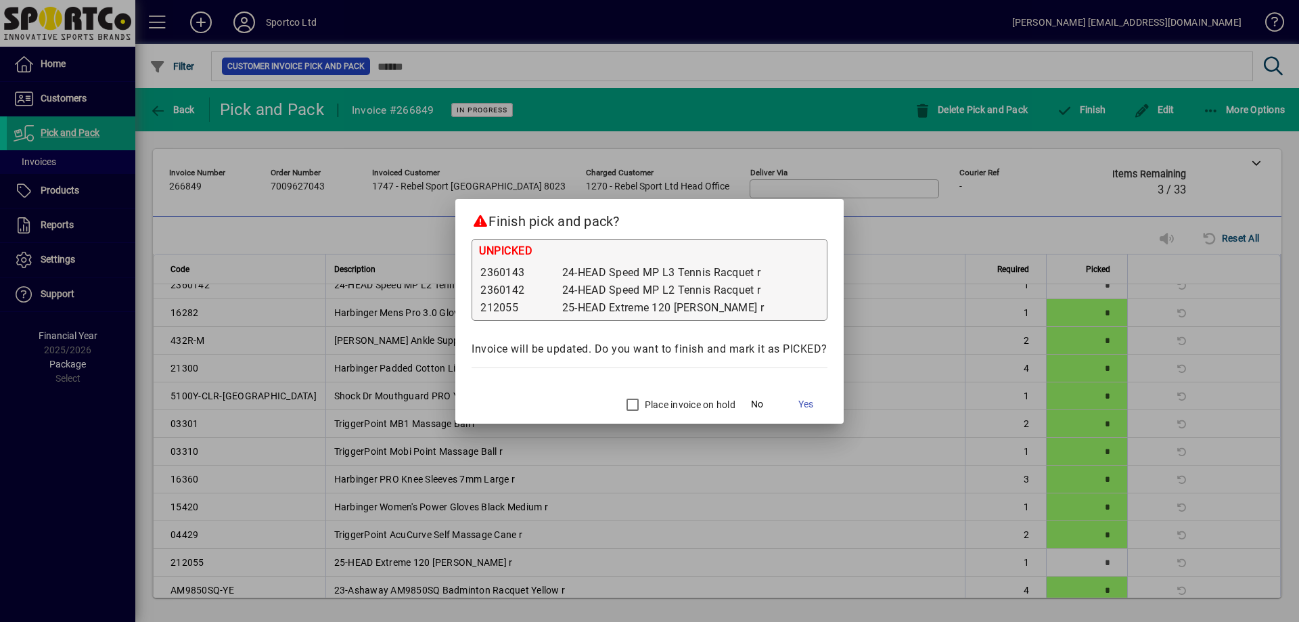
click at [662, 405] on label "Place invoice on hold" at bounding box center [688, 405] width 93 height 14
click at [798, 403] on span "Yes" at bounding box center [805, 404] width 15 height 14
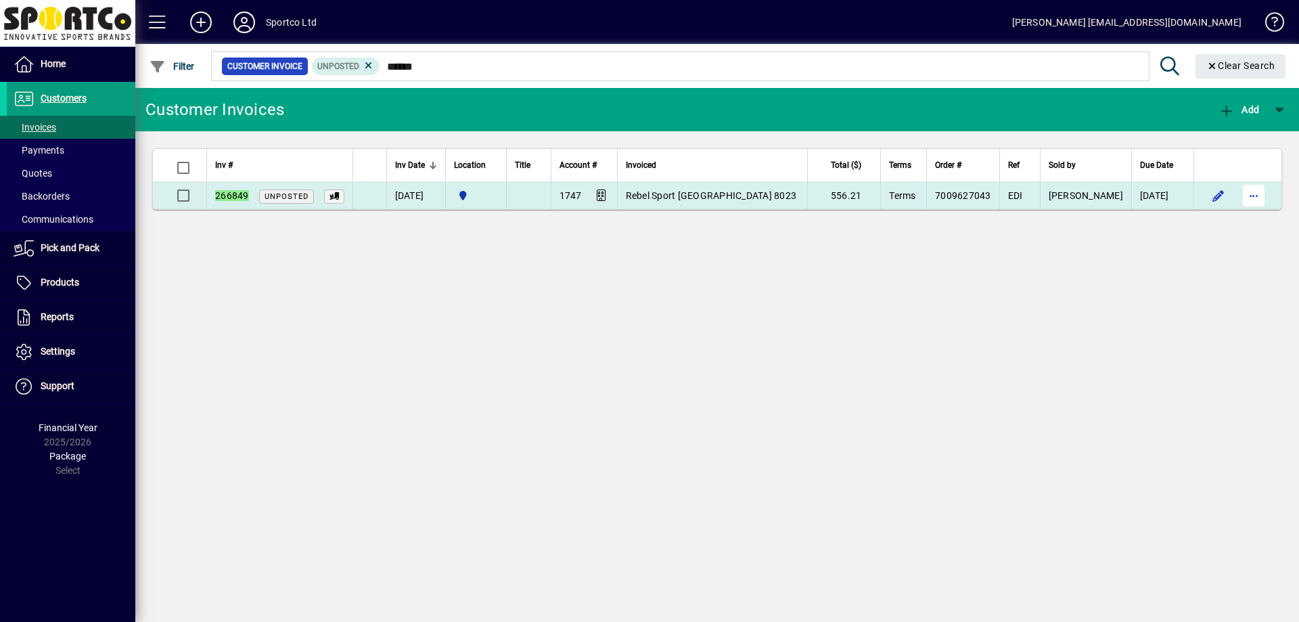
type input "******"
click at [1256, 196] on span "button" at bounding box center [1253, 195] width 32 height 32
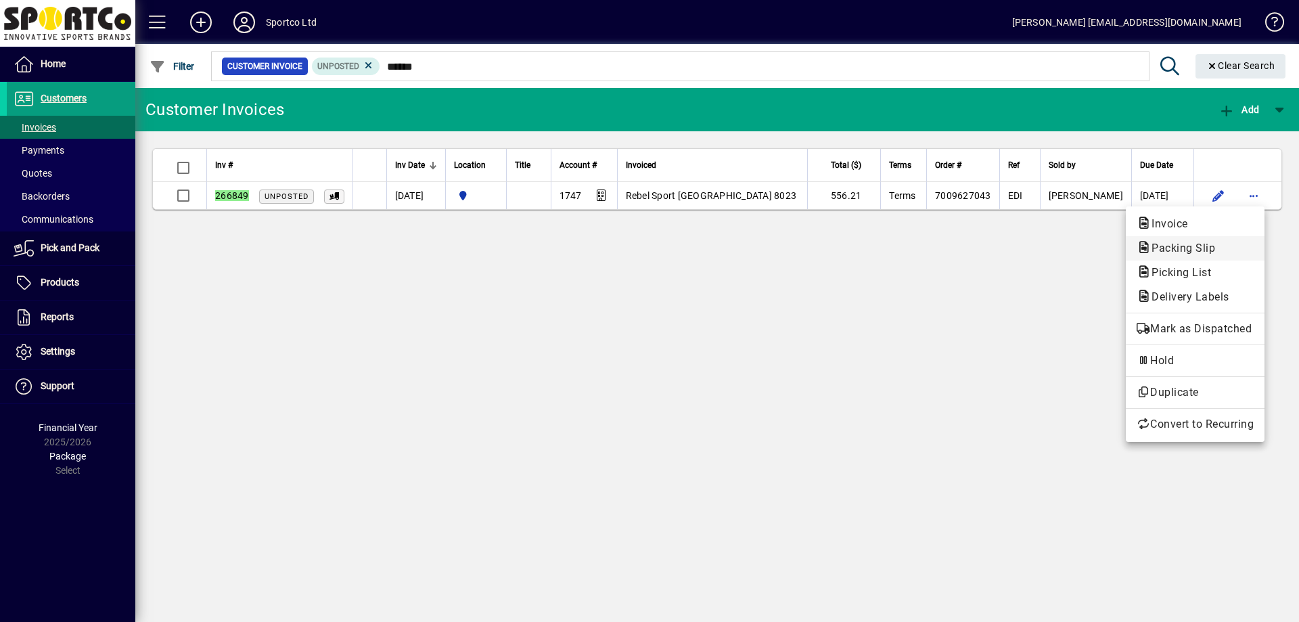
click at [1209, 251] on span "Packing Slip" at bounding box center [1179, 248] width 85 height 13
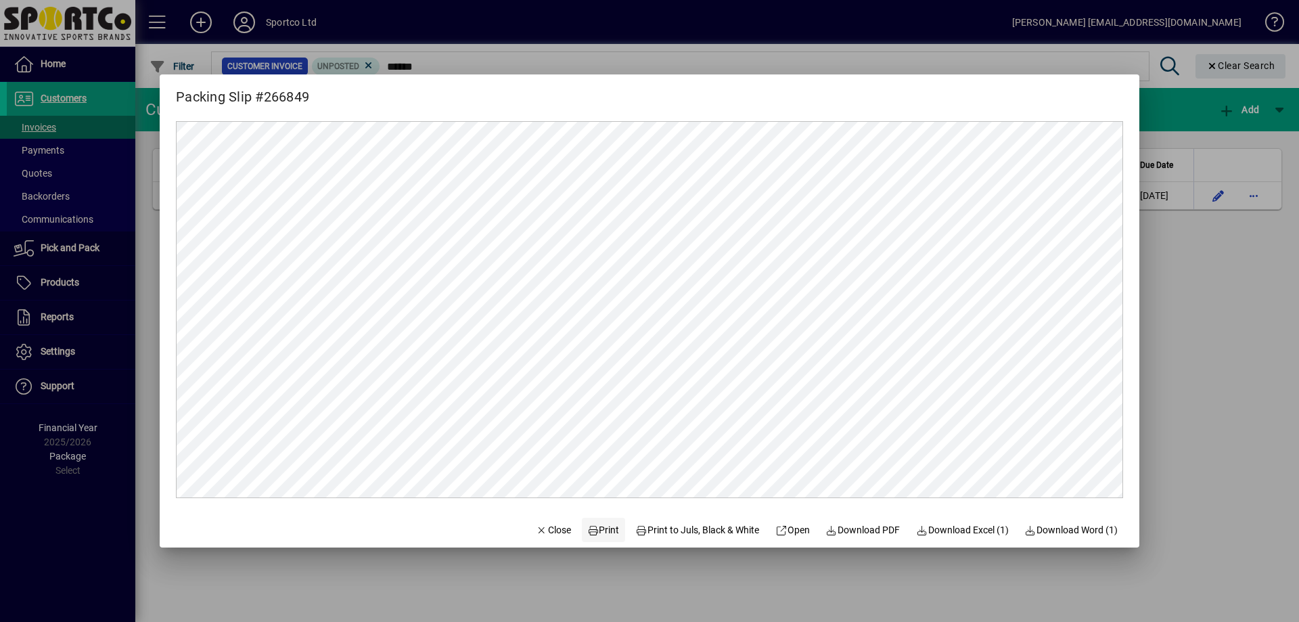
click at [589, 525] on span "Print" at bounding box center [603, 530] width 32 height 14
drag, startPoint x: 530, startPoint y: 532, endPoint x: 587, endPoint y: 432, distance: 115.1
click at [536, 530] on icon "button" at bounding box center [542, 530] width 12 height 9
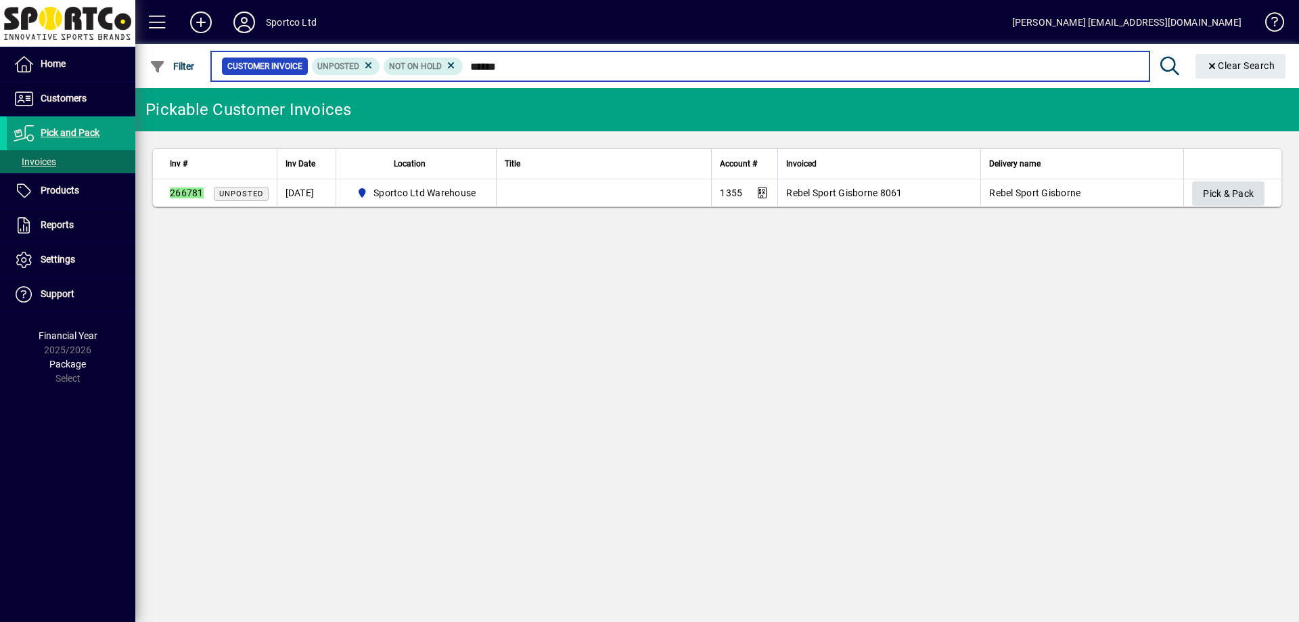
type input "******"
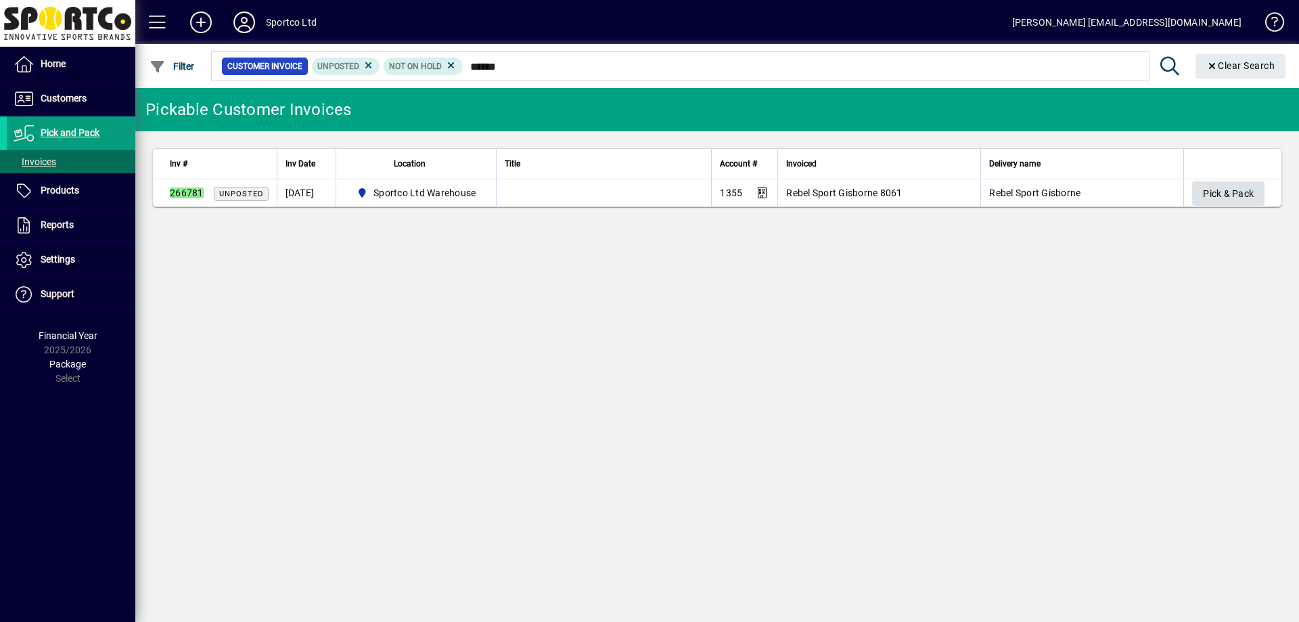
click at [1245, 192] on span "Pick & Pack" at bounding box center [1228, 194] width 51 height 22
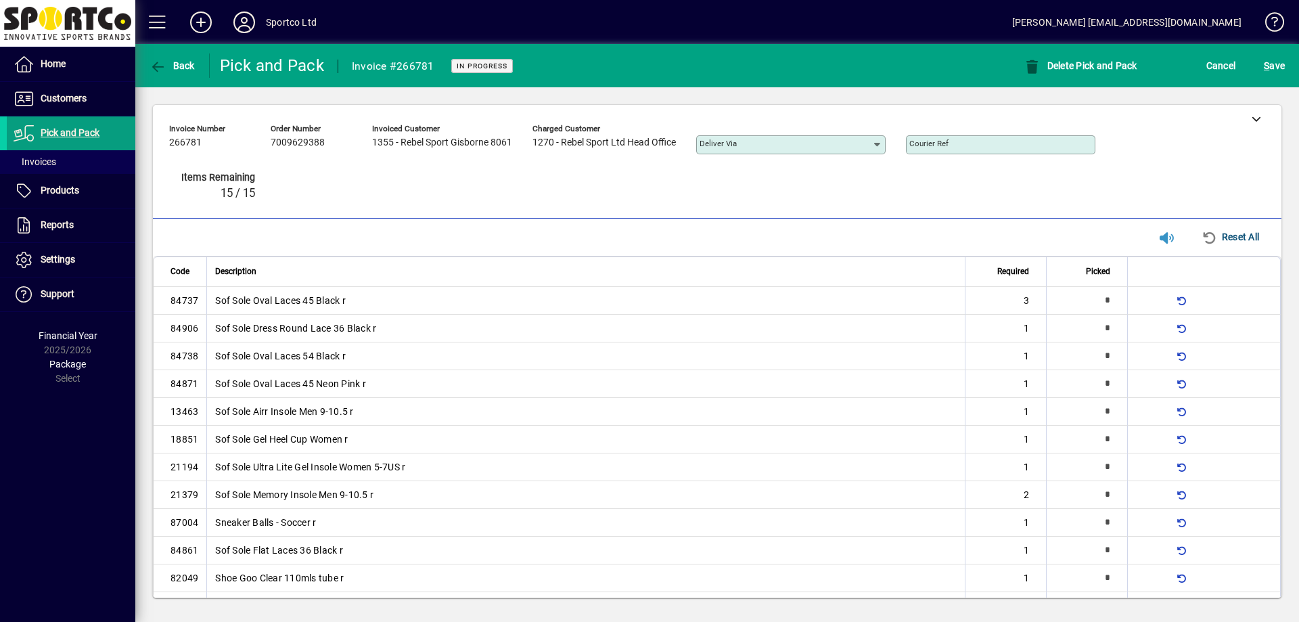
type input "*"
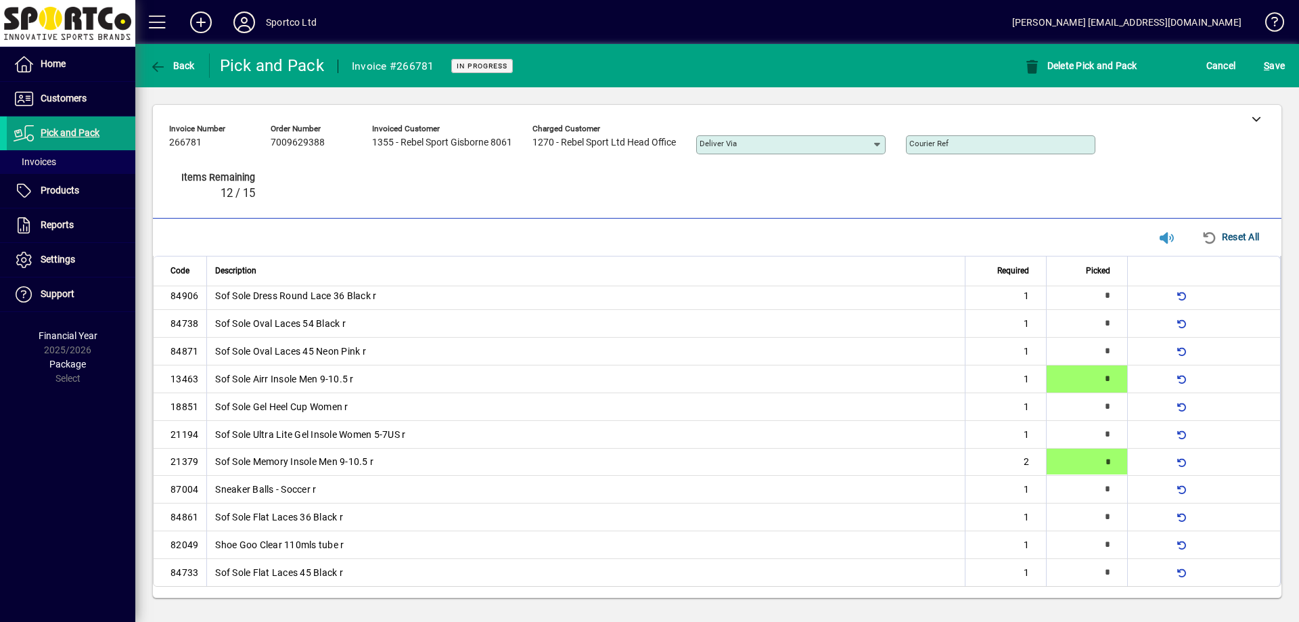
type input "*"
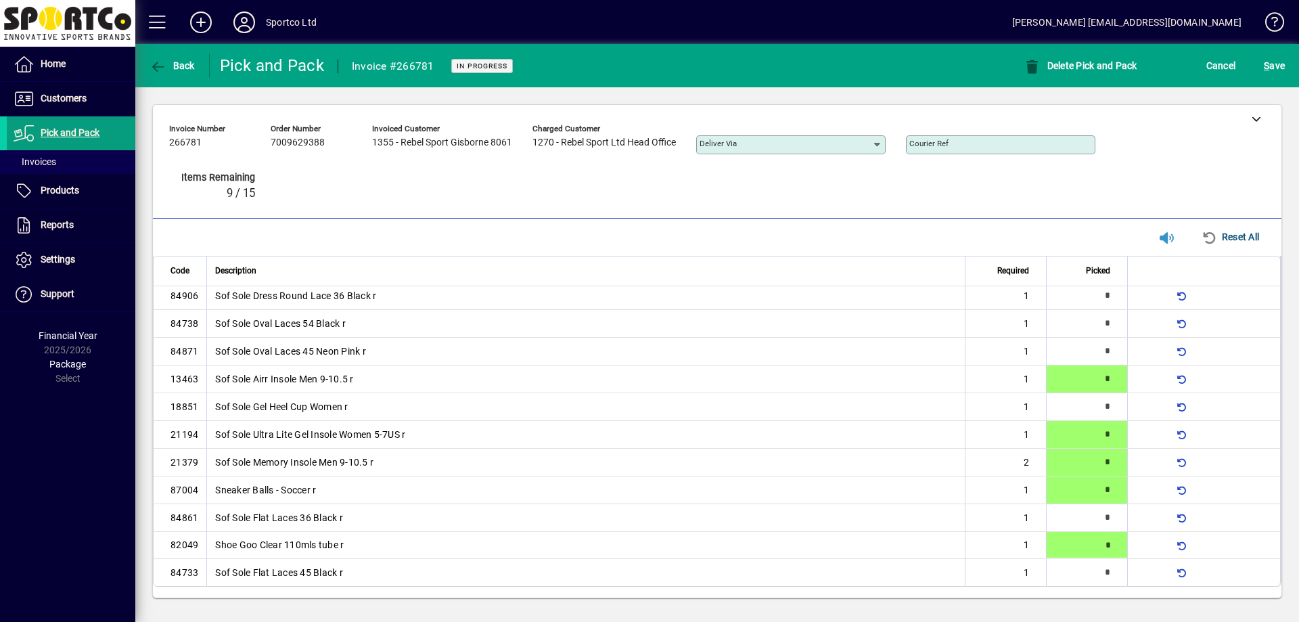
type input "*"
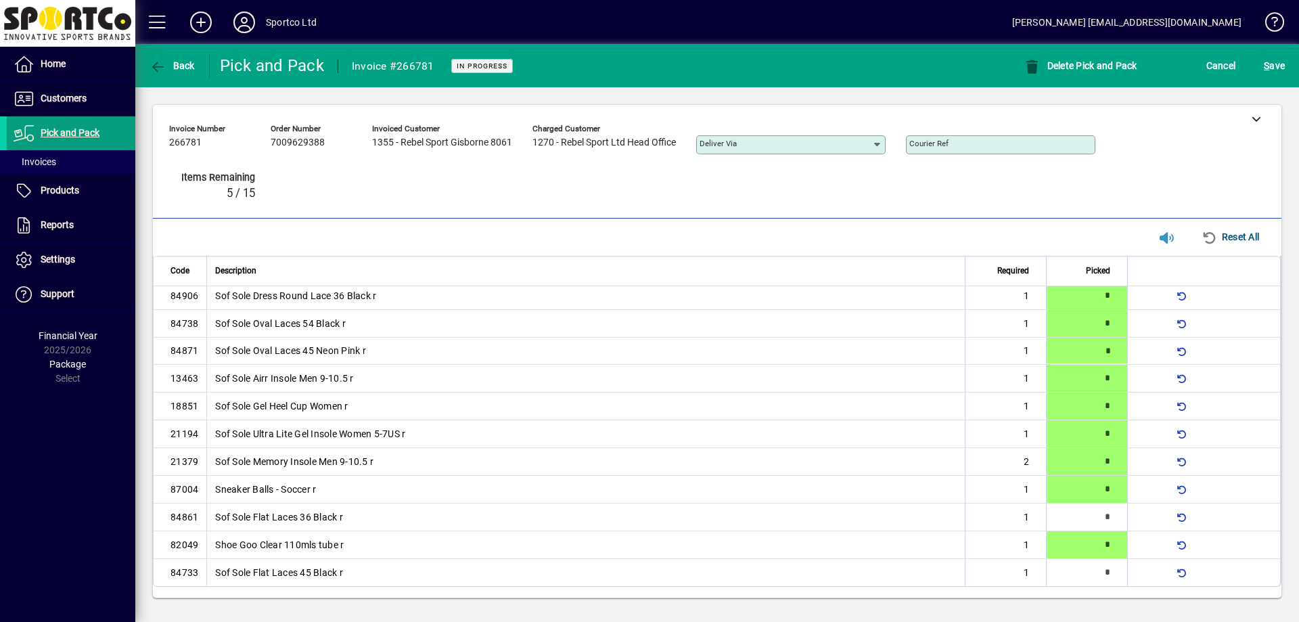
type input "*"
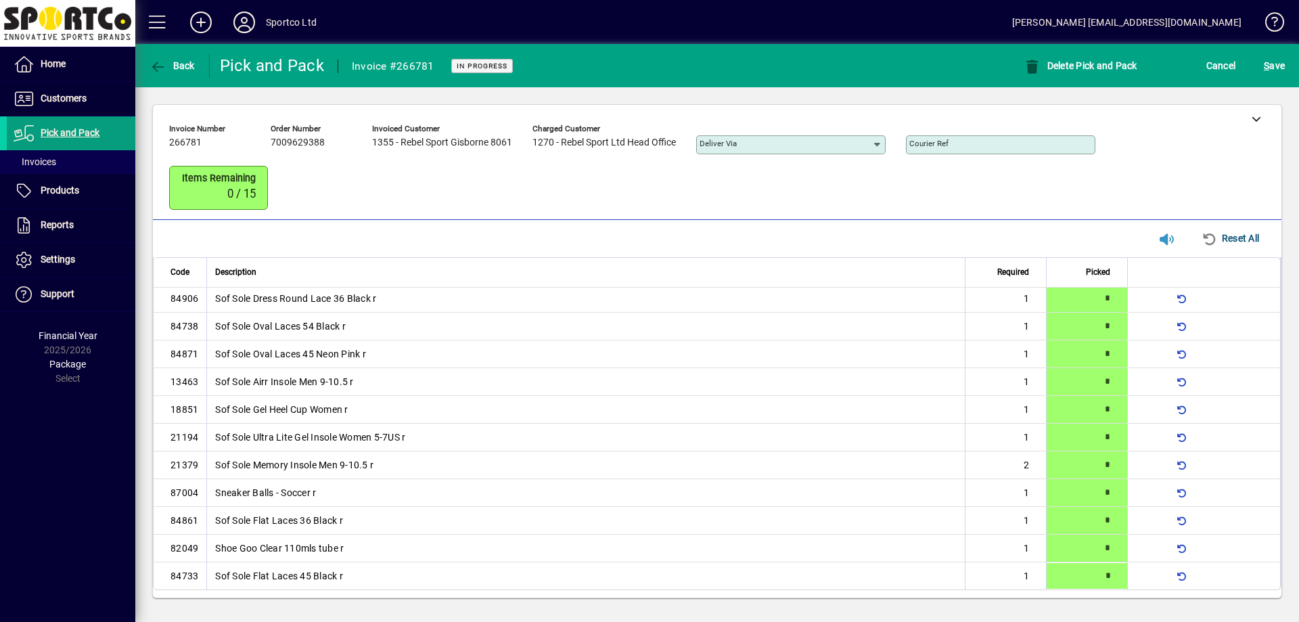
type input "*"
click at [1284, 61] on span "S ave" at bounding box center [1274, 66] width 21 height 22
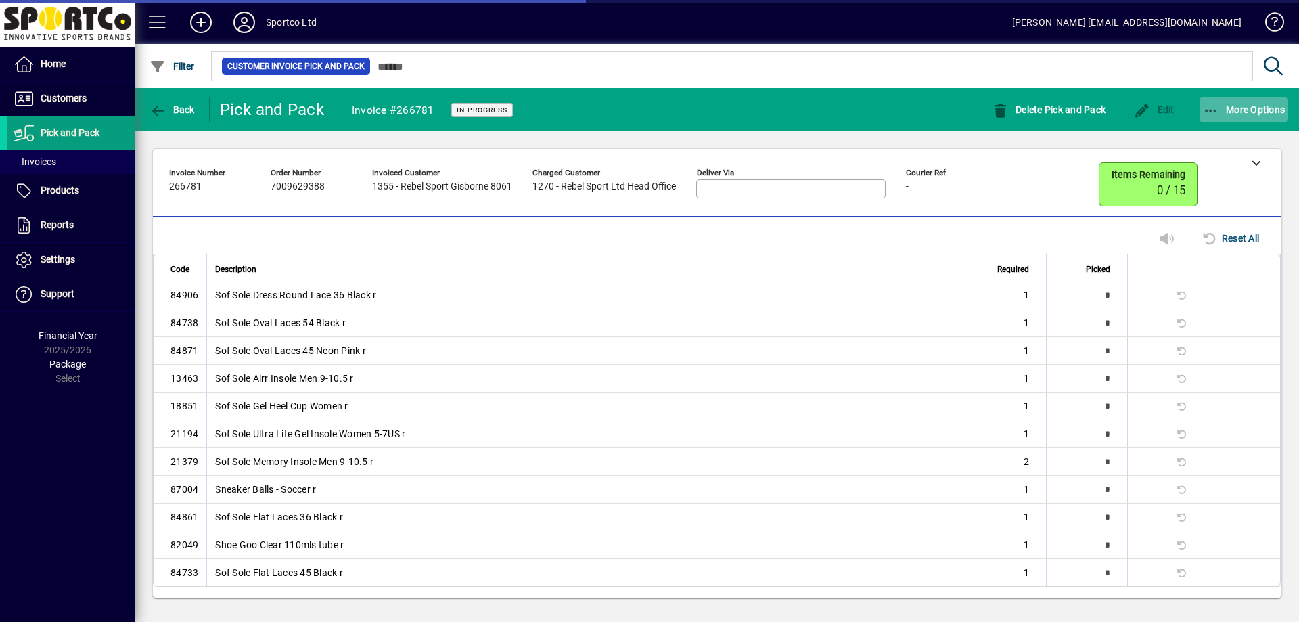
scroll to position [0, 0]
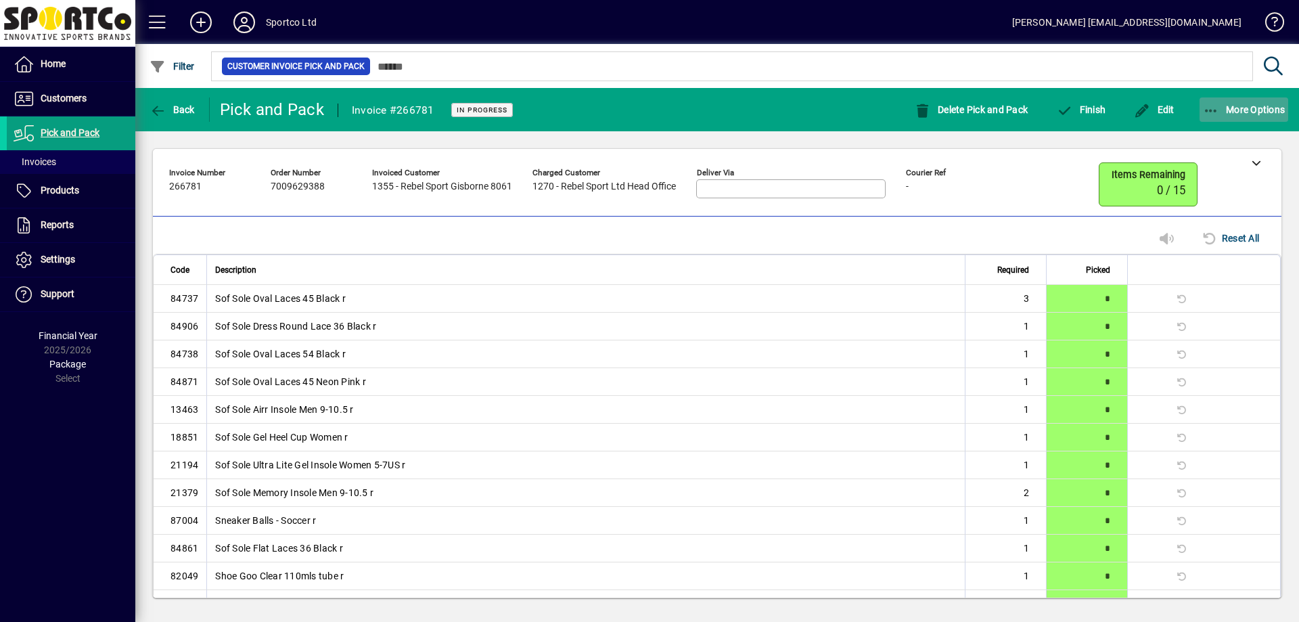
click at [1261, 112] on span "More Options" at bounding box center [1244, 109] width 83 height 11
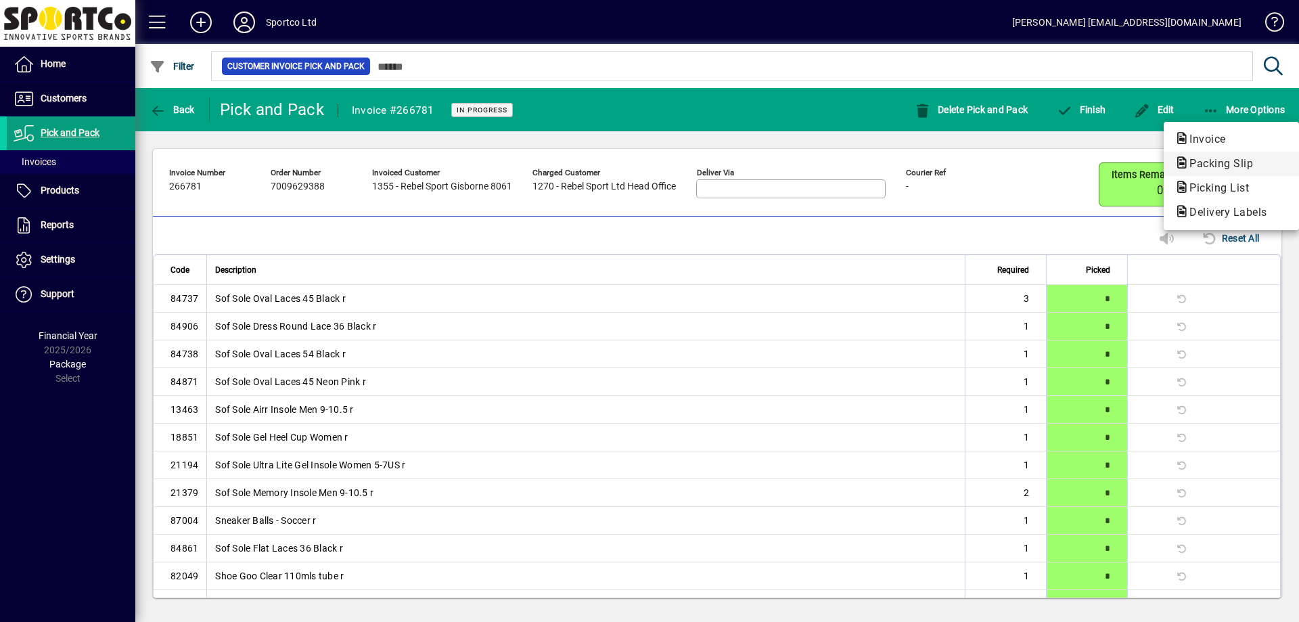
click at [1237, 168] on span "Packing Slip" at bounding box center [1216, 163] width 85 height 13
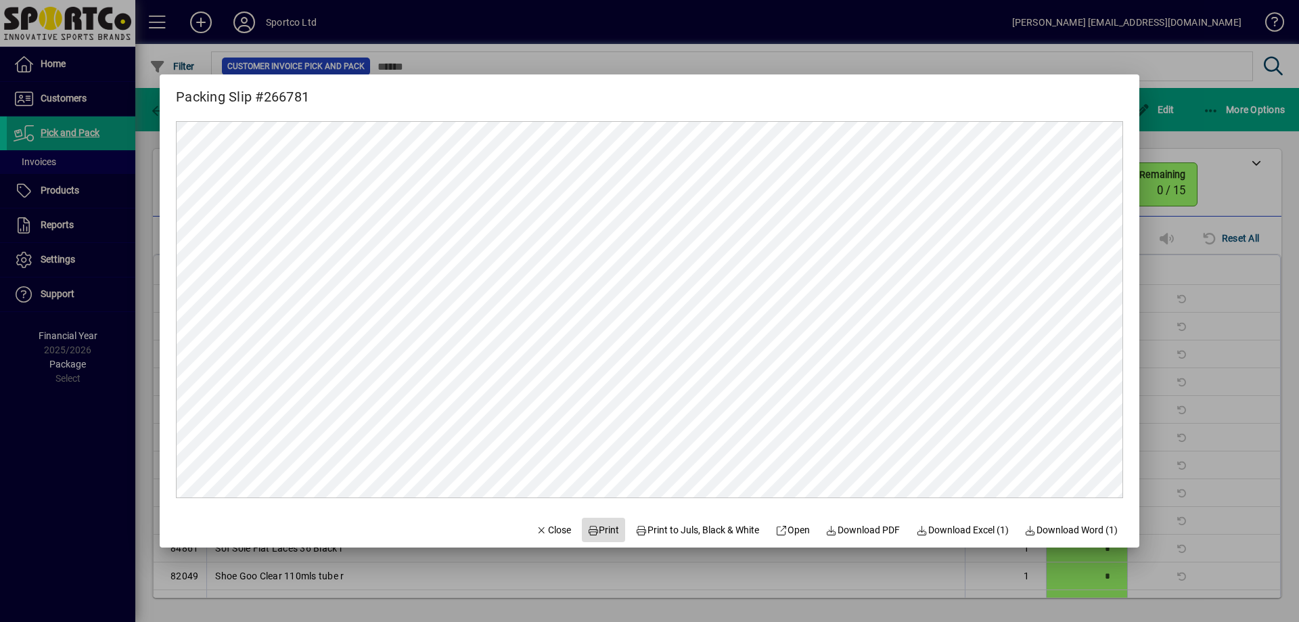
click at [599, 530] on span "Print" at bounding box center [603, 530] width 32 height 14
drag, startPoint x: 541, startPoint y: 522, endPoint x: 656, endPoint y: 500, distance: 117.7
click at [542, 522] on span "button" at bounding box center [553, 529] width 46 height 32
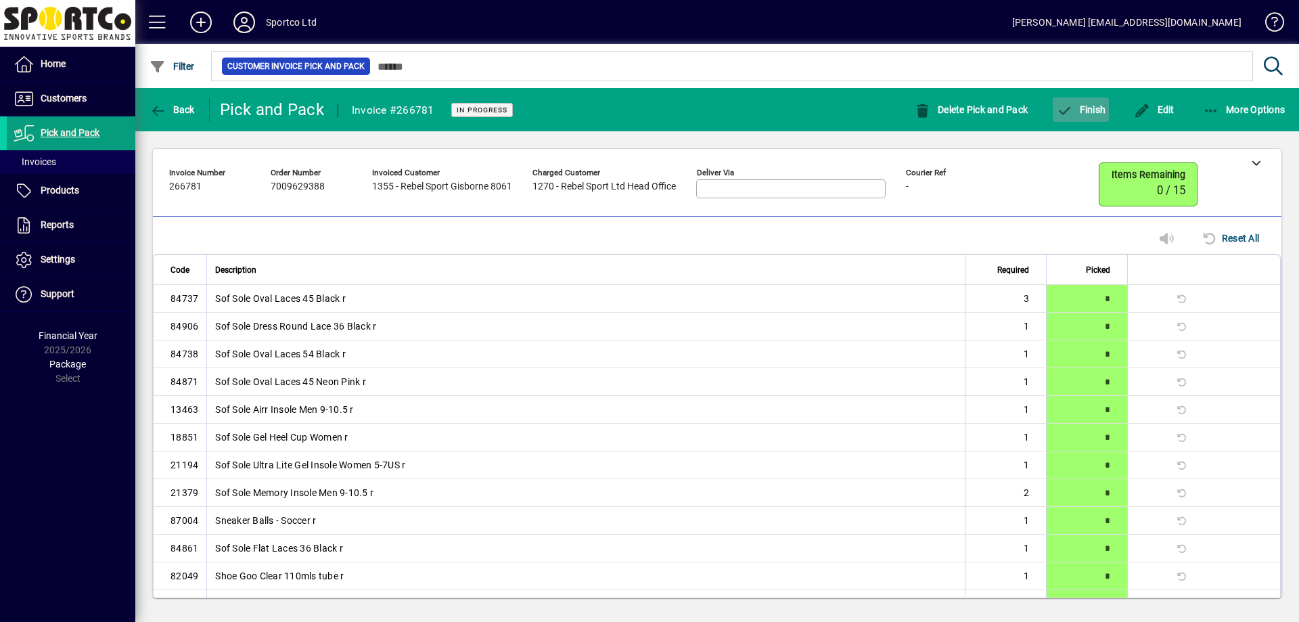
click at [1091, 104] on span "Finish" at bounding box center [1080, 109] width 49 height 11
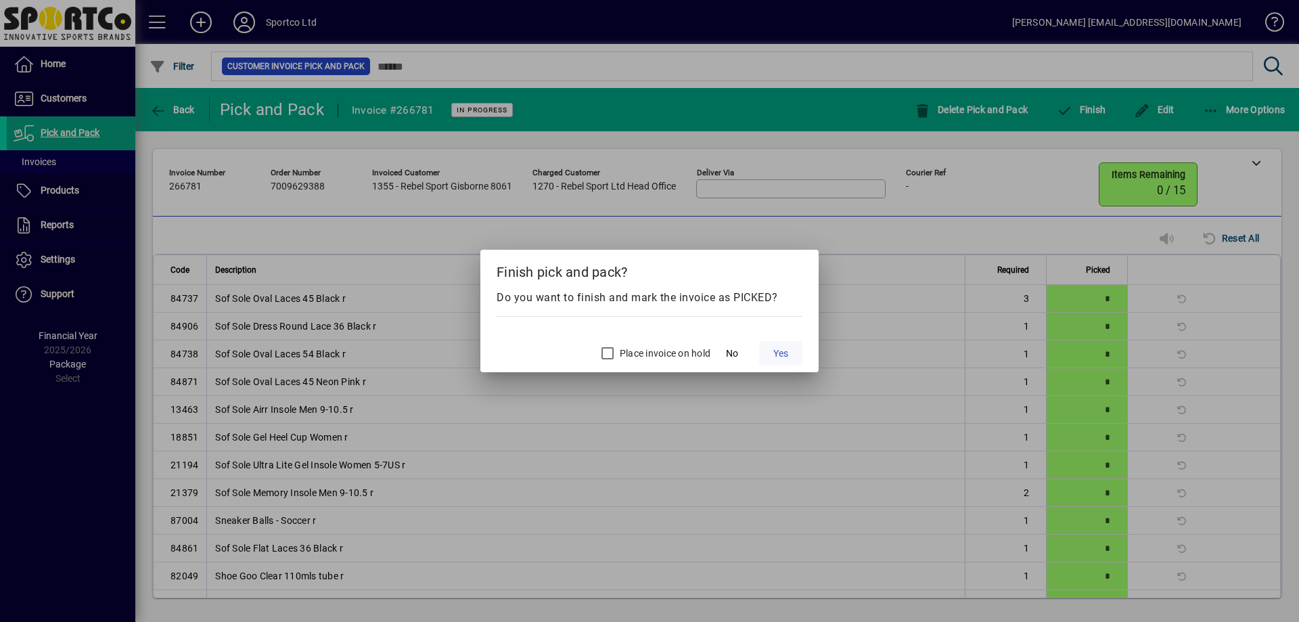
click at [791, 352] on span at bounding box center [780, 353] width 43 height 32
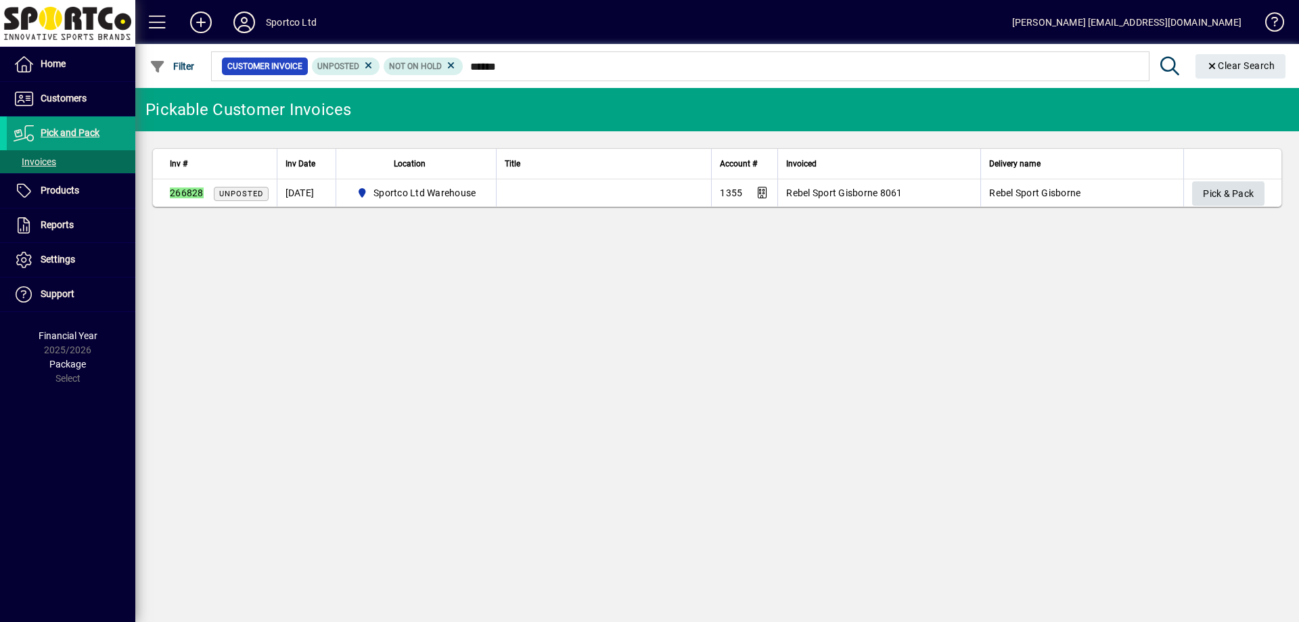
type input "******"
click at [1219, 193] on span "Pick & Pack" at bounding box center [1228, 194] width 51 height 22
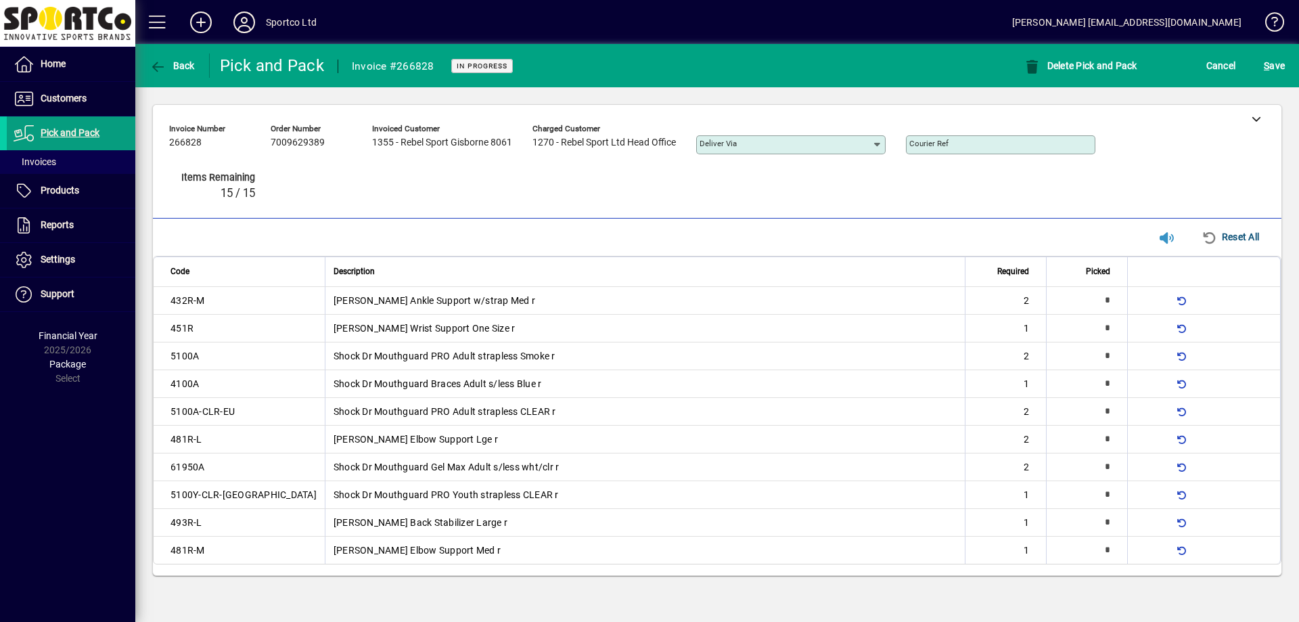
type input "*"
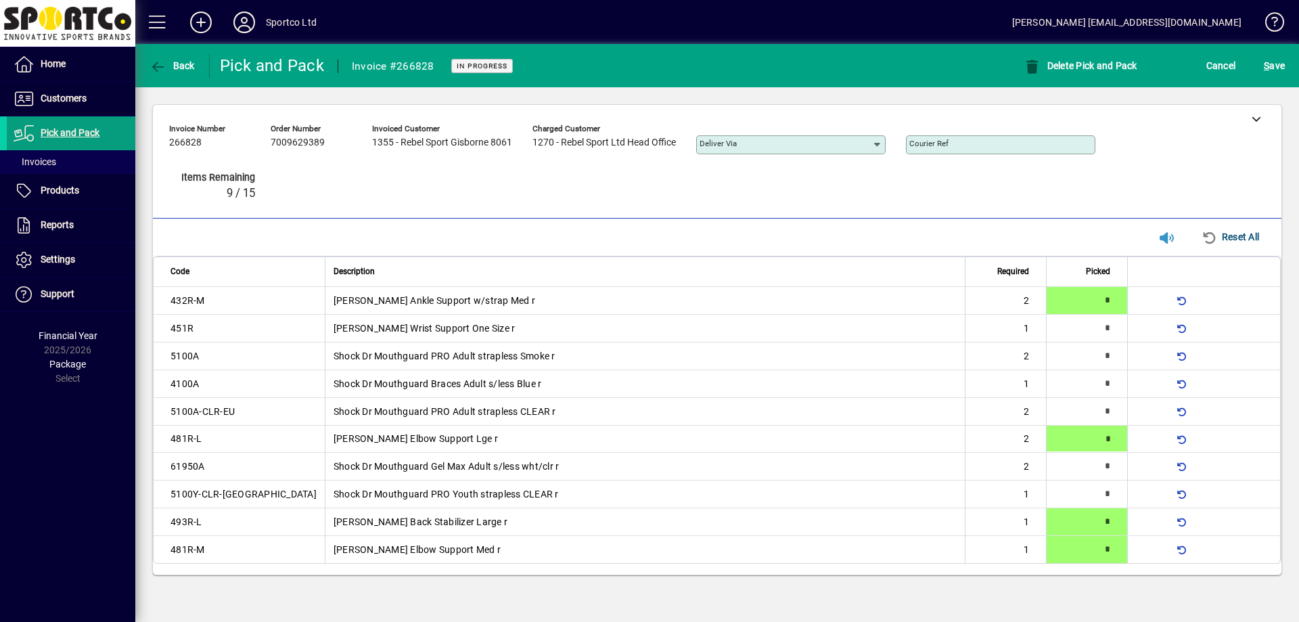
type input "*"
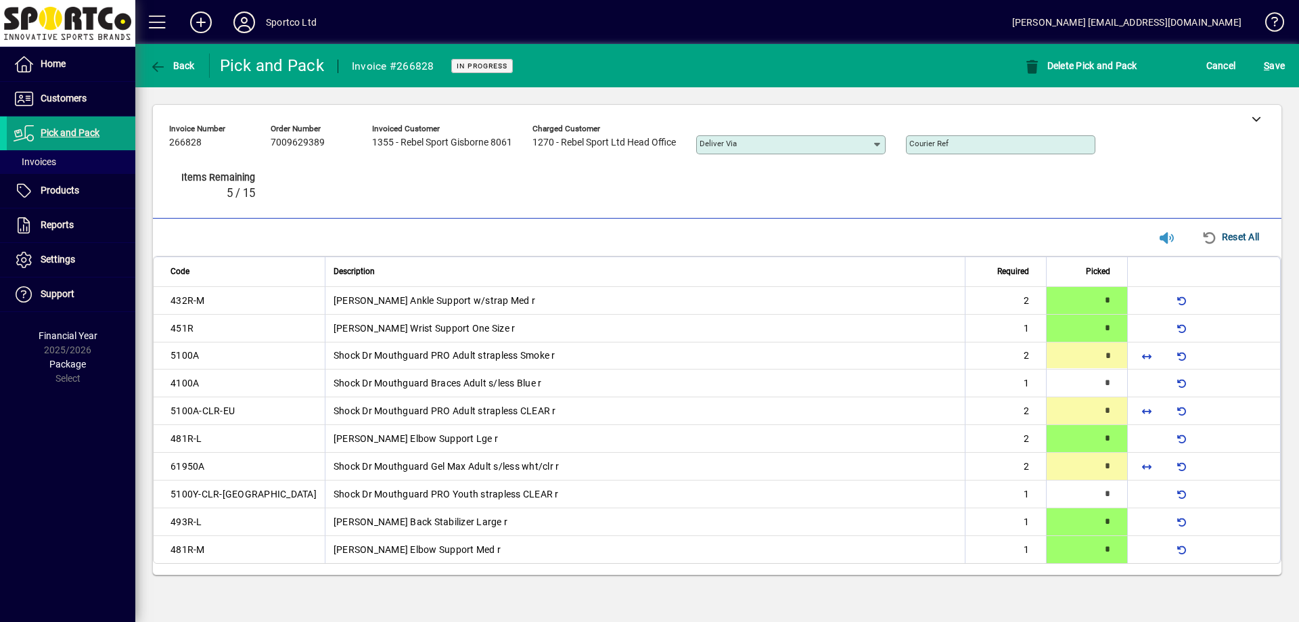
type input "*"
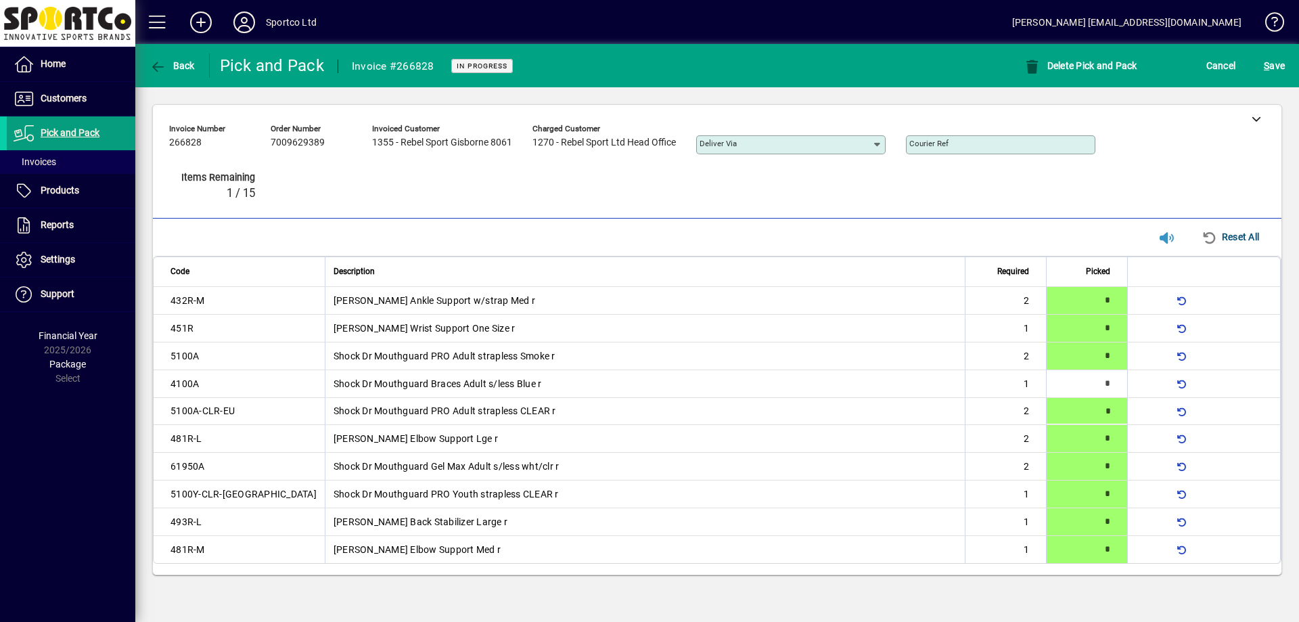
type input "*"
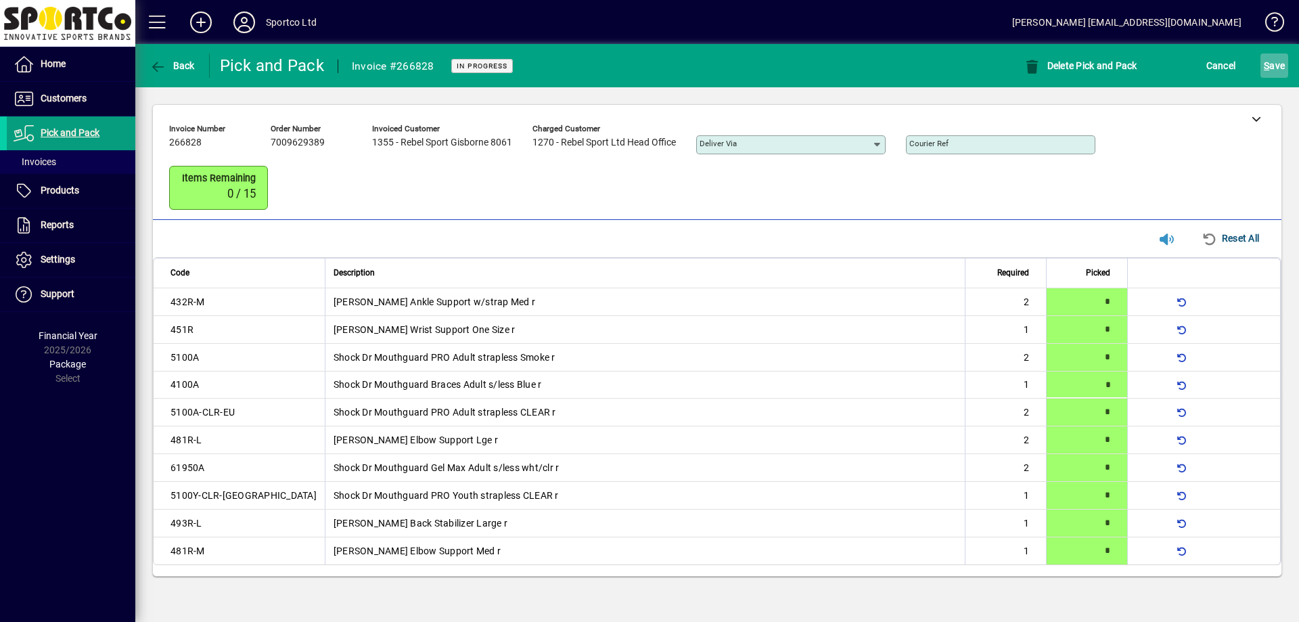
click at [1264, 64] on span "S" at bounding box center [1266, 65] width 5 height 11
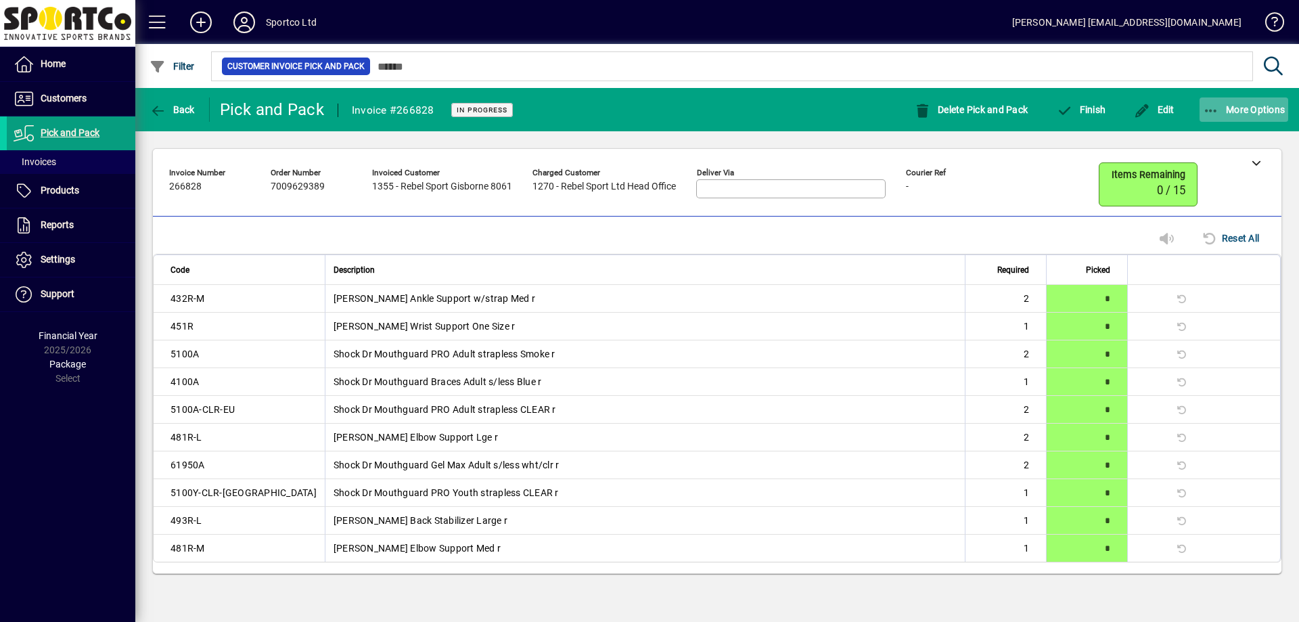
click at [1250, 108] on span "More Options" at bounding box center [1244, 109] width 83 height 11
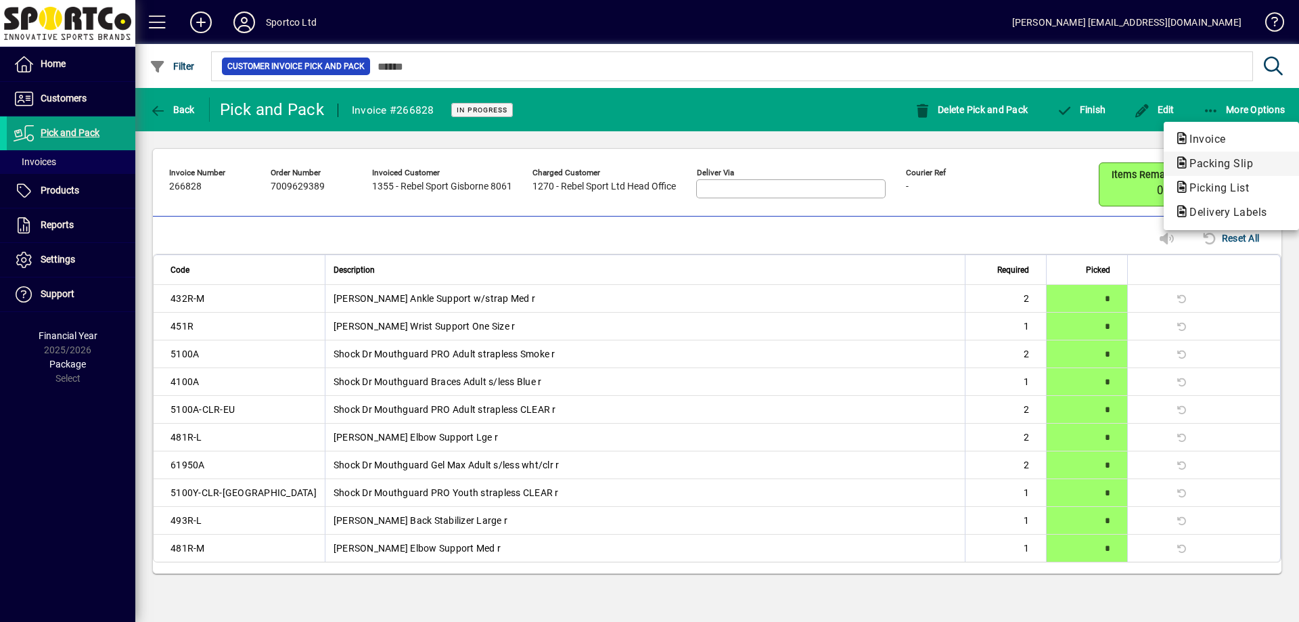
click at [1239, 164] on span "Packing Slip" at bounding box center [1216, 163] width 85 height 13
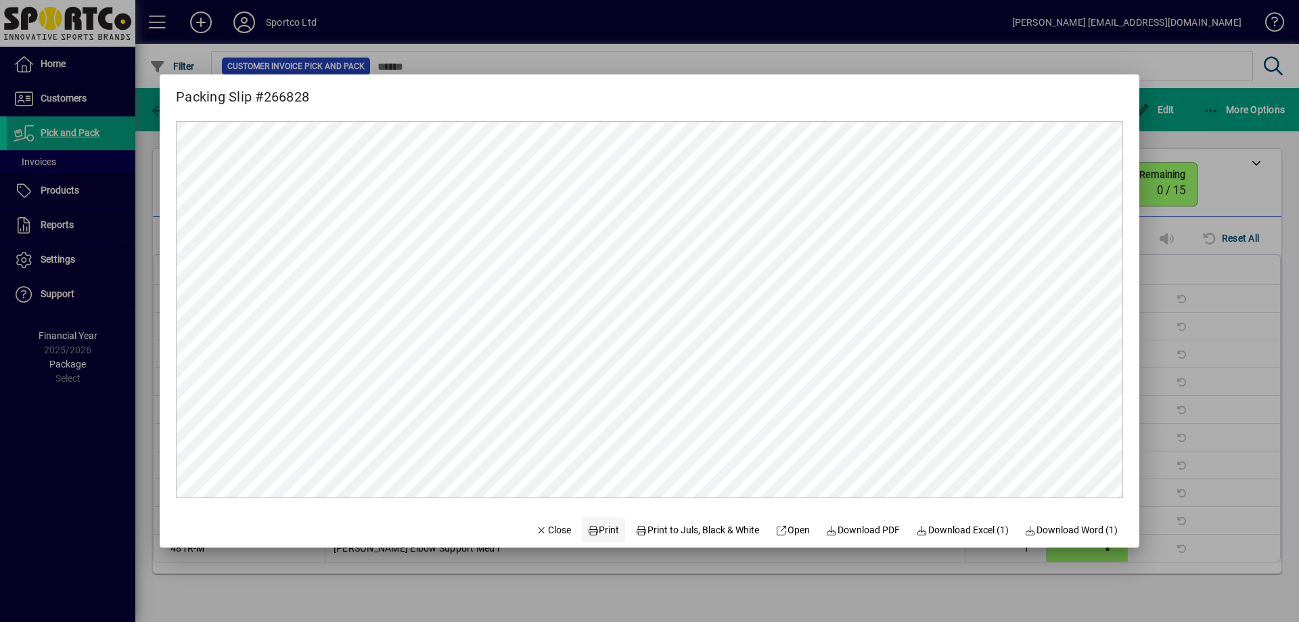
click at [605, 532] on span "Print" at bounding box center [603, 530] width 32 height 14
drag, startPoint x: 546, startPoint y: 536, endPoint x: 565, endPoint y: 516, distance: 27.8
click at [547, 534] on span "Close" at bounding box center [553, 530] width 35 height 14
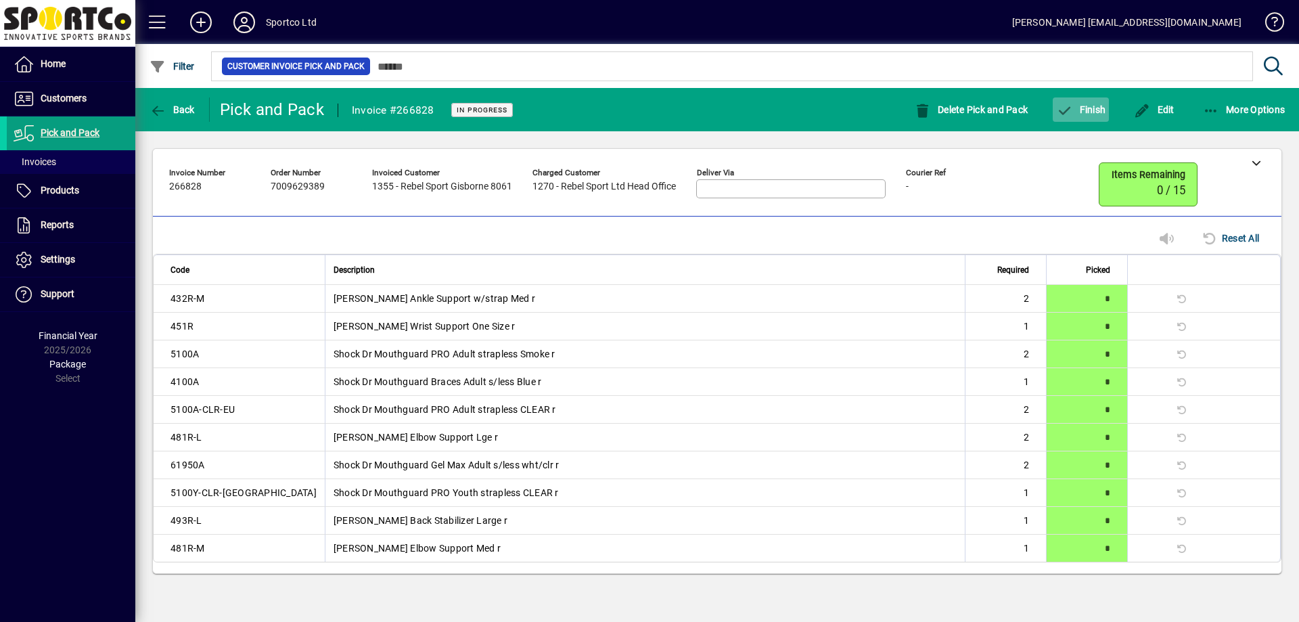
click at [1094, 106] on span "Finish" at bounding box center [1080, 109] width 49 height 11
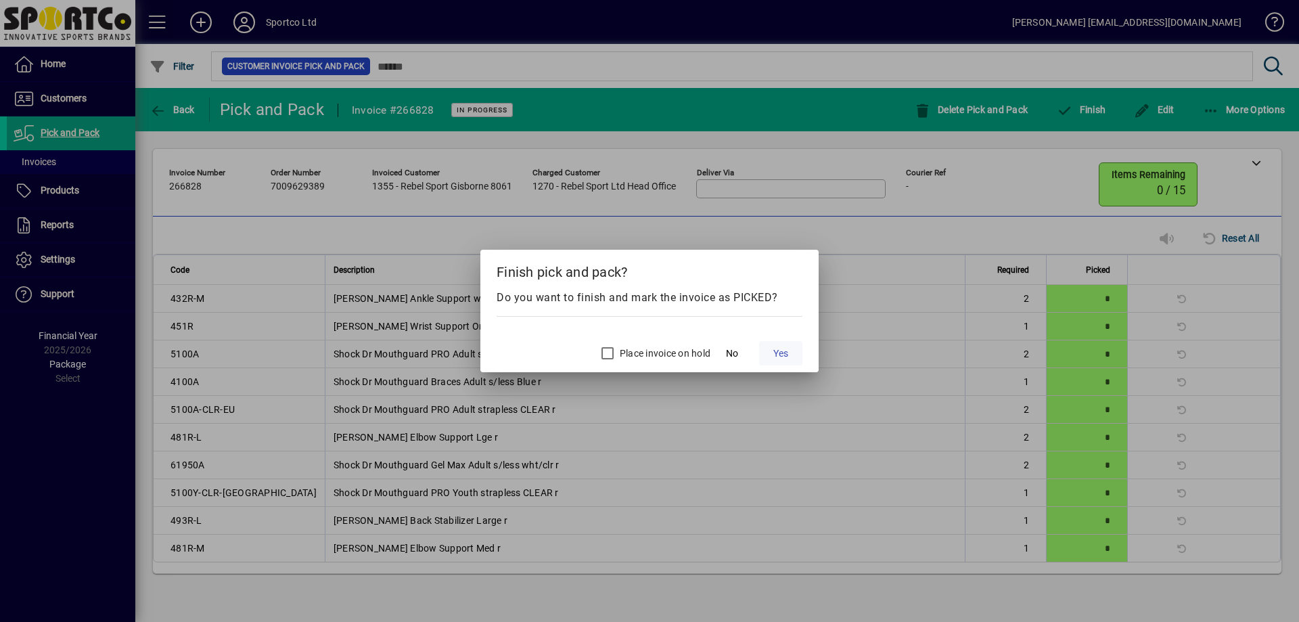
click at [769, 350] on span at bounding box center [780, 353] width 43 height 32
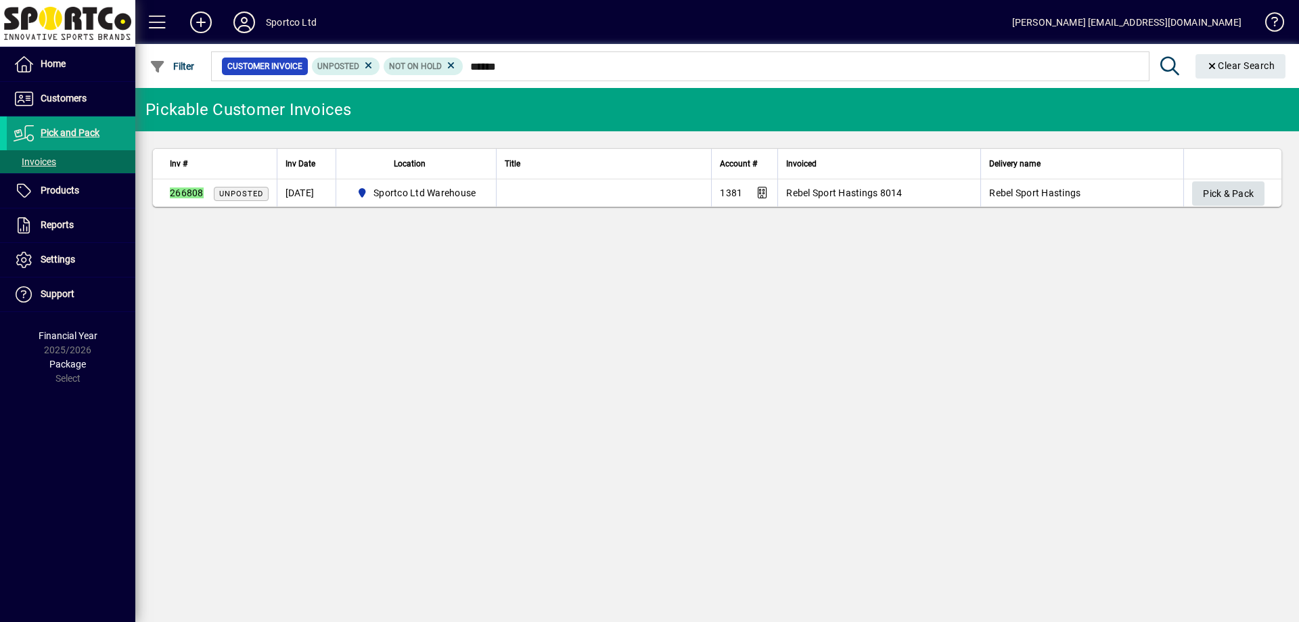
type input "******"
click at [1243, 194] on span "Pick & Pack" at bounding box center [1228, 194] width 51 height 22
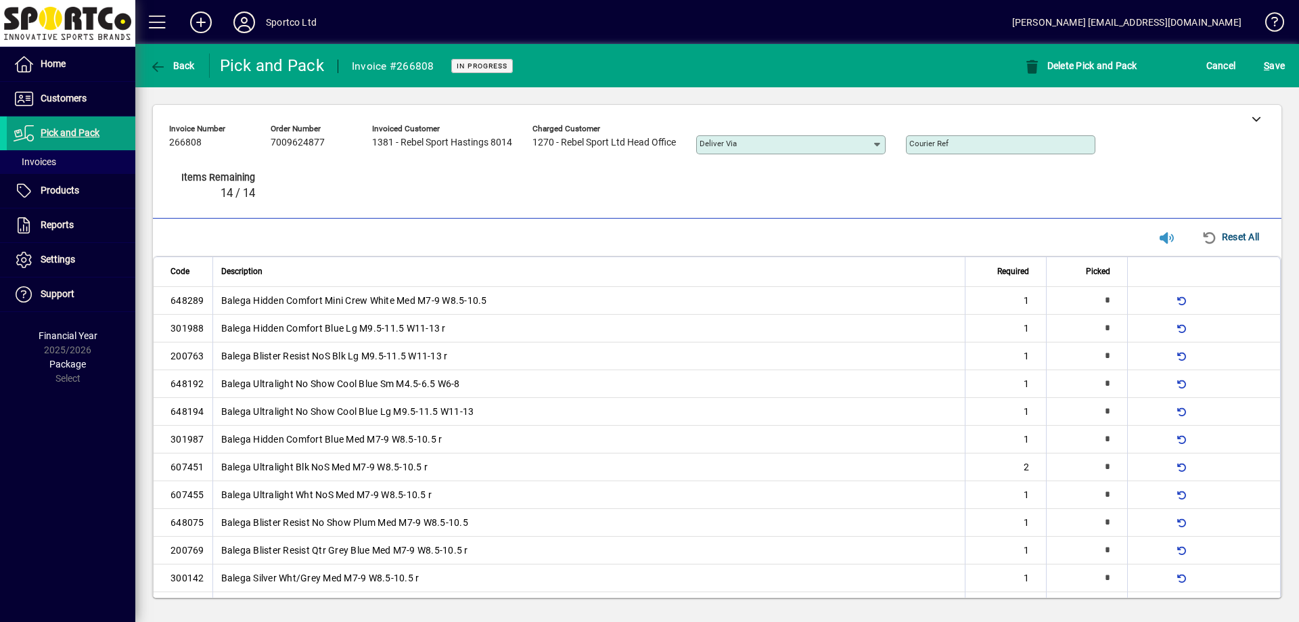
type input "*"
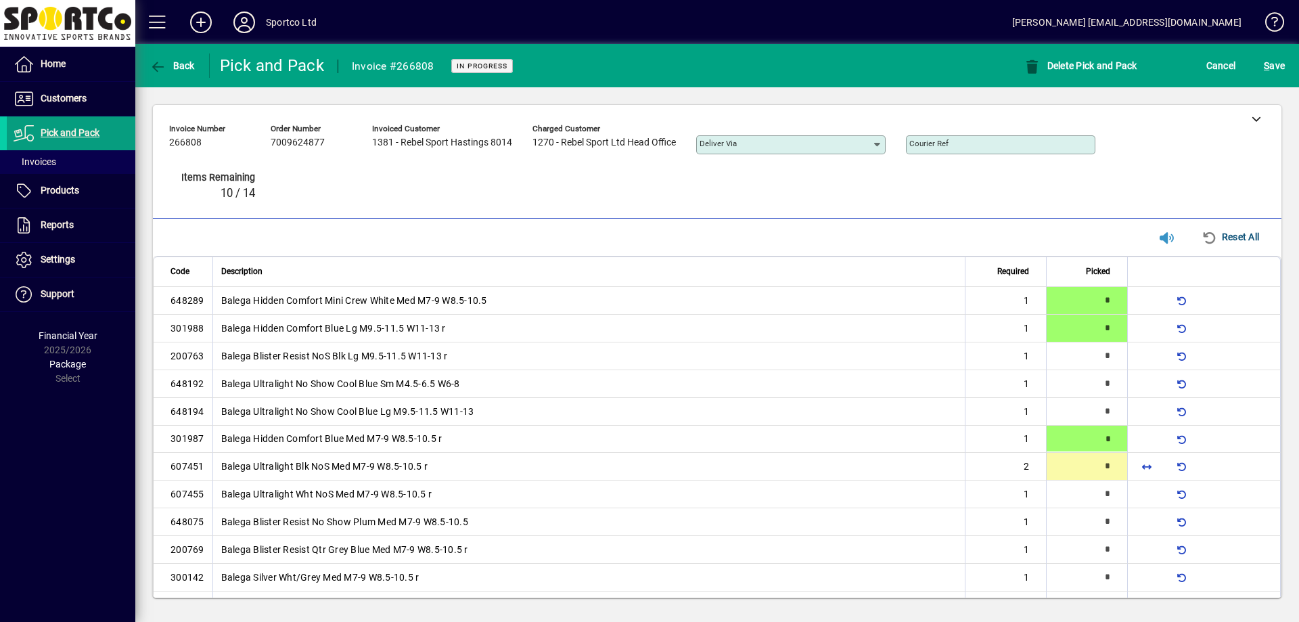
type input "*"
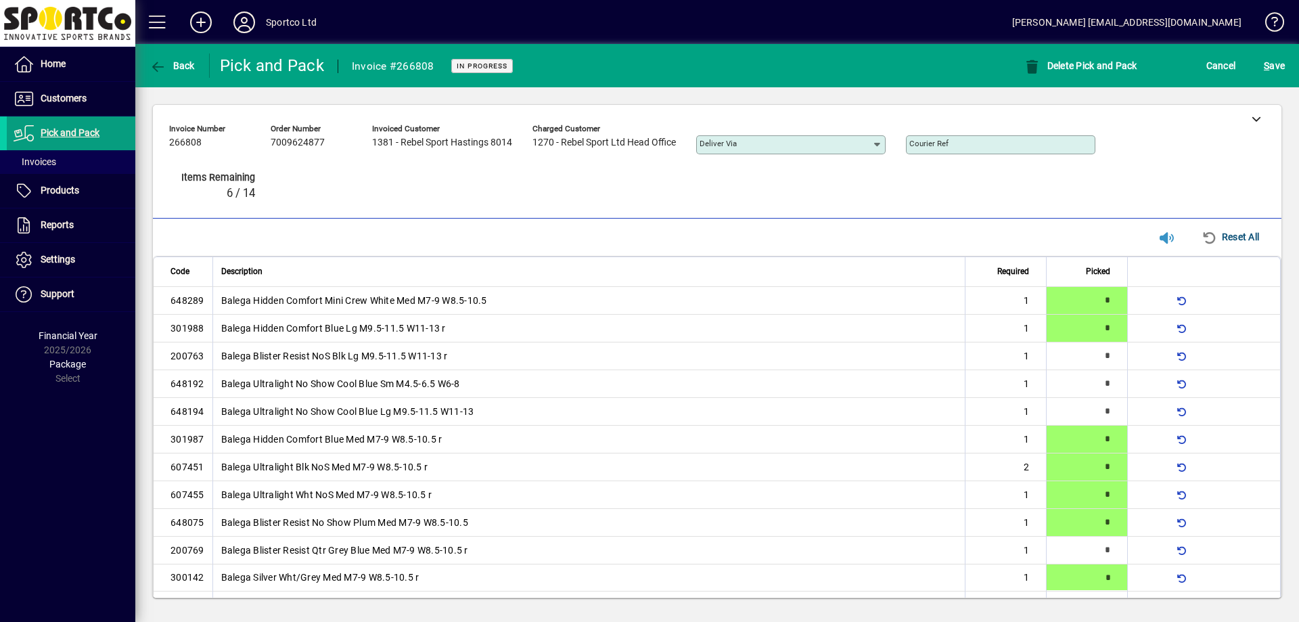
type input "*"
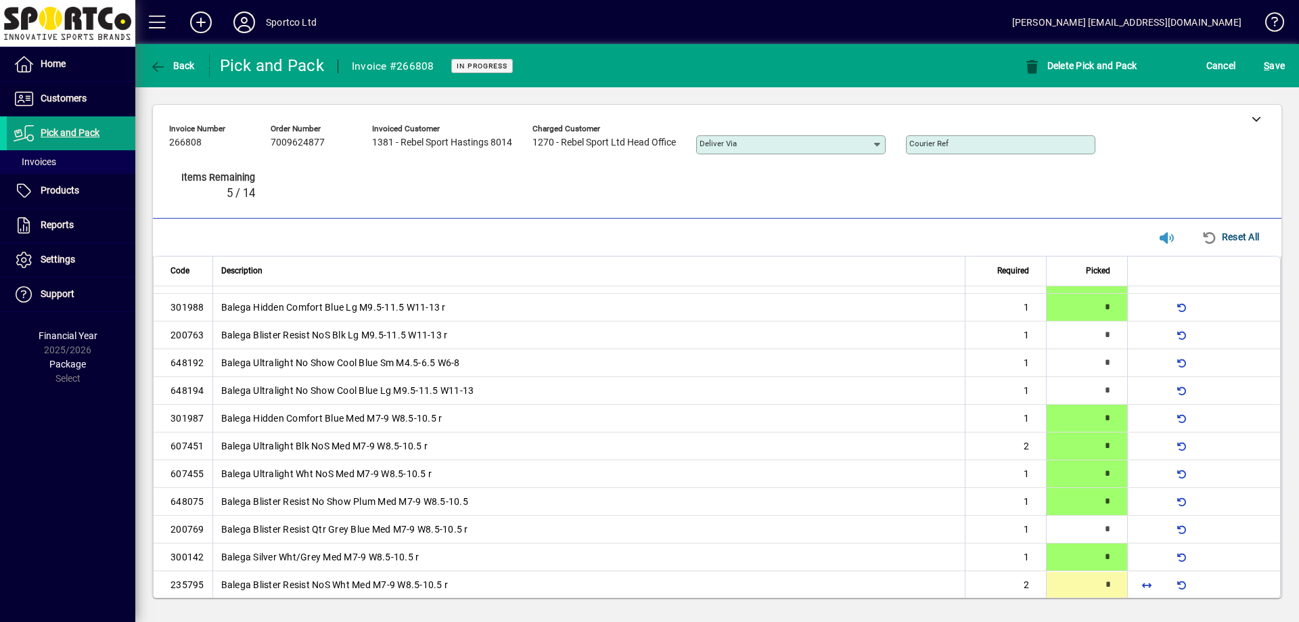
type input "*"
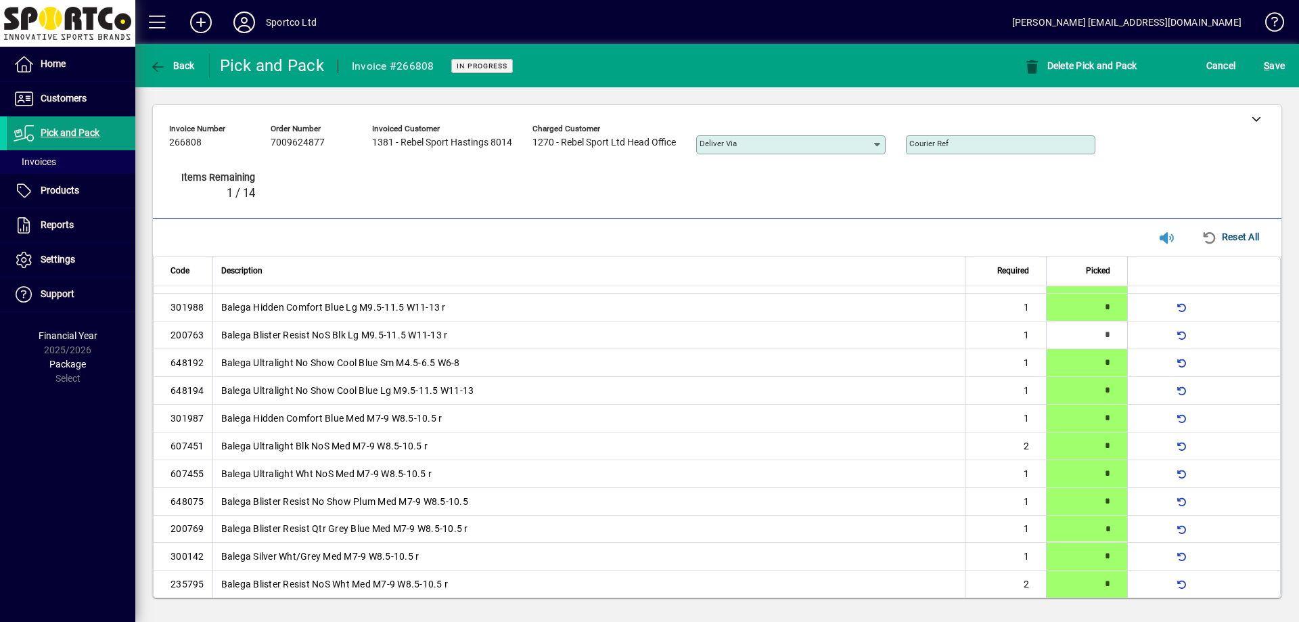
type input "*"
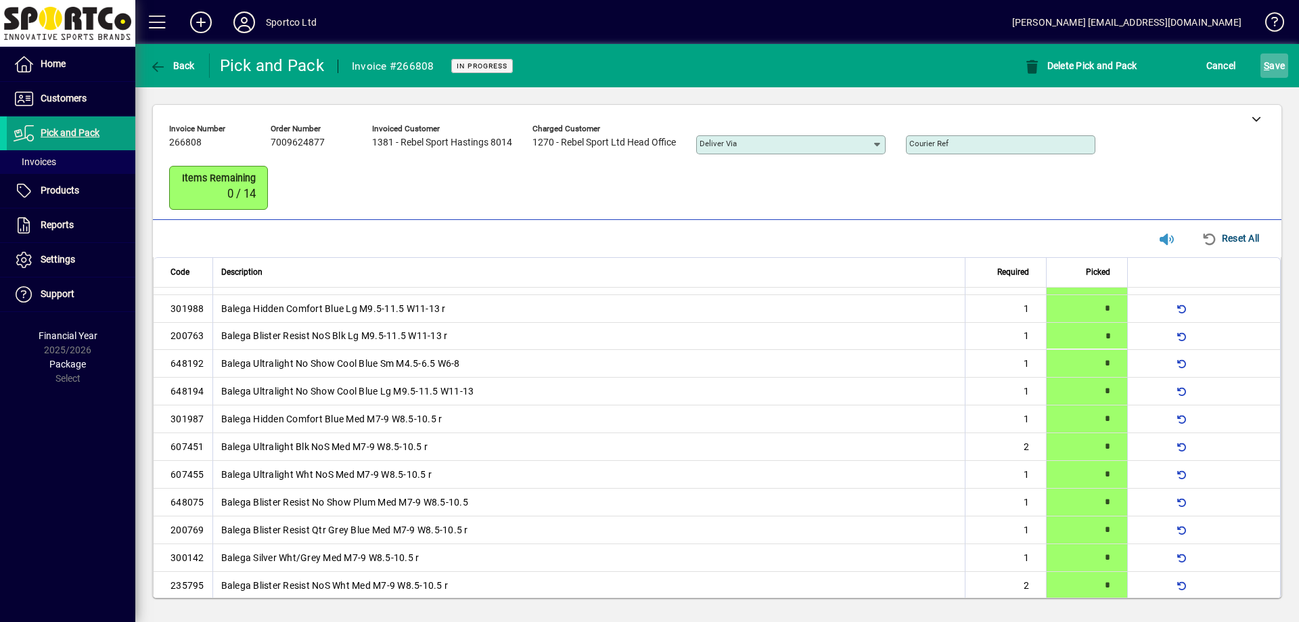
click at [1276, 62] on span "S ave" at bounding box center [1274, 66] width 21 height 22
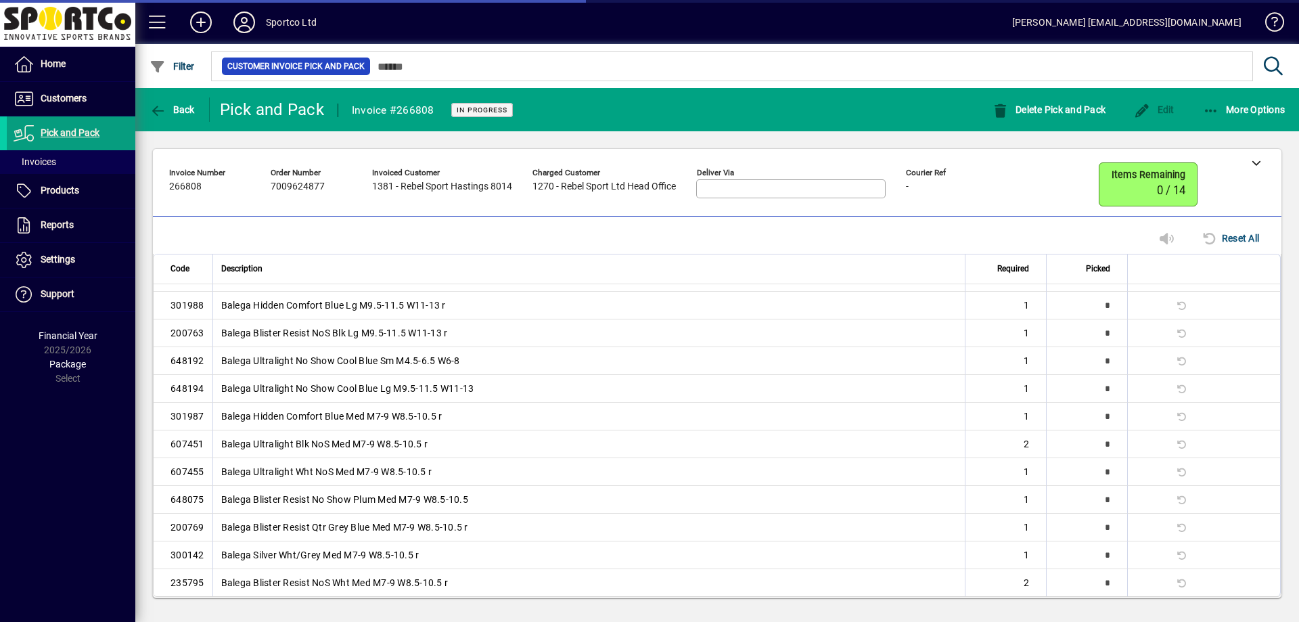
scroll to position [0, 0]
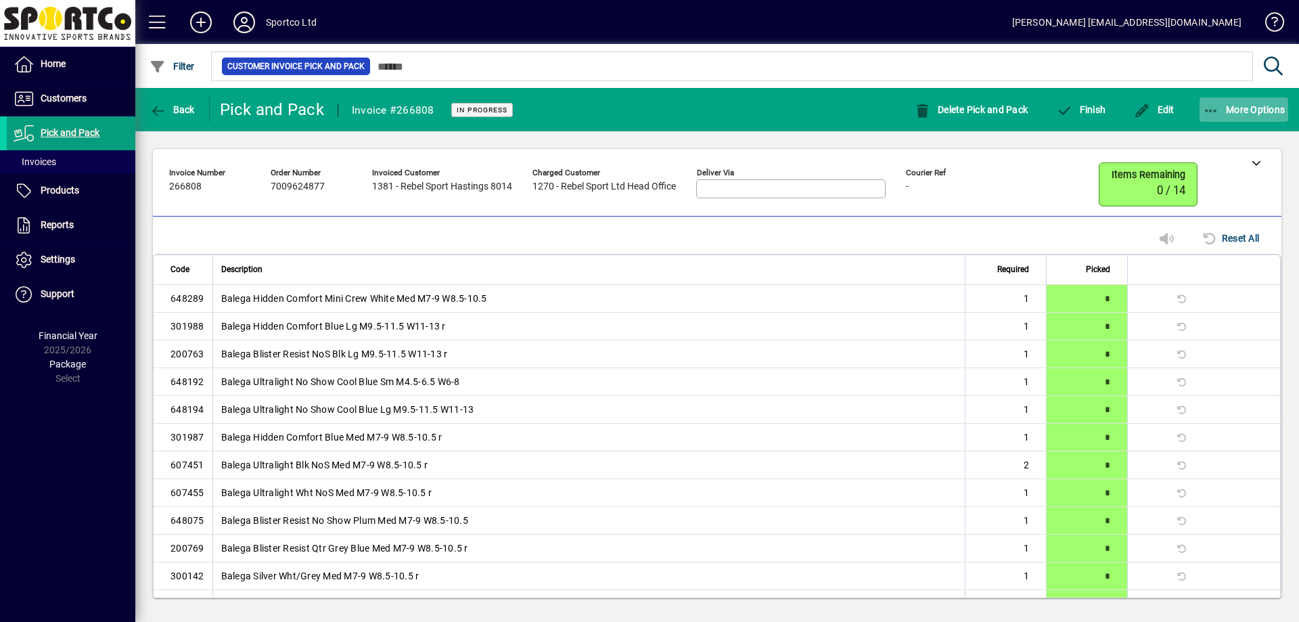
drag, startPoint x: 1251, startPoint y: 112, endPoint x: 1262, endPoint y: 117, distance: 12.7
click at [1252, 111] on span "More Options" at bounding box center [1244, 109] width 83 height 11
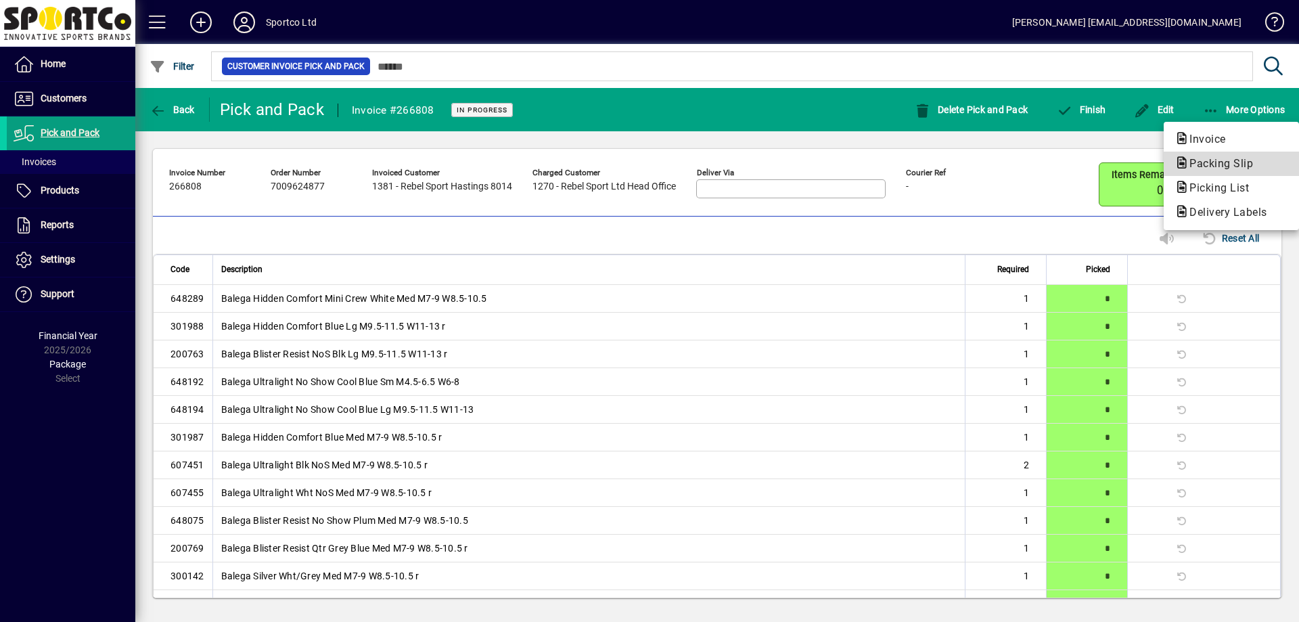
click at [1238, 169] on span "Packing Slip" at bounding box center [1216, 163] width 85 height 13
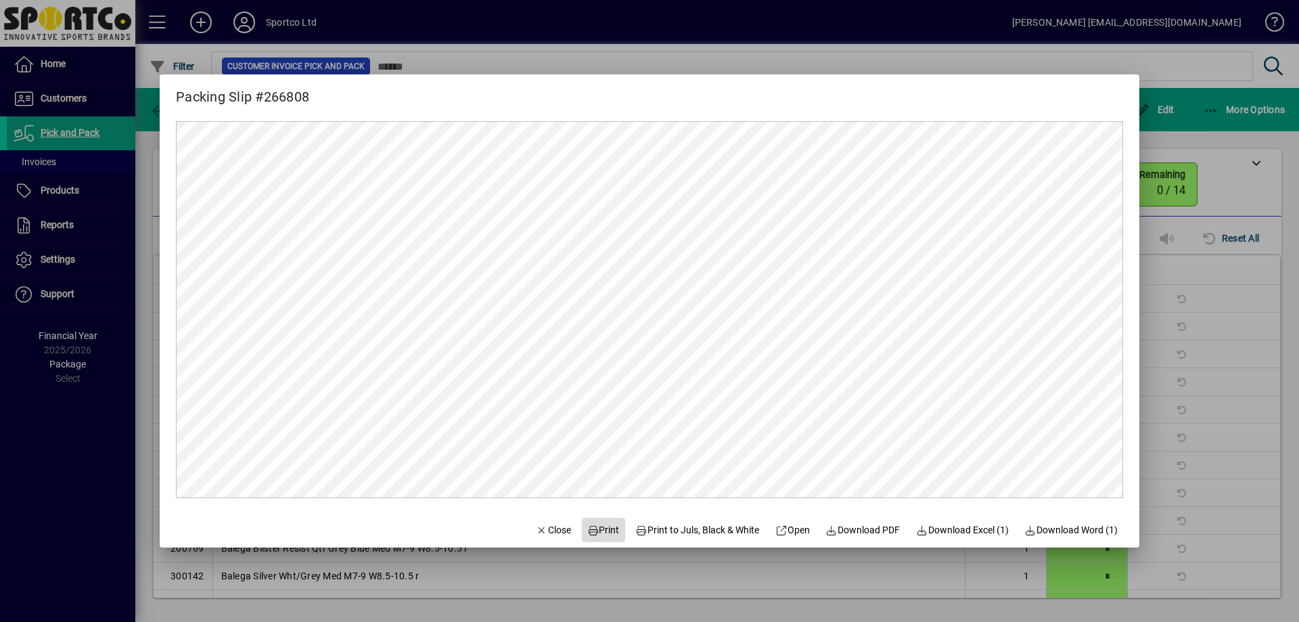
click at [611, 525] on span at bounding box center [603, 529] width 43 height 32
drag, startPoint x: 551, startPoint y: 528, endPoint x: 605, endPoint y: 440, distance: 103.5
click at [552, 528] on span "Close" at bounding box center [553, 530] width 35 height 14
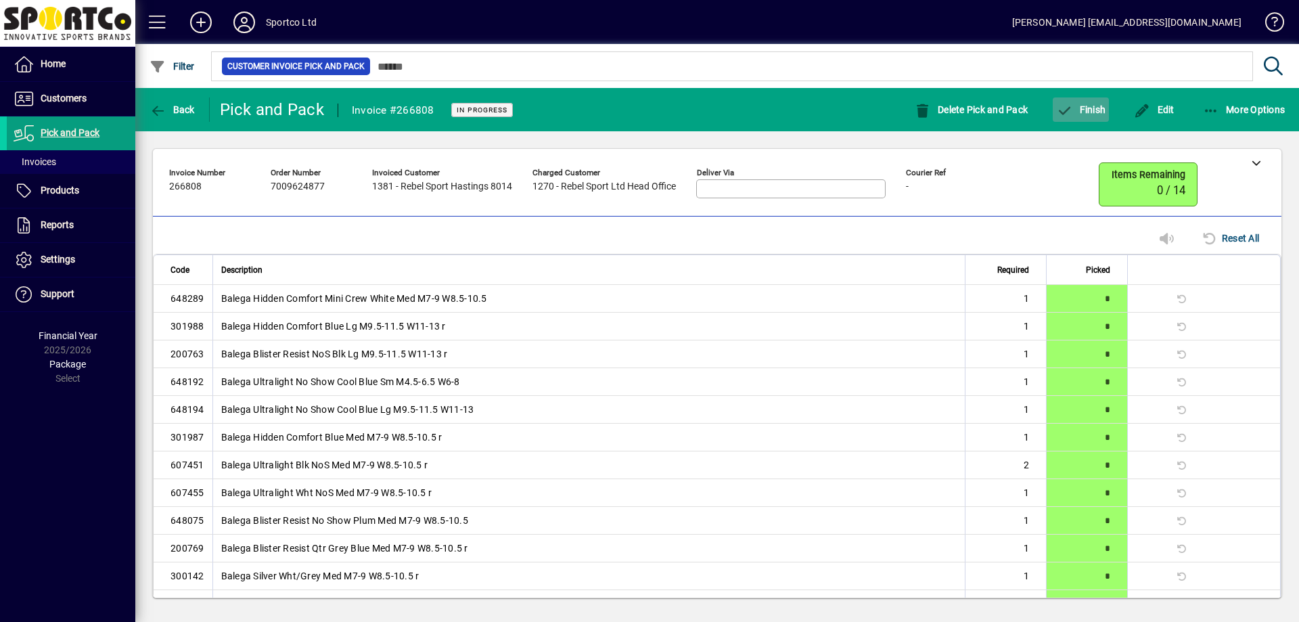
click at [1097, 104] on span "Finish" at bounding box center [1080, 109] width 49 height 11
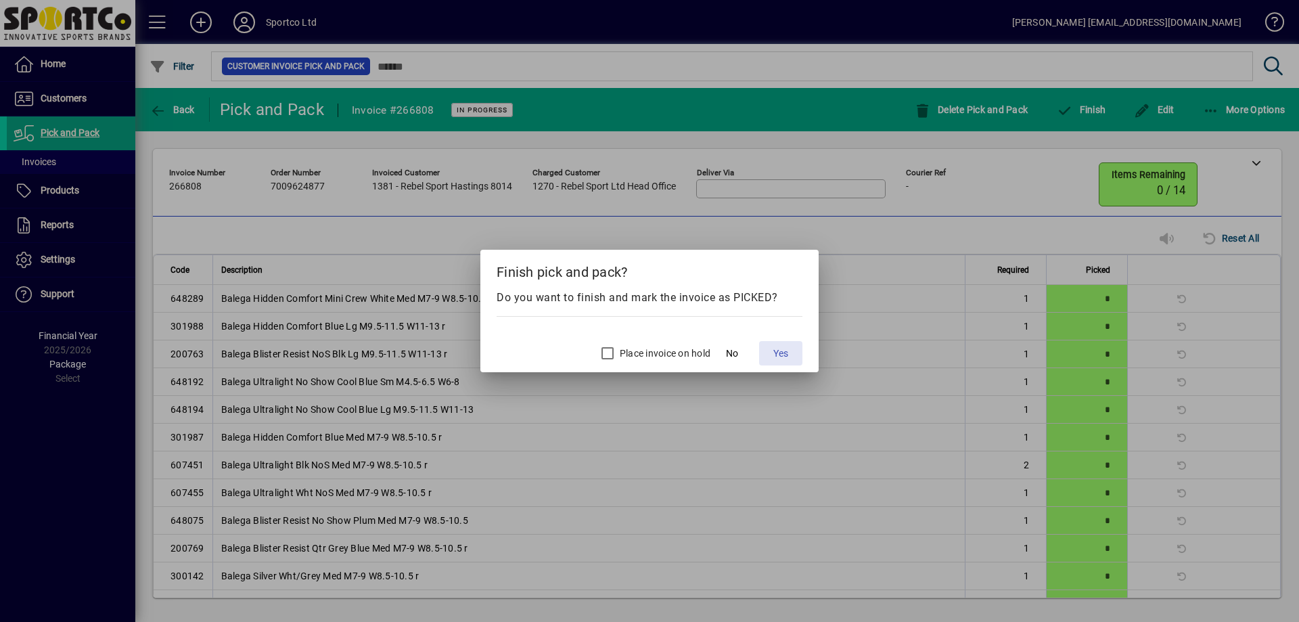
click at [792, 352] on span at bounding box center [780, 353] width 43 height 32
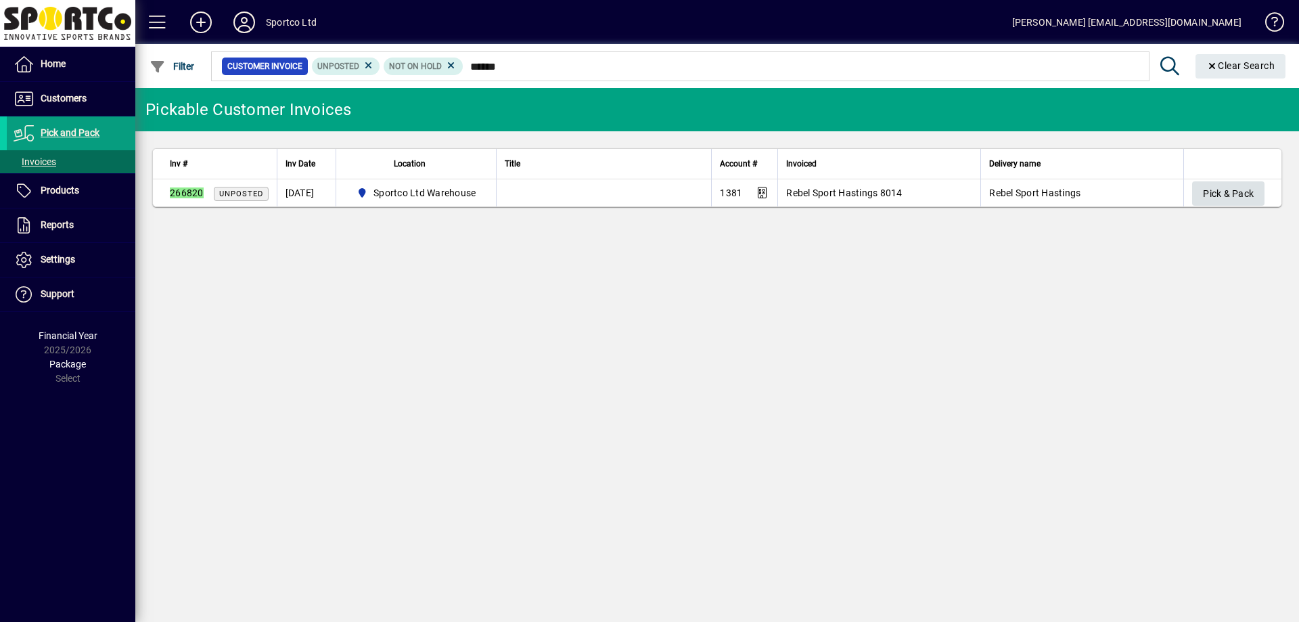
type input "******"
drag, startPoint x: 1197, startPoint y: 196, endPoint x: 1189, endPoint y: 159, distance: 38.1
click at [1197, 196] on span "button" at bounding box center [1228, 193] width 72 height 32
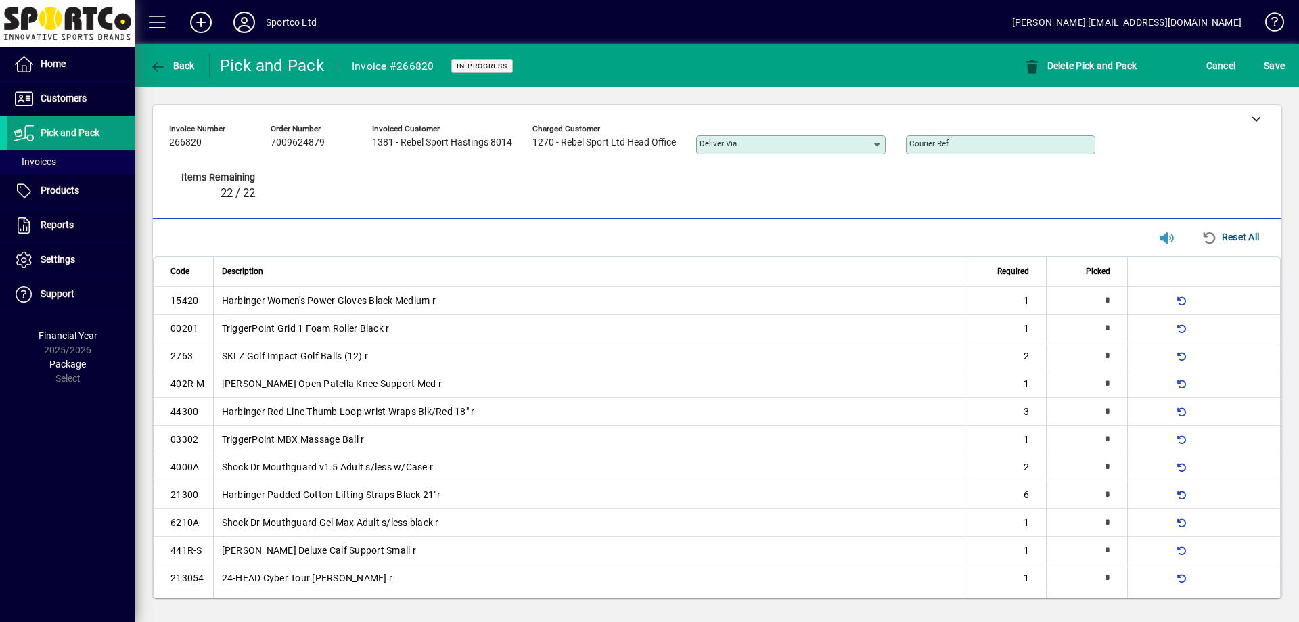
type input "*"
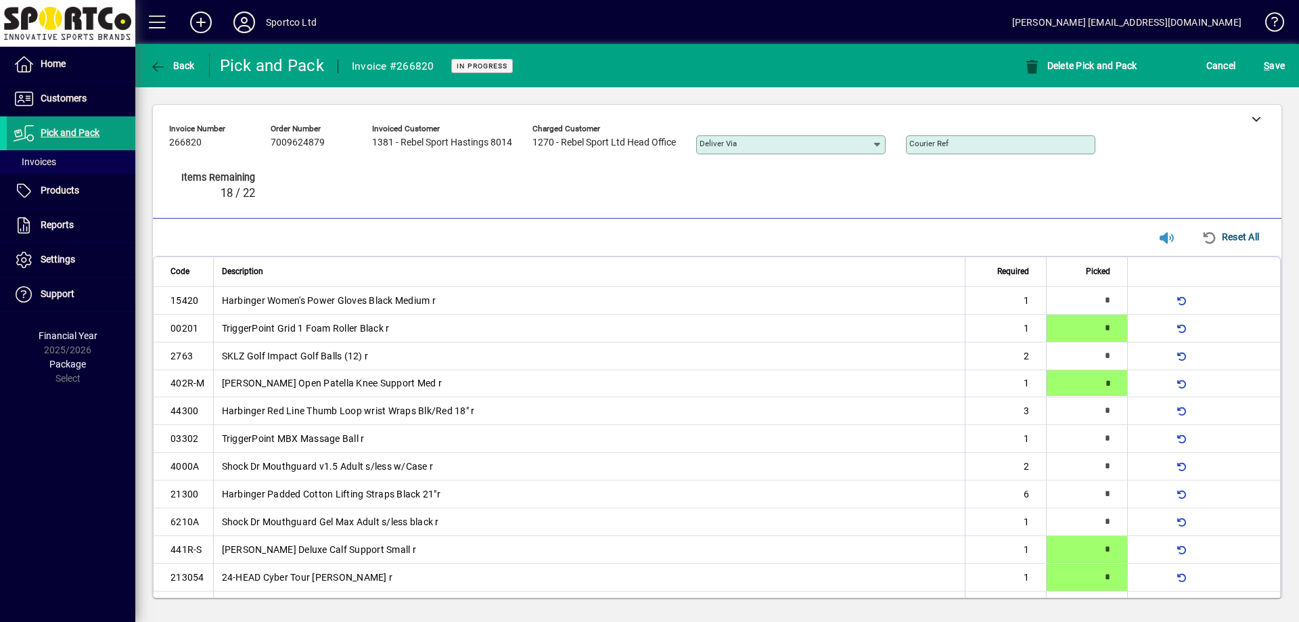
type input "*"
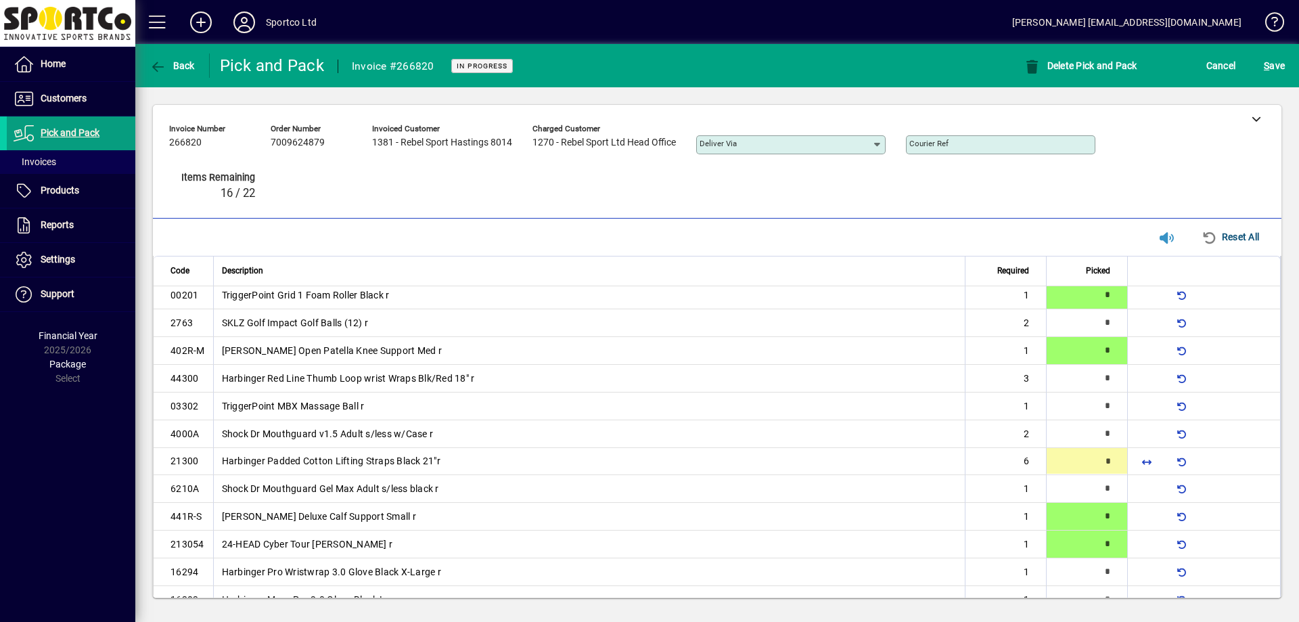
scroll to position [60, 0]
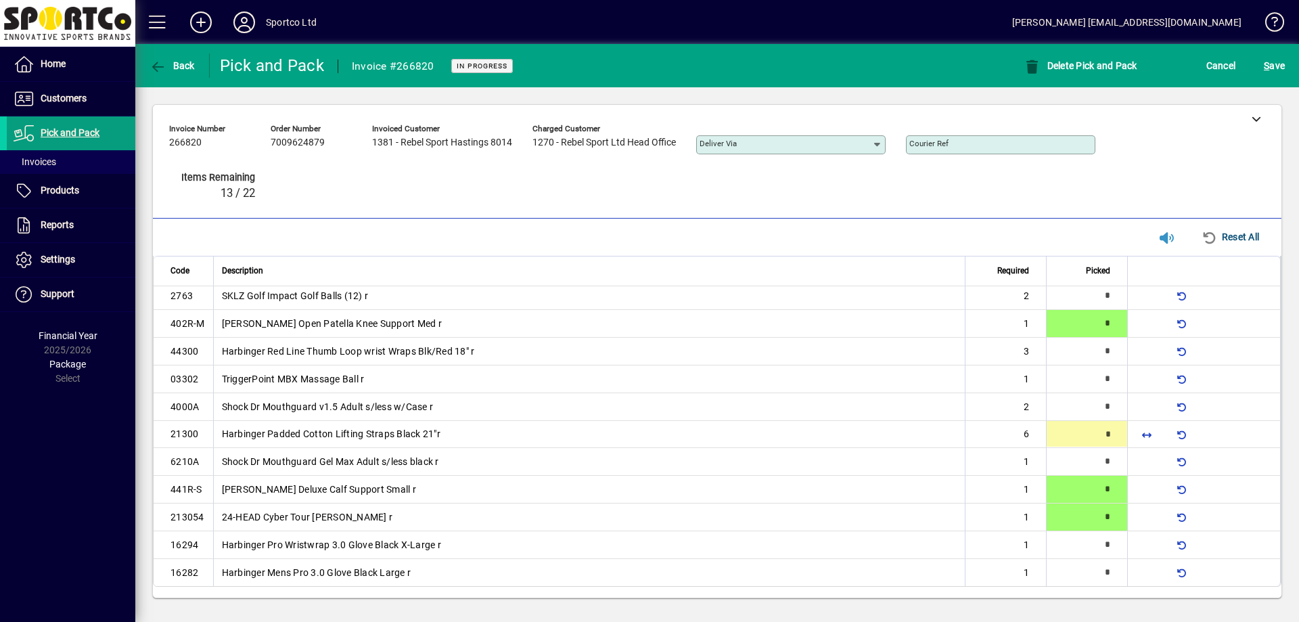
type input "*"
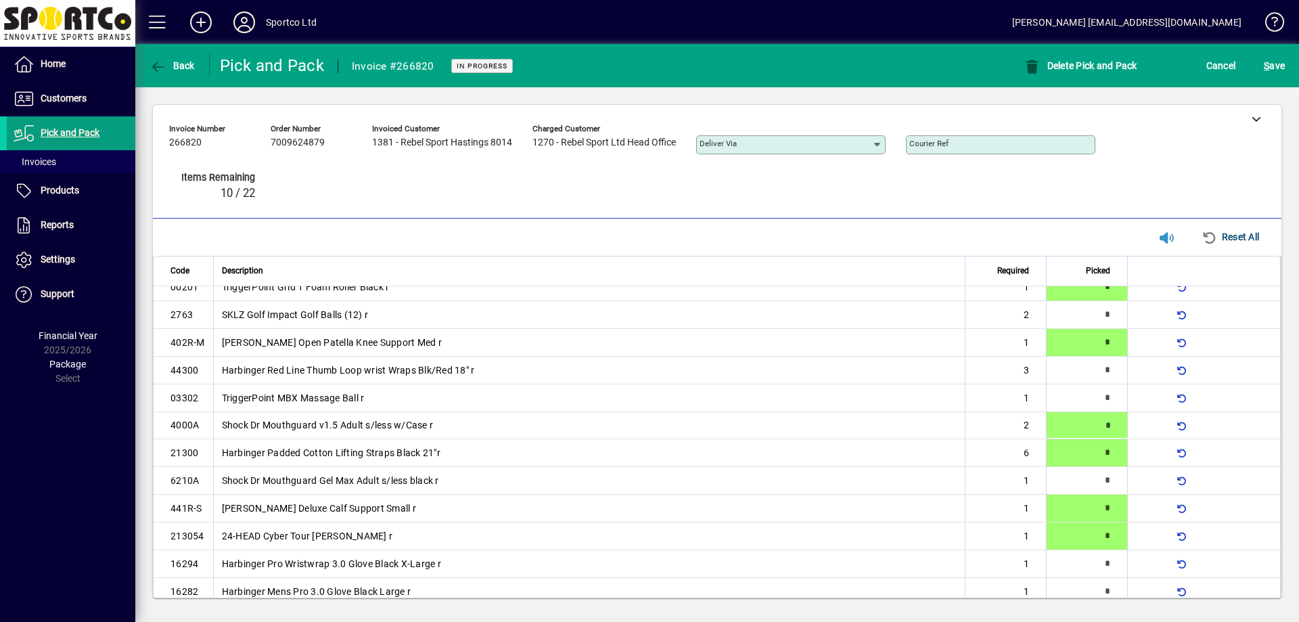
type input "*"
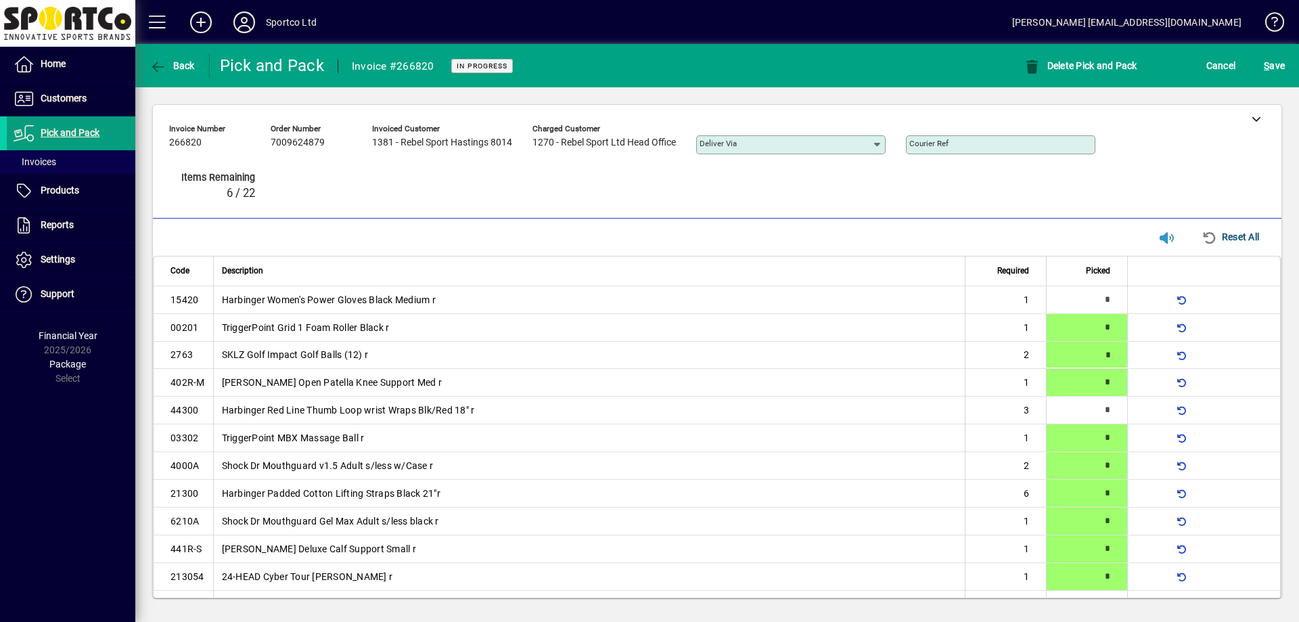
scroll to position [0, 0]
type input "*"
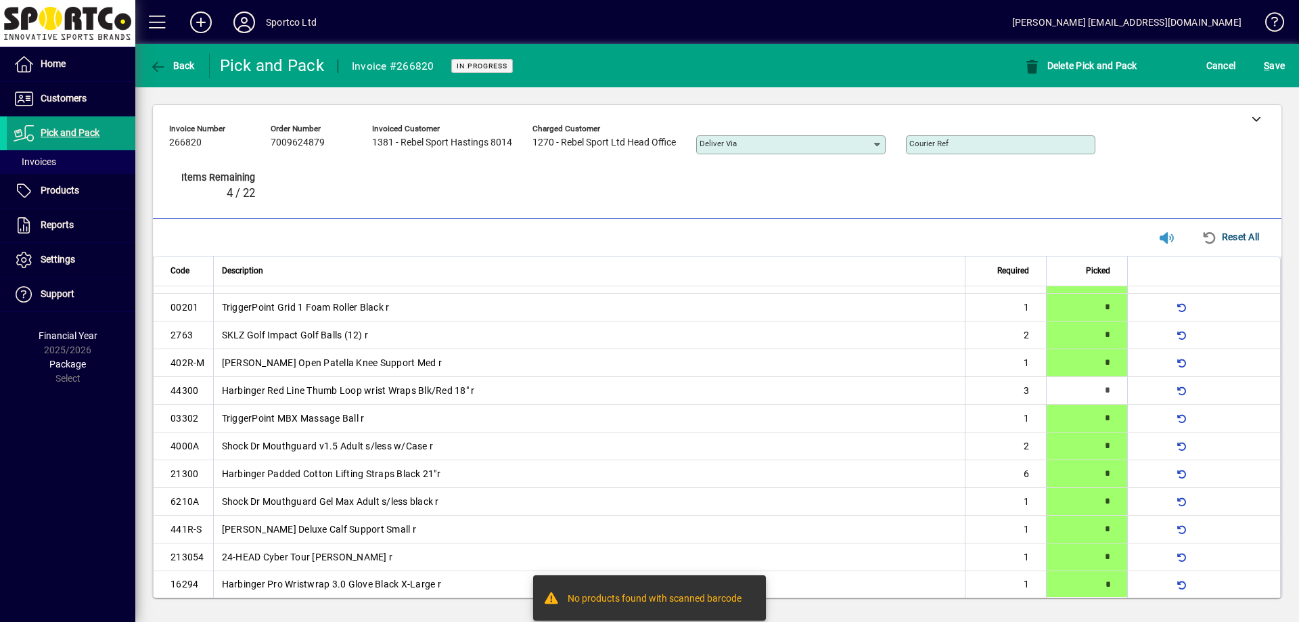
type input "*"
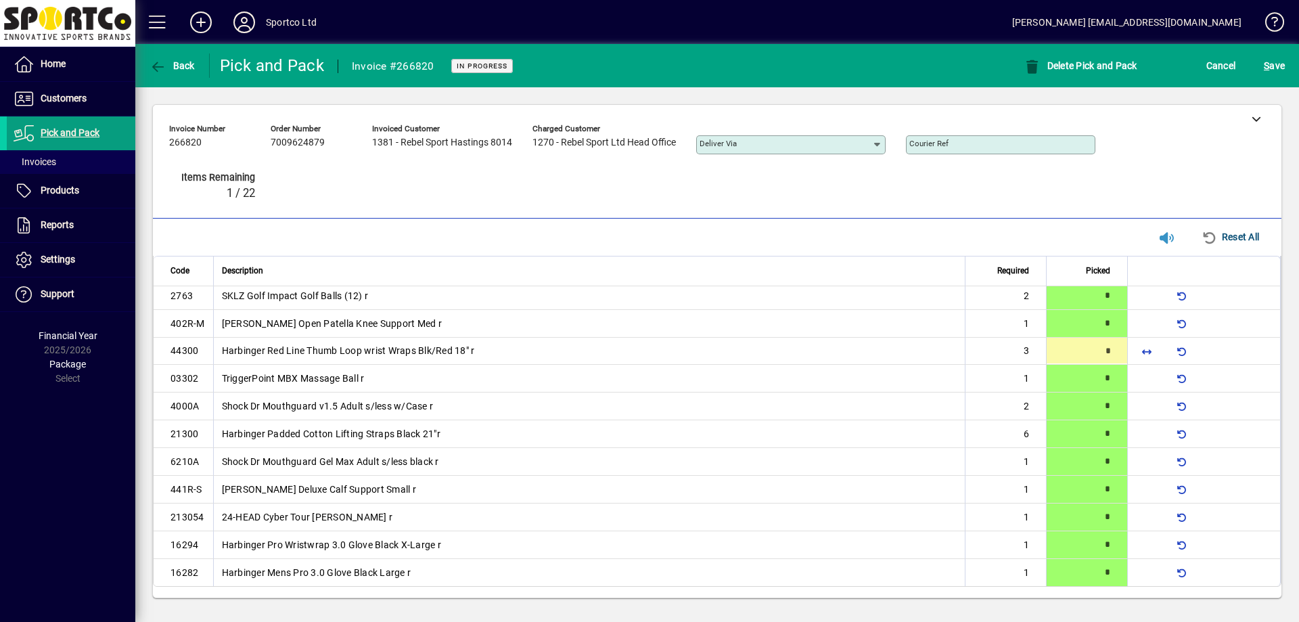
scroll to position [8, 0]
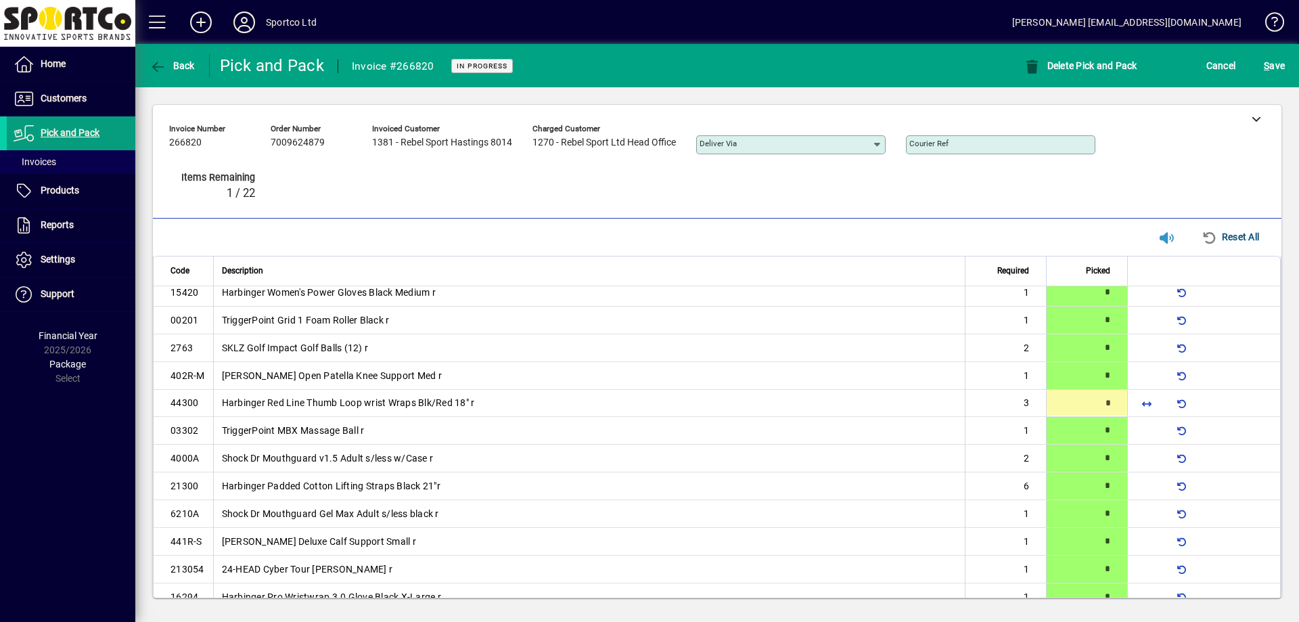
type input "*"
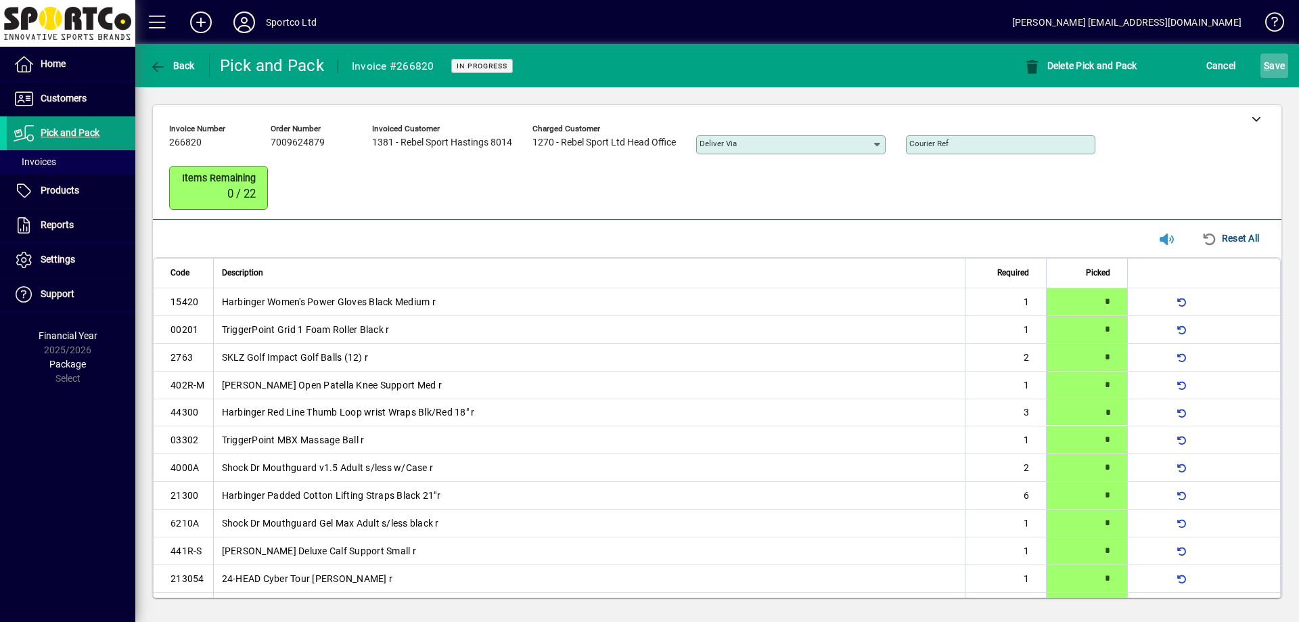
click at [1265, 62] on span "S" at bounding box center [1266, 65] width 5 height 11
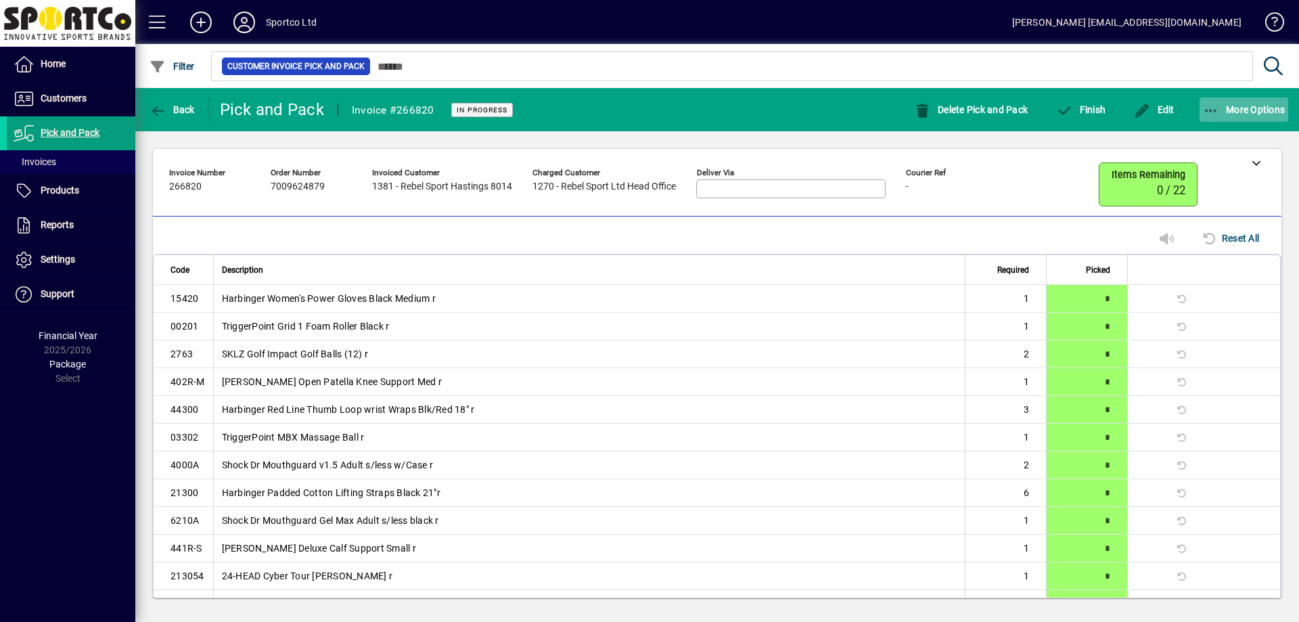
click at [1264, 101] on span "button" at bounding box center [1243, 109] width 89 height 32
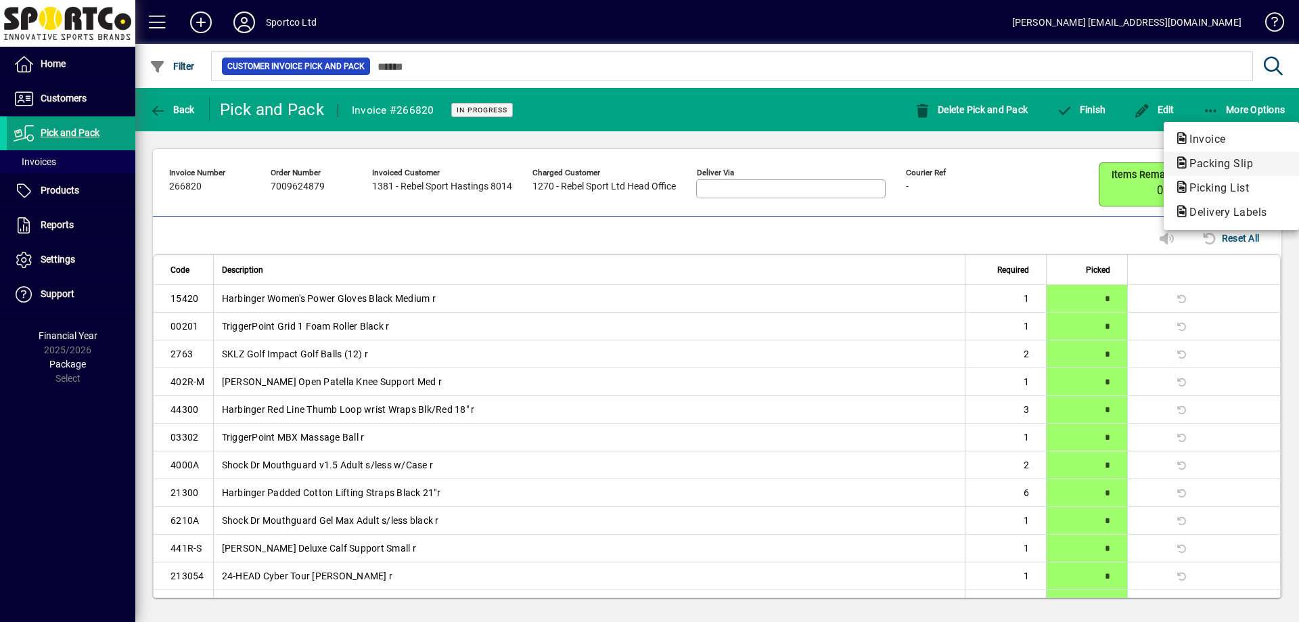
click at [1251, 157] on span "Packing Slip" at bounding box center [1216, 163] width 85 height 13
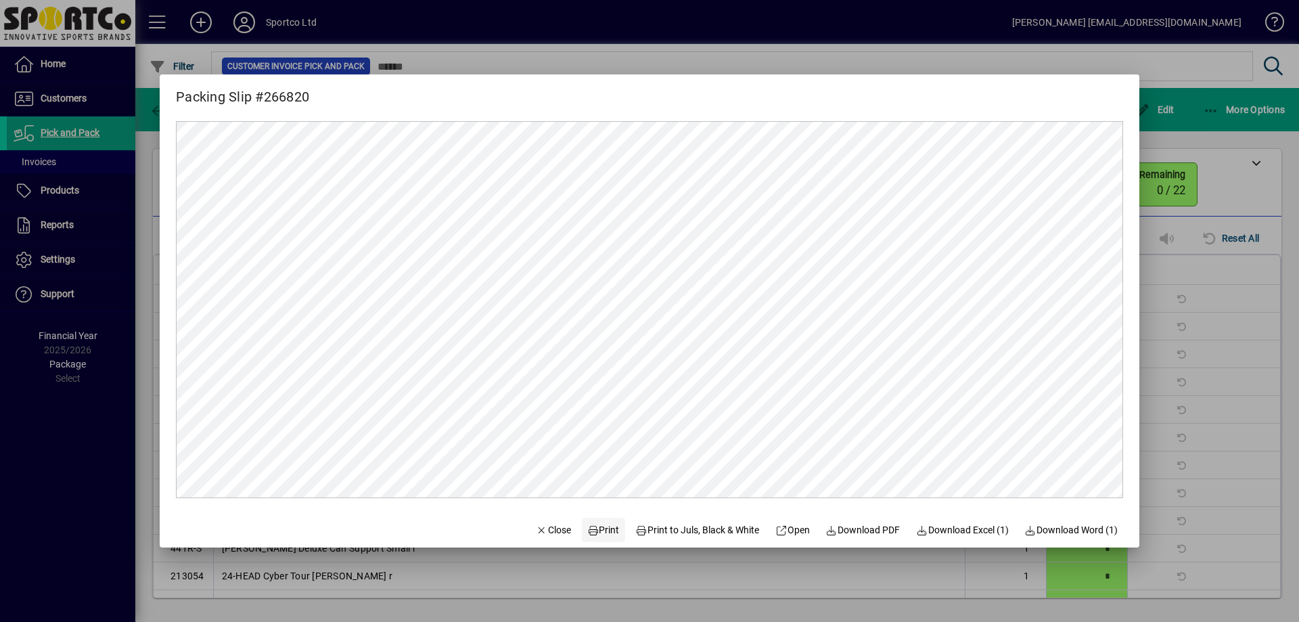
click at [606, 520] on span at bounding box center [603, 529] width 43 height 32
click at [551, 528] on span "Close" at bounding box center [553, 530] width 35 height 14
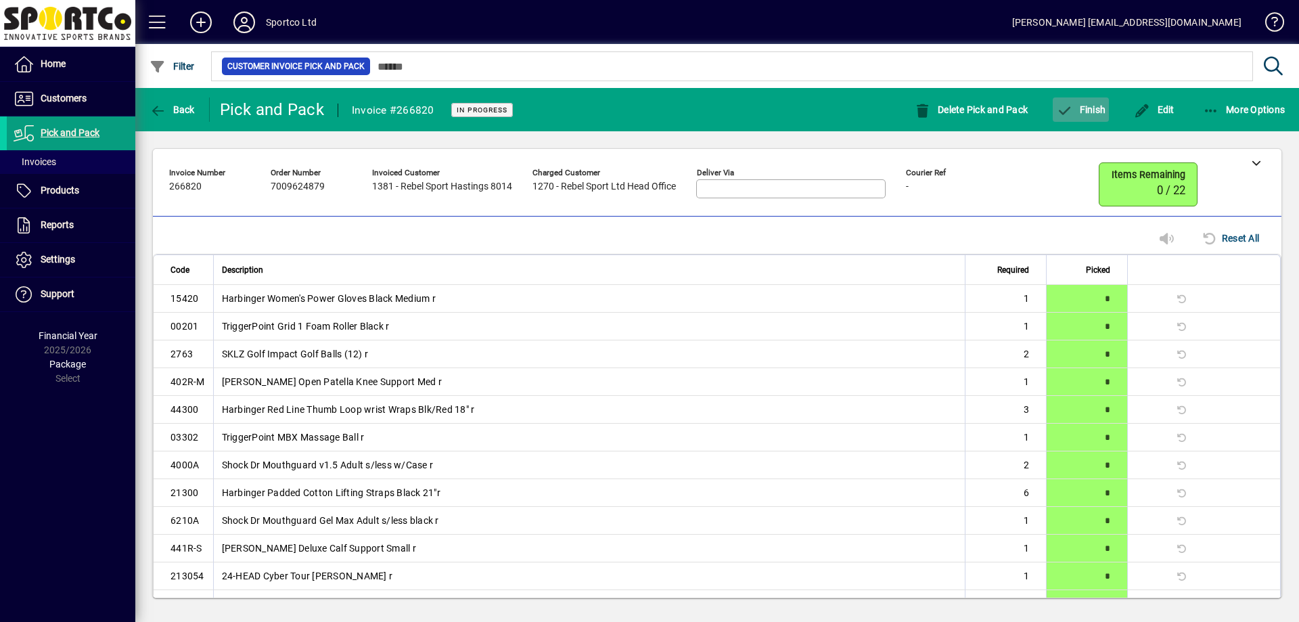
click at [1092, 108] on span "Finish" at bounding box center [1080, 109] width 49 height 11
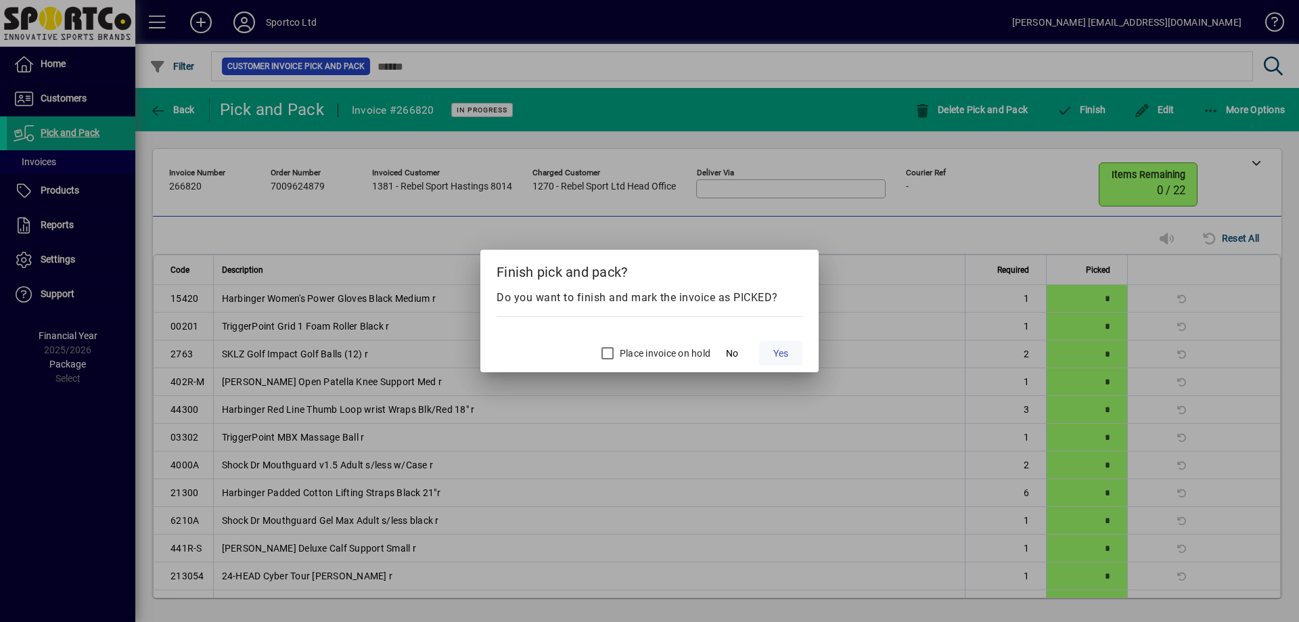
click at [787, 348] on span "Yes" at bounding box center [780, 353] width 15 height 14
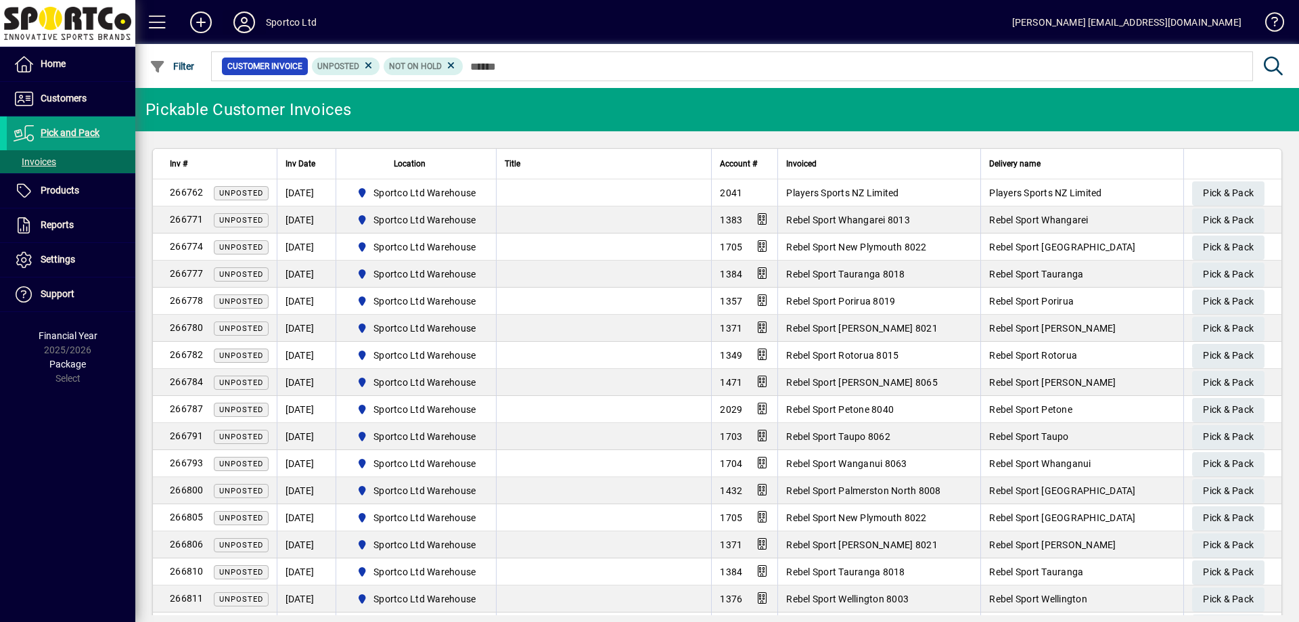
click at [237, 14] on icon at bounding box center [244, 23] width 27 height 22
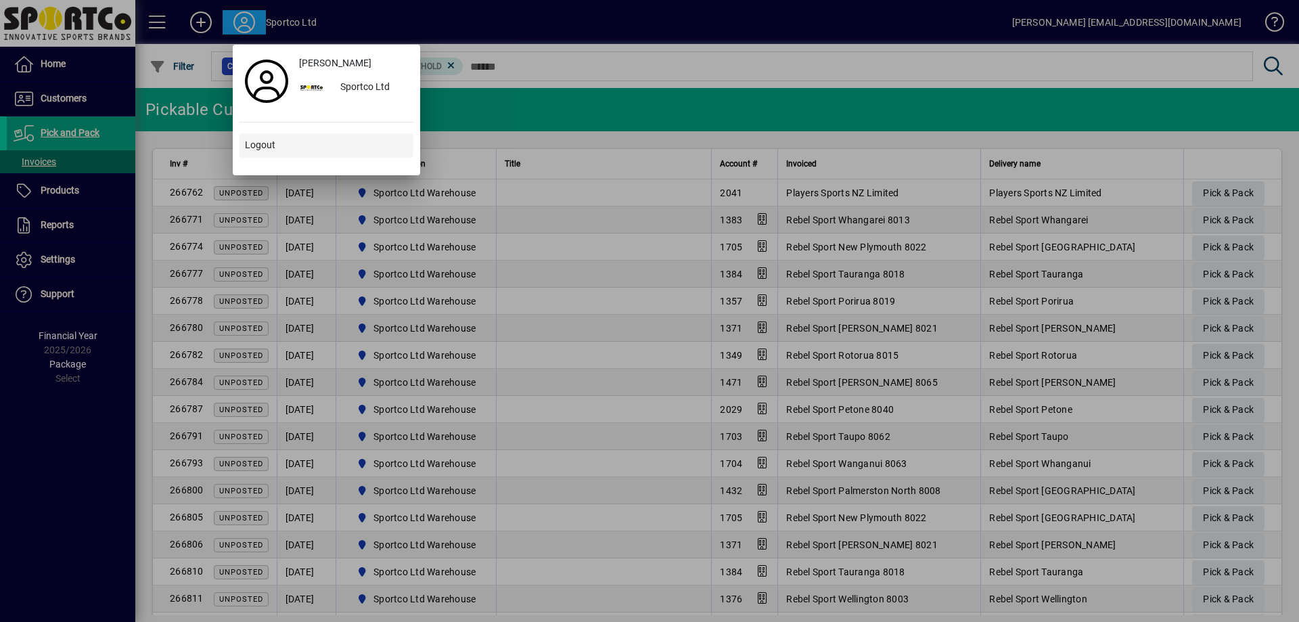
click at [271, 148] on span "Logout" at bounding box center [260, 145] width 30 height 14
